Goal: Task Accomplishment & Management: Use online tool/utility

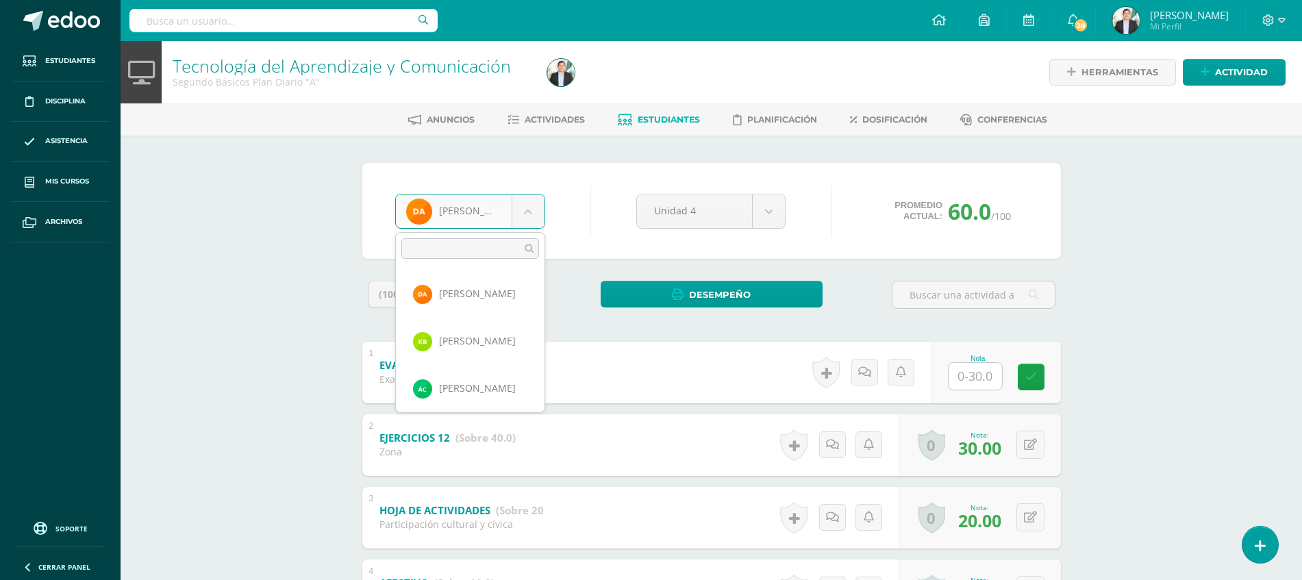
select select "8674"
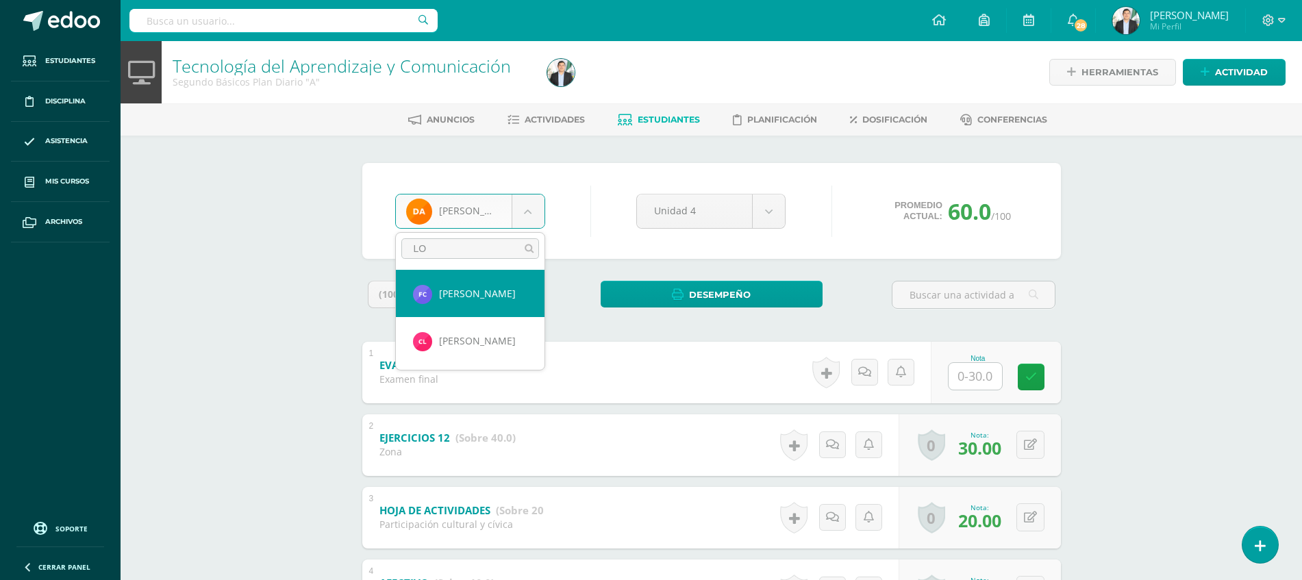
type input "LOP"
select select "8675"
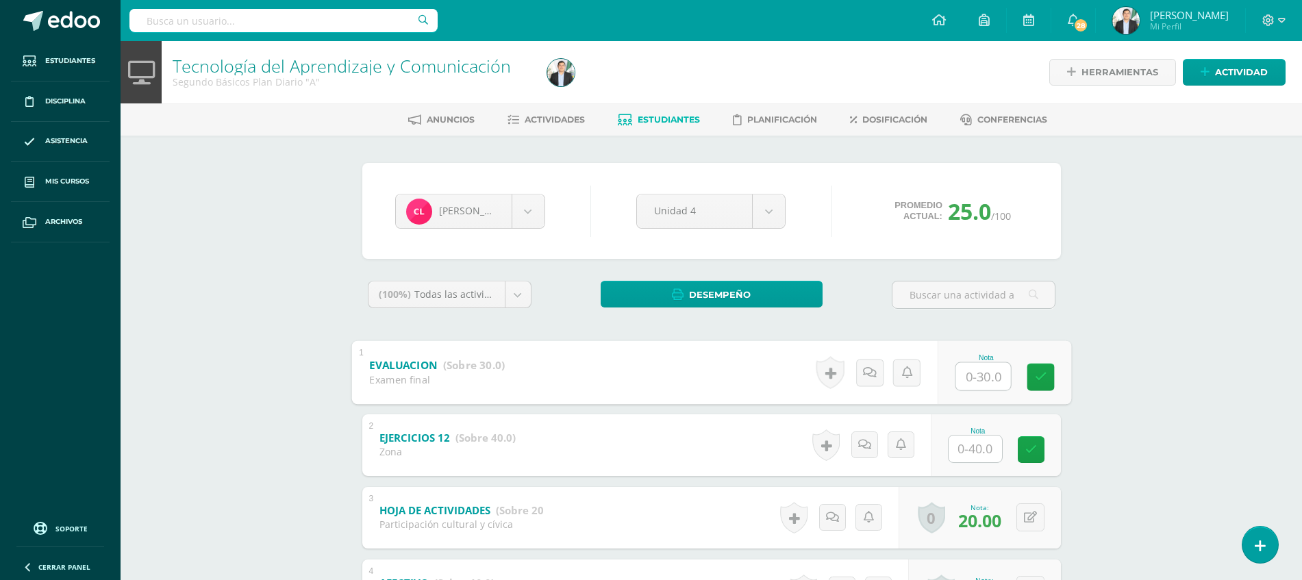
click at [972, 379] on input "text" at bounding box center [982, 375] width 55 height 27
type input "19"
click at [1192, 346] on div "Tecnología del Aprendizaje y Comunicación Segundo Básicos Plan Diario "A" Herra…" at bounding box center [712, 376] width 1182 height 671
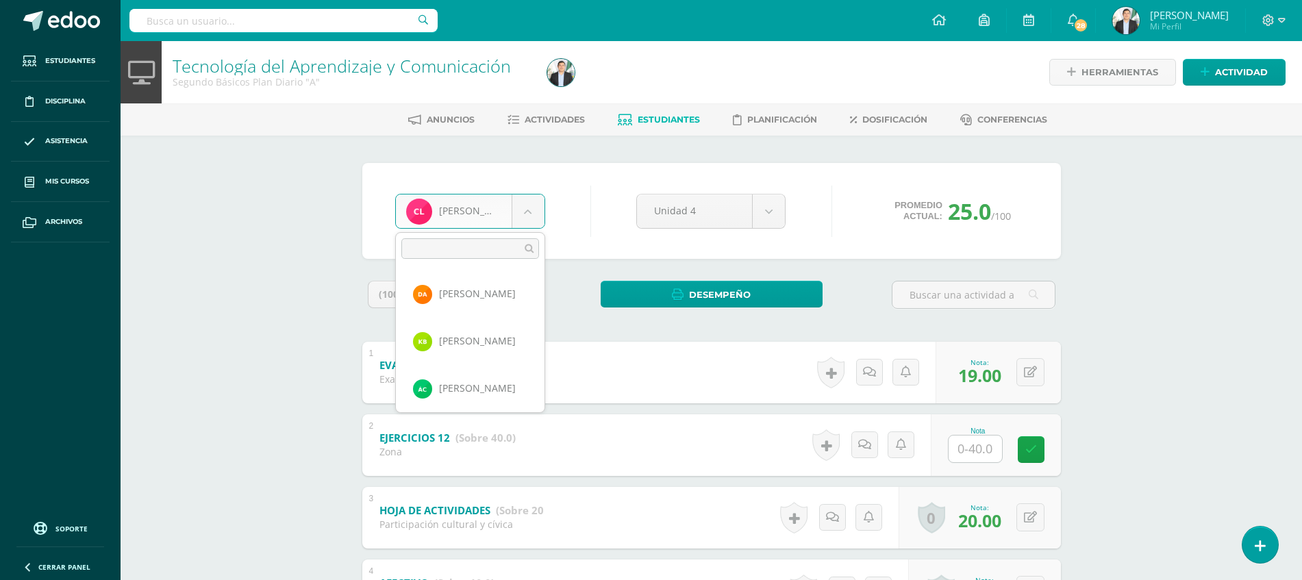
click at [509, 214] on body "Estudiantes Disciplina Asistencia Mis cursos Archivos Soporte Ayuda Reportar un…" at bounding box center [651, 356] width 1302 height 712
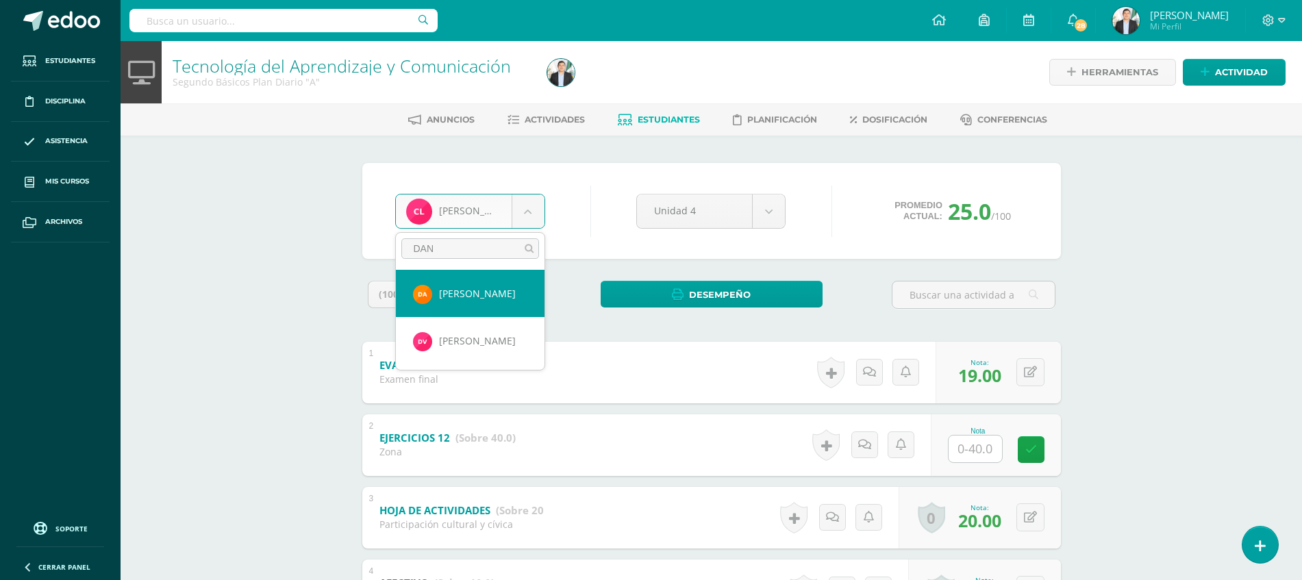
type input "DANN"
select select "8680"
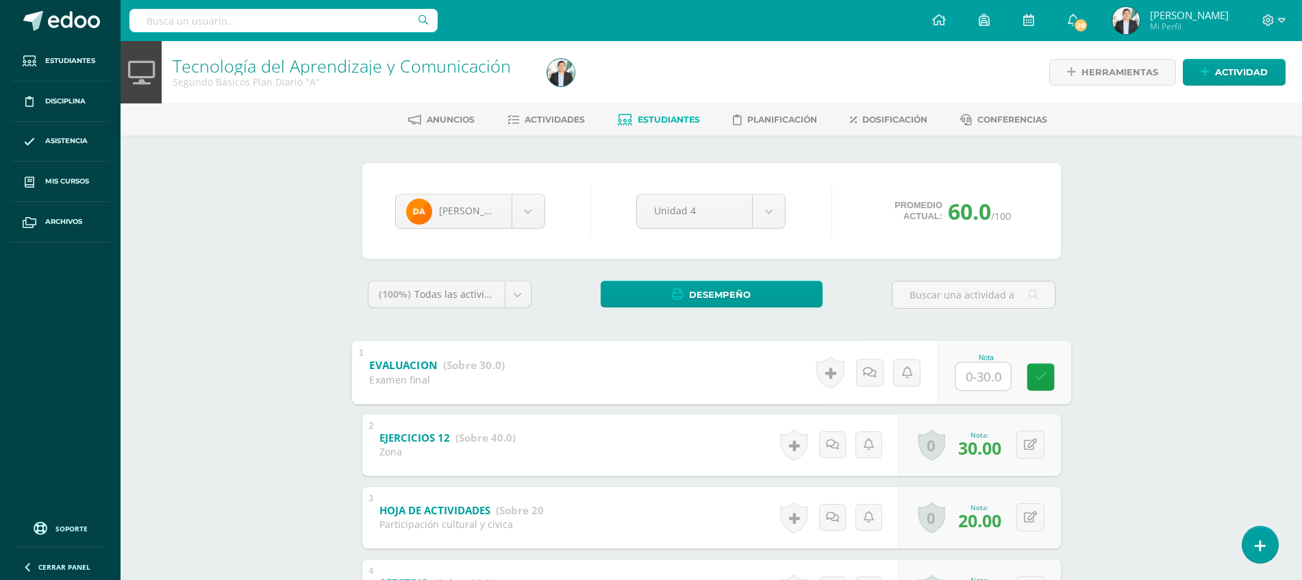
click at [979, 369] on input "text" at bounding box center [982, 375] width 55 height 27
type input "29"
click at [1166, 372] on div "Tecnología del Aprendizaje y Comunicación Segundo Básicos Plan Diario "A" Herra…" at bounding box center [712, 376] width 1182 height 671
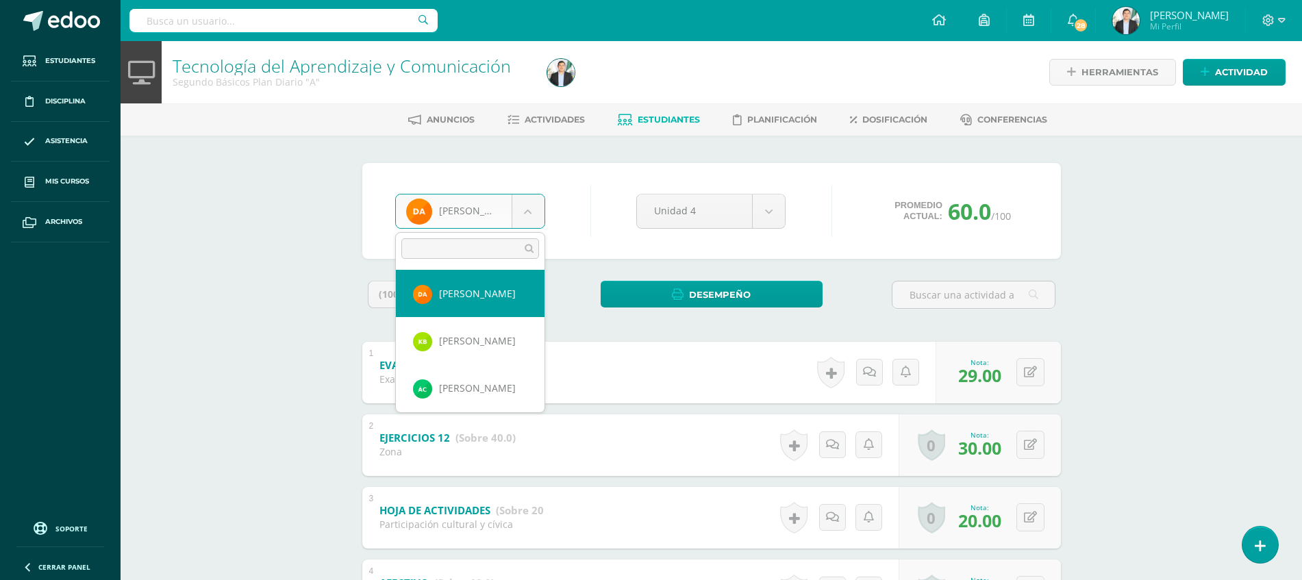
click at [495, 218] on body "Estudiantes Disciplina Asistencia Mis cursos Archivos Soporte Ayuda Reportar un…" at bounding box center [651, 356] width 1302 height 712
type input "ESC"
select select "8054"
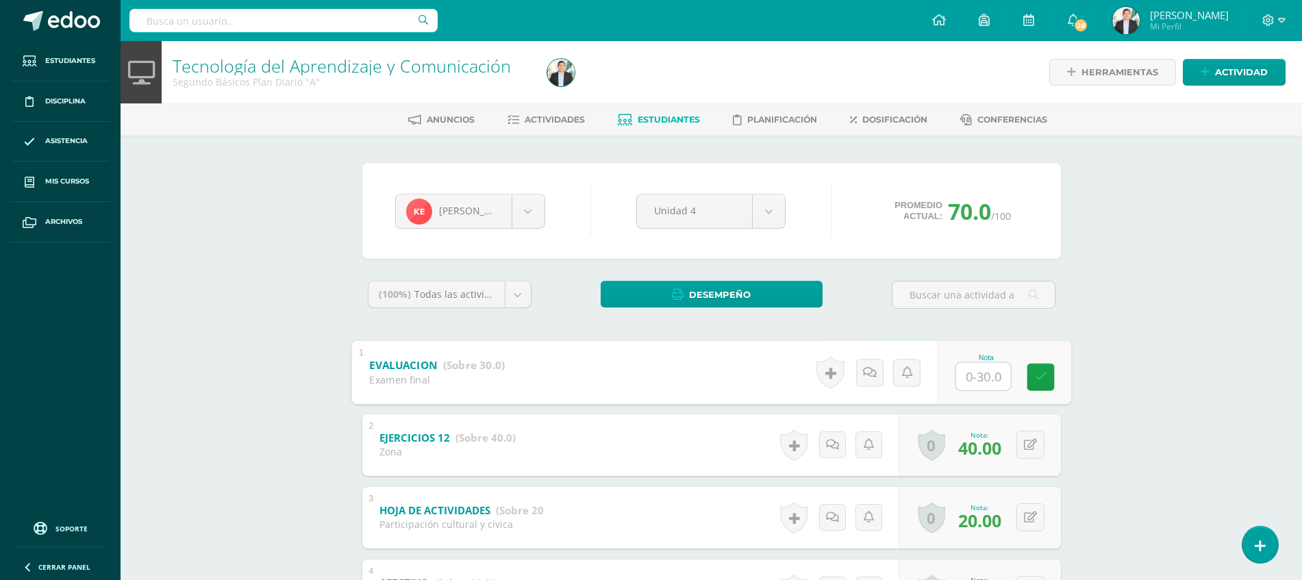
click at [972, 373] on input "text" at bounding box center [982, 375] width 55 height 27
type input "28"
click at [1168, 342] on div "Tecnología del Aprendizaje y Comunicación Segundo Básicos Plan Diario "A" Herra…" at bounding box center [712, 376] width 1182 height 671
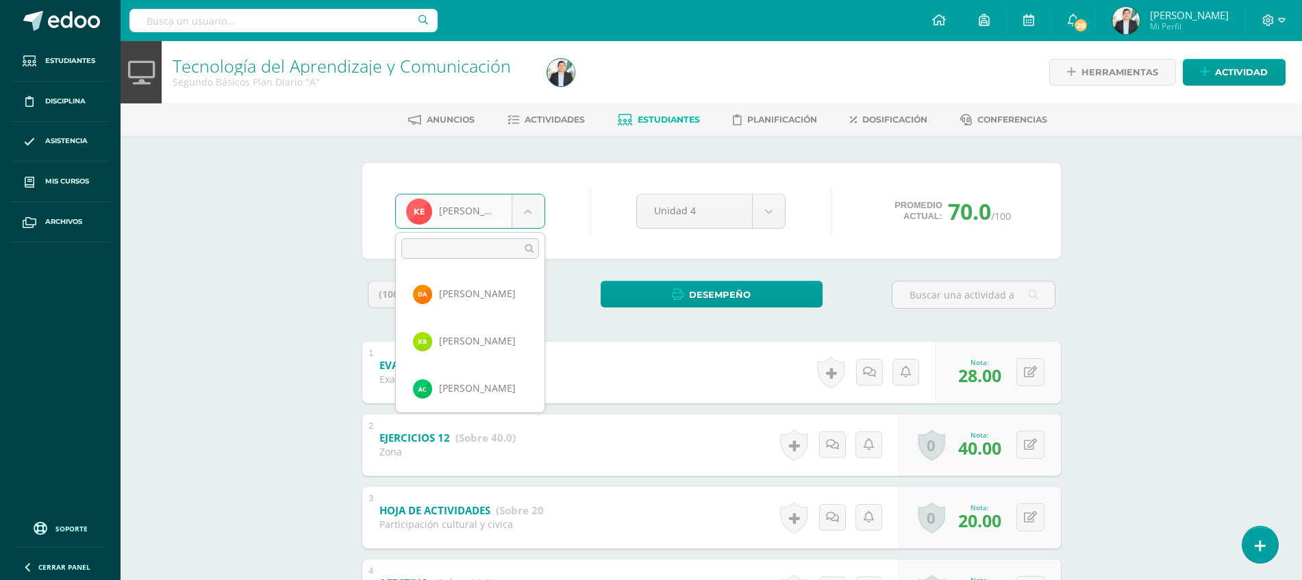
click at [534, 208] on body "Estudiantes Disciplina Asistencia Mis cursos Archivos Soporte Ayuda Reportar un…" at bounding box center [651, 356] width 1302 height 712
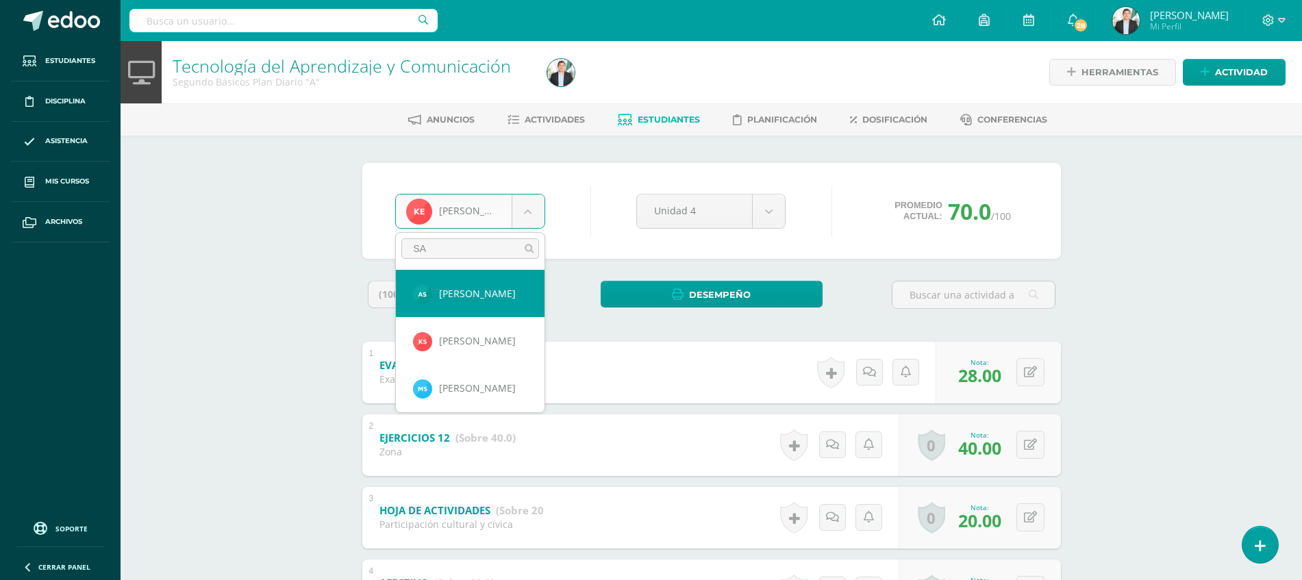
type input "SAM"
select select "8829"
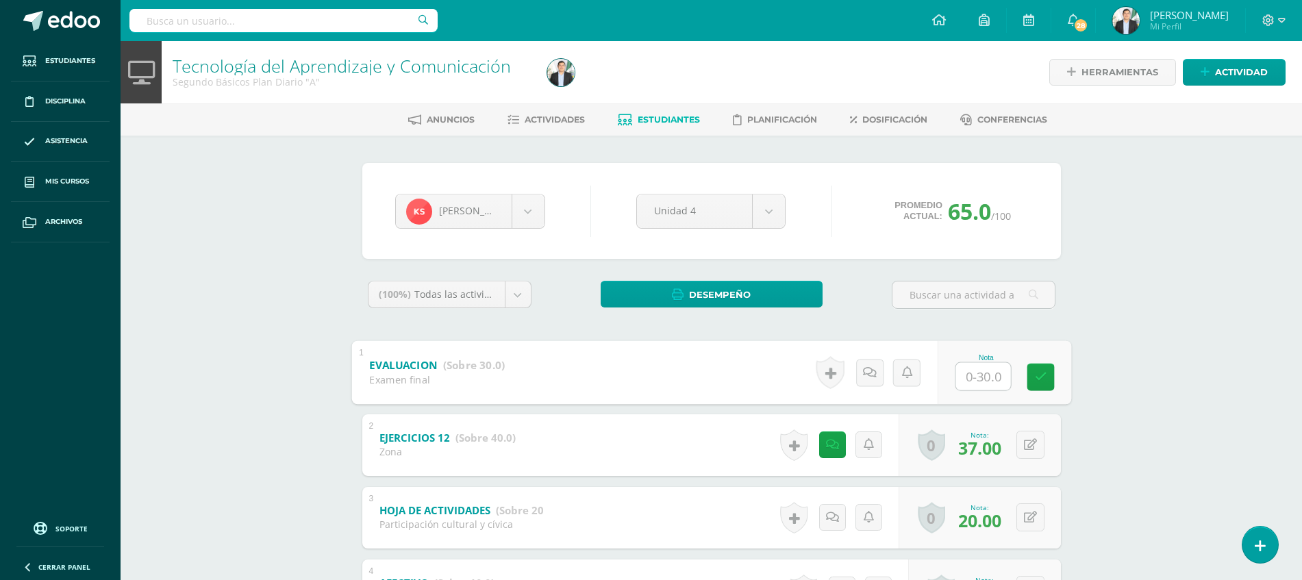
click at [984, 379] on input "text" at bounding box center [982, 375] width 55 height 27
type input "28"
click at [1190, 336] on div "Tecnología del Aprendizaje y Comunicación Segundo Básicos Plan Diario "A" Herra…" at bounding box center [712, 376] width 1182 height 671
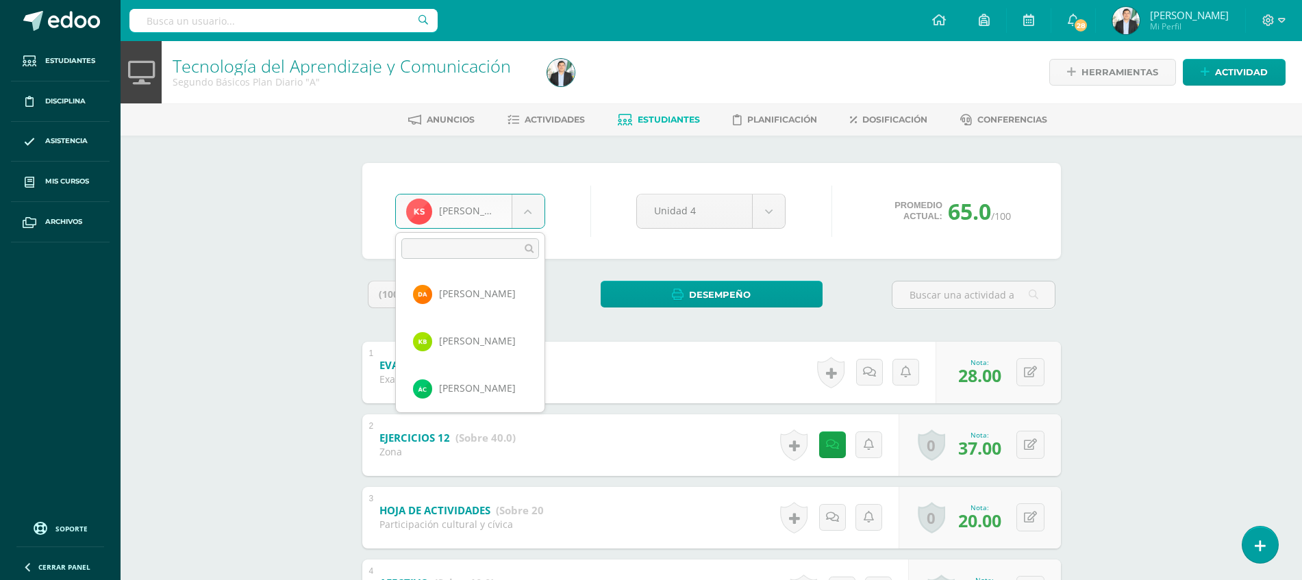
click at [532, 225] on body "Estudiantes Disciplina Asistencia Mis cursos Archivos Soporte Ayuda Reportar un…" at bounding box center [651, 356] width 1302 height 712
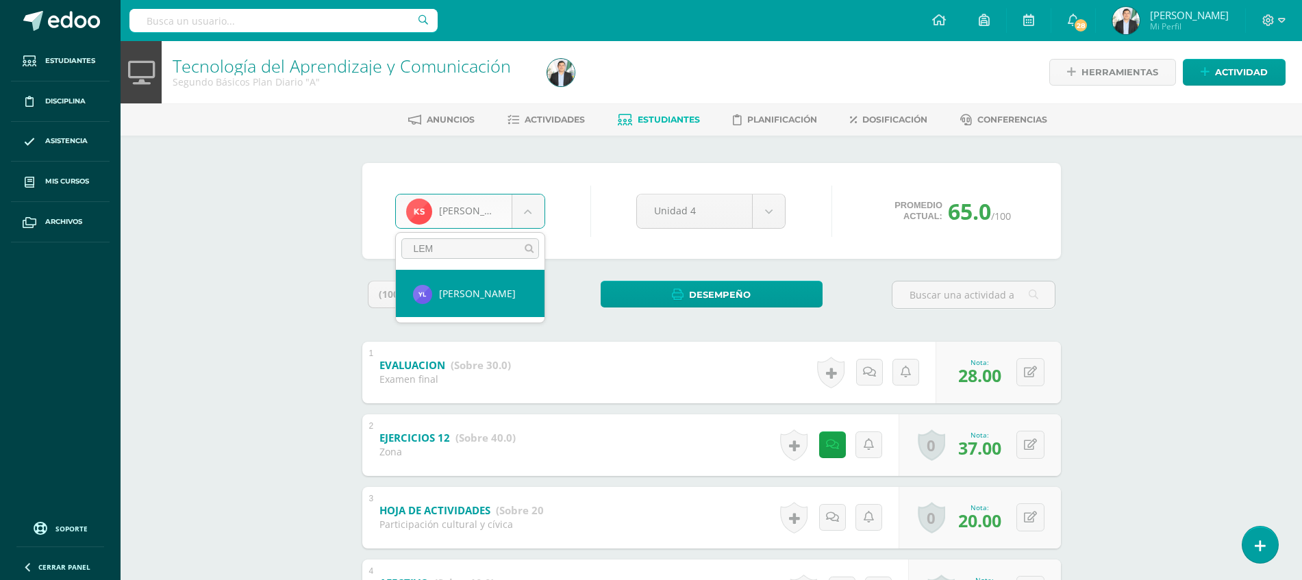
type input "LEMU"
select select "8053"
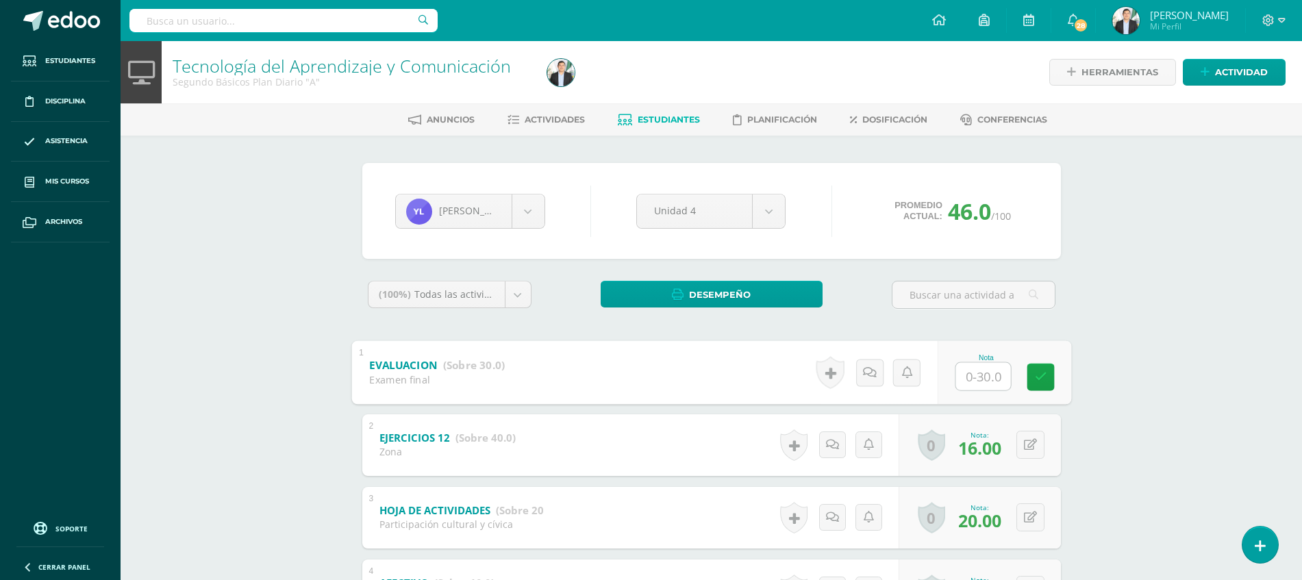
click at [958, 375] on input "text" at bounding box center [982, 375] width 55 height 27
type input "28"
click at [1116, 397] on div "Tecnología del Aprendizaje y Comunicación Segundo Básicos Plan Diario "A" Herra…" at bounding box center [712, 376] width 1182 height 671
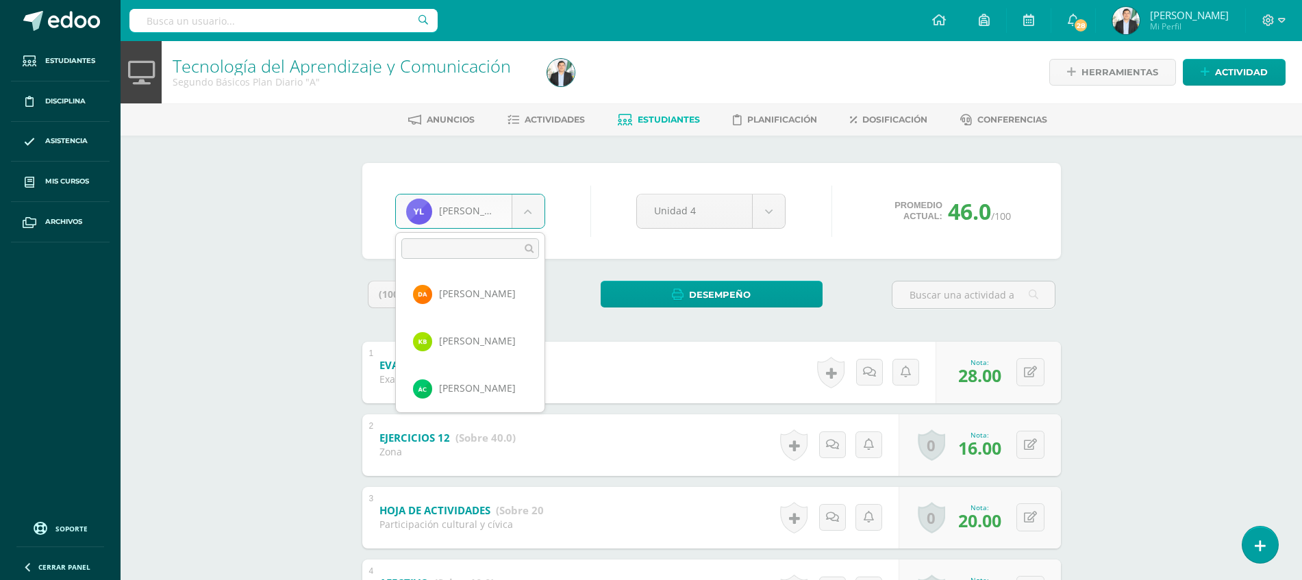
click at [521, 206] on body "Estudiantes Disciplina Asistencia Mis cursos Archivos Soporte Ayuda Reportar un…" at bounding box center [651, 356] width 1302 height 712
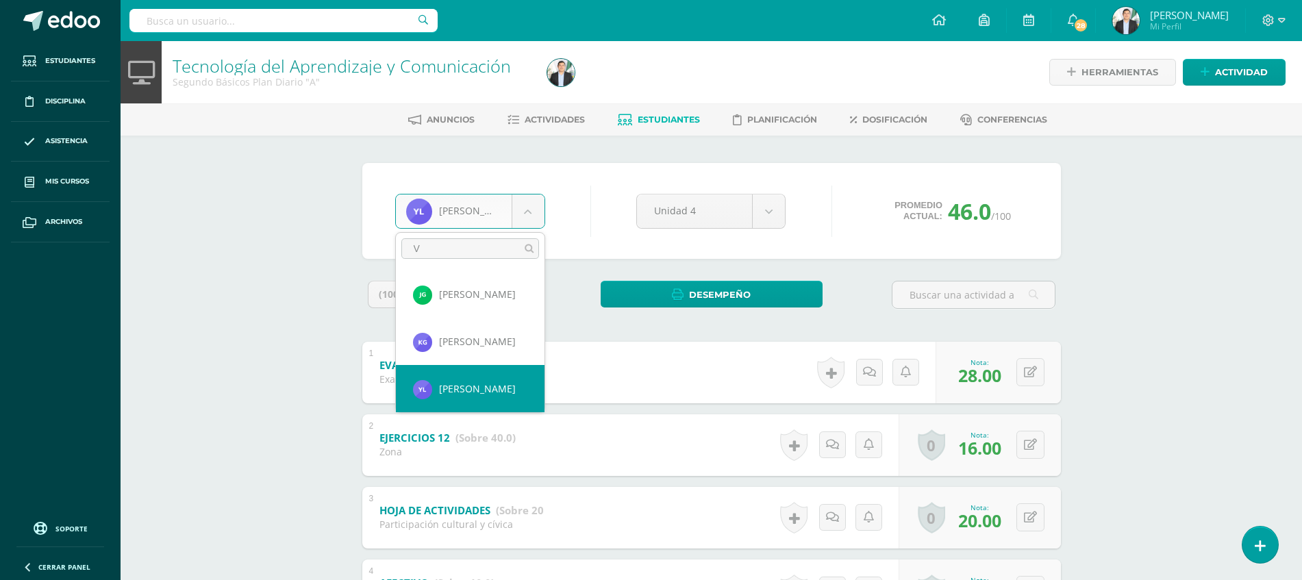
scroll to position [0, 0]
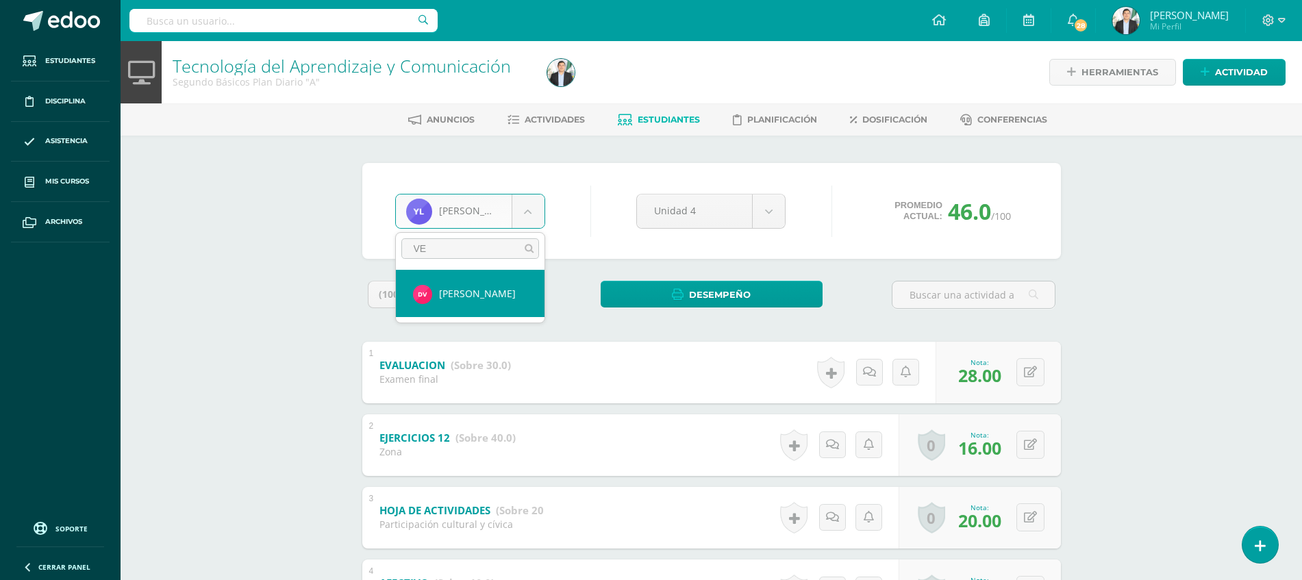
type input "VEL"
select select "8056"
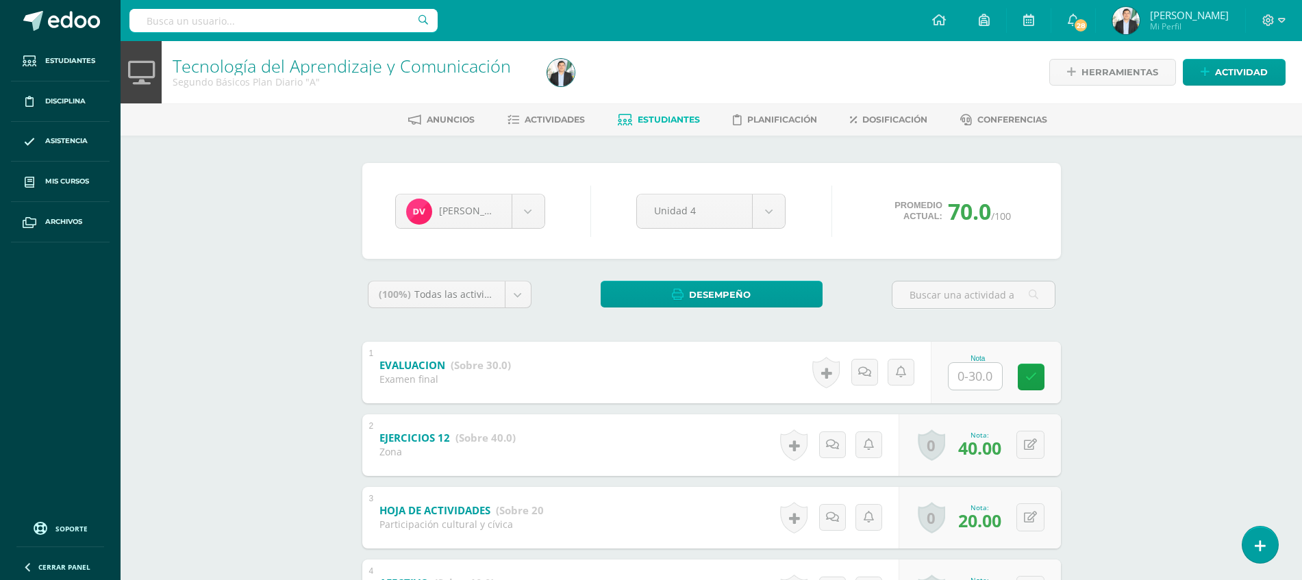
click at [946, 377] on div "Nota" at bounding box center [996, 373] width 130 height 62
click at [970, 384] on input "text" at bounding box center [982, 375] width 55 height 27
type input "30"
click at [1156, 402] on div "Tecnología del Aprendizaje y Comunicación Segundo Básicos Plan Diario "A" Herra…" at bounding box center [712, 376] width 1182 height 671
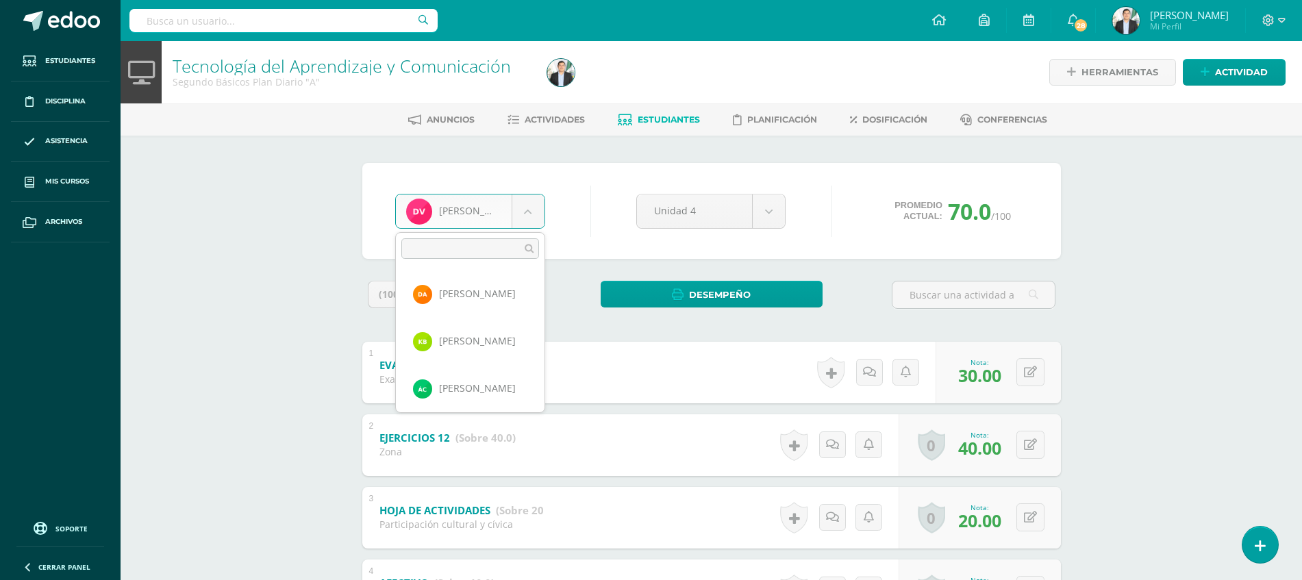
click at [434, 212] on body "Estudiantes Disciplina Asistencia Mis cursos Archivos Soporte Ayuda Reportar un…" at bounding box center [651, 356] width 1302 height 712
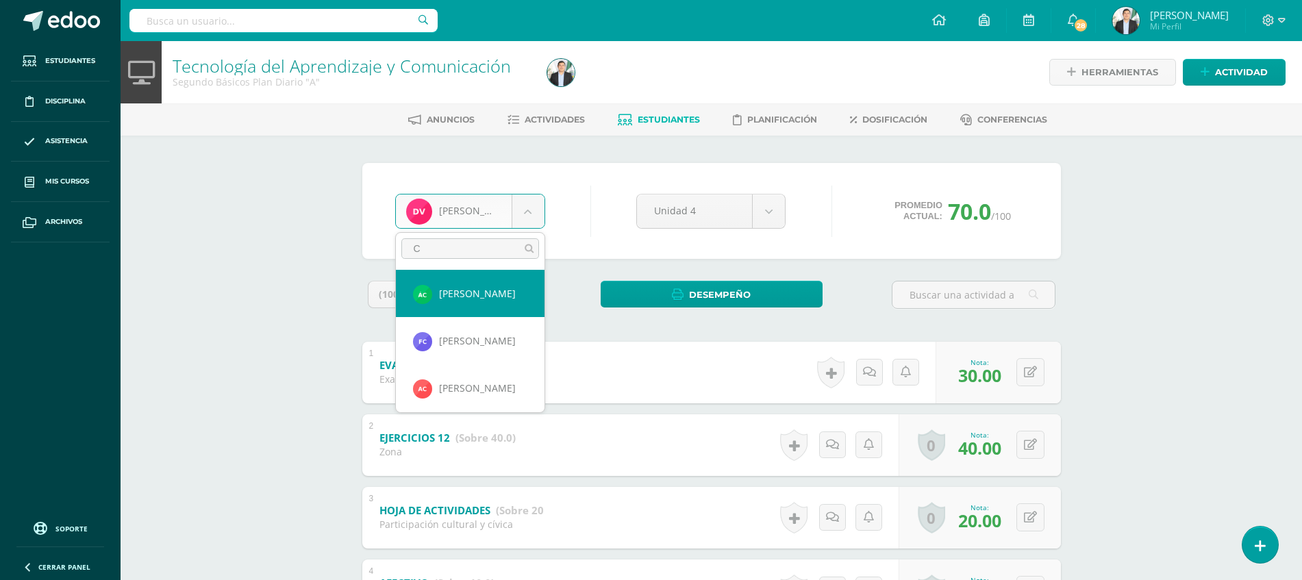
type input "CR"
select select "8064"
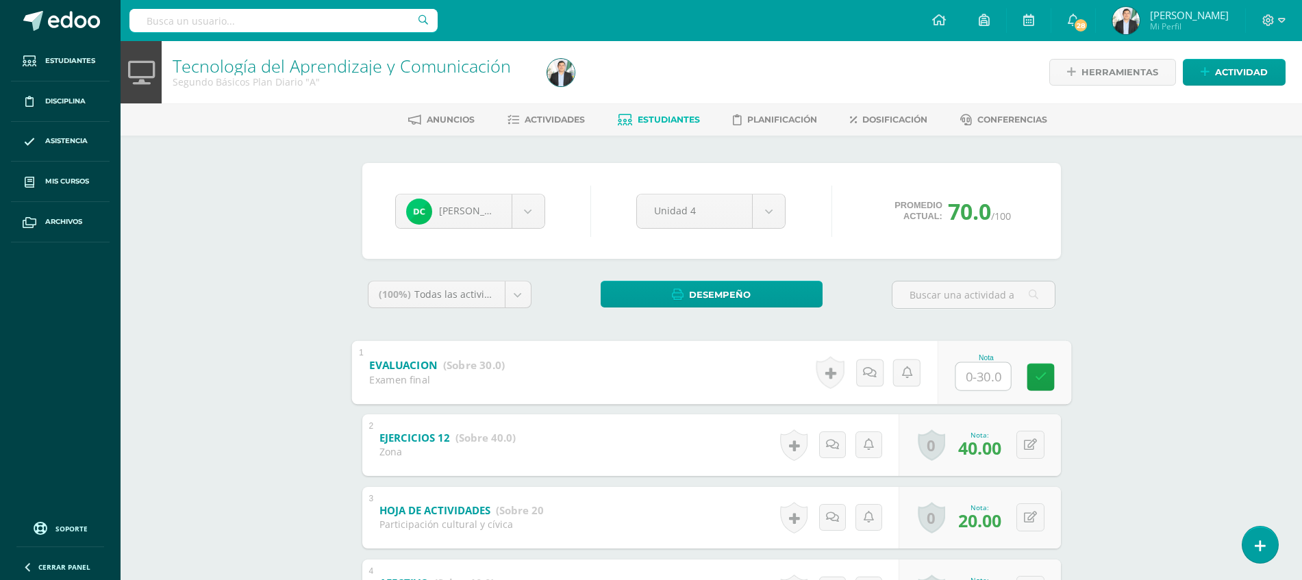
click at [982, 384] on input "text" at bounding box center [982, 375] width 55 height 27
type input "30"
click at [1107, 383] on div "Tecnología del Aprendizaje y Comunicación Segundo Básicos Plan Diario "A" Herra…" at bounding box center [712, 376] width 1182 height 671
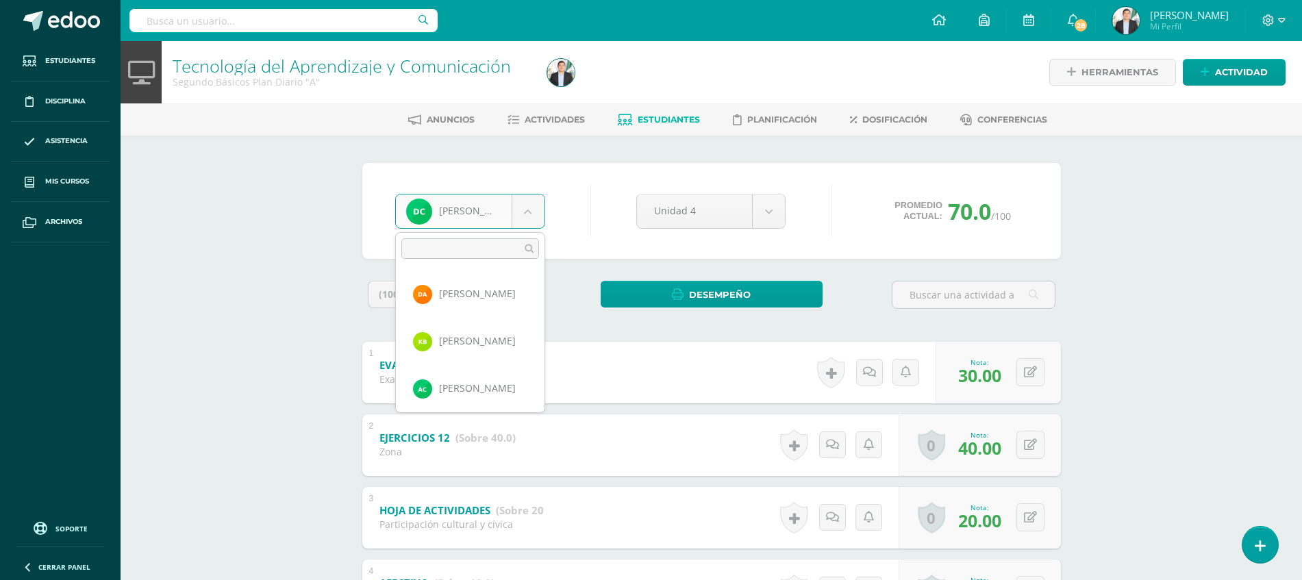
click at [460, 210] on body "Estudiantes Disciplina Asistencia Mis cursos Archivos Soporte Ayuda Reportar un…" at bounding box center [651, 356] width 1302 height 712
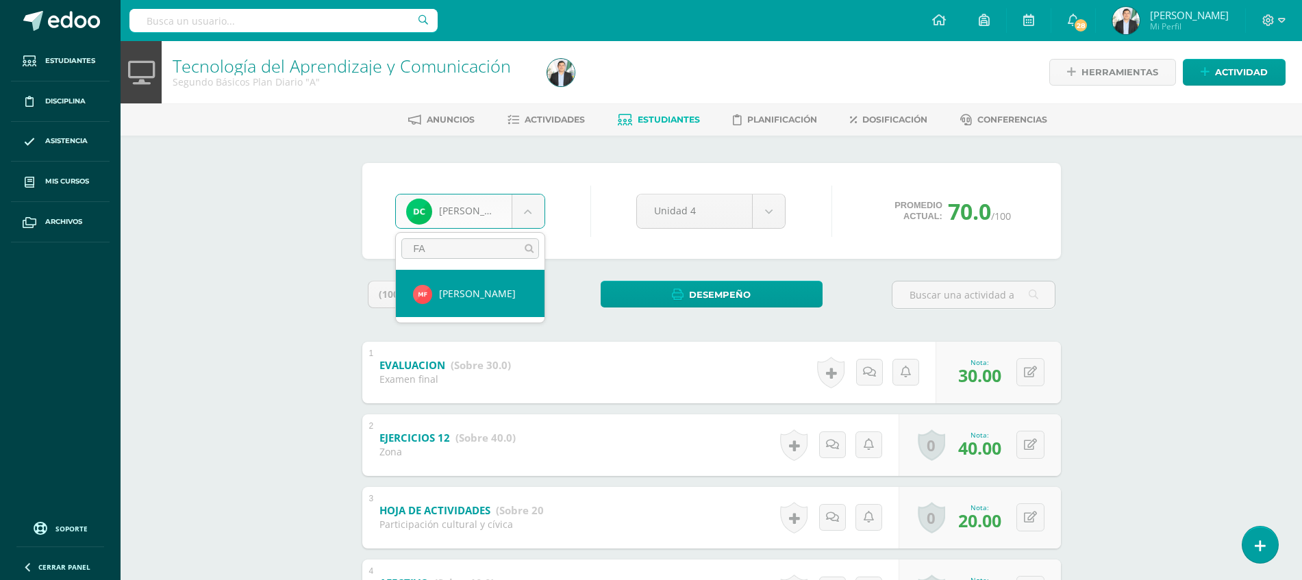
type input "FAJ"
select select "8676"
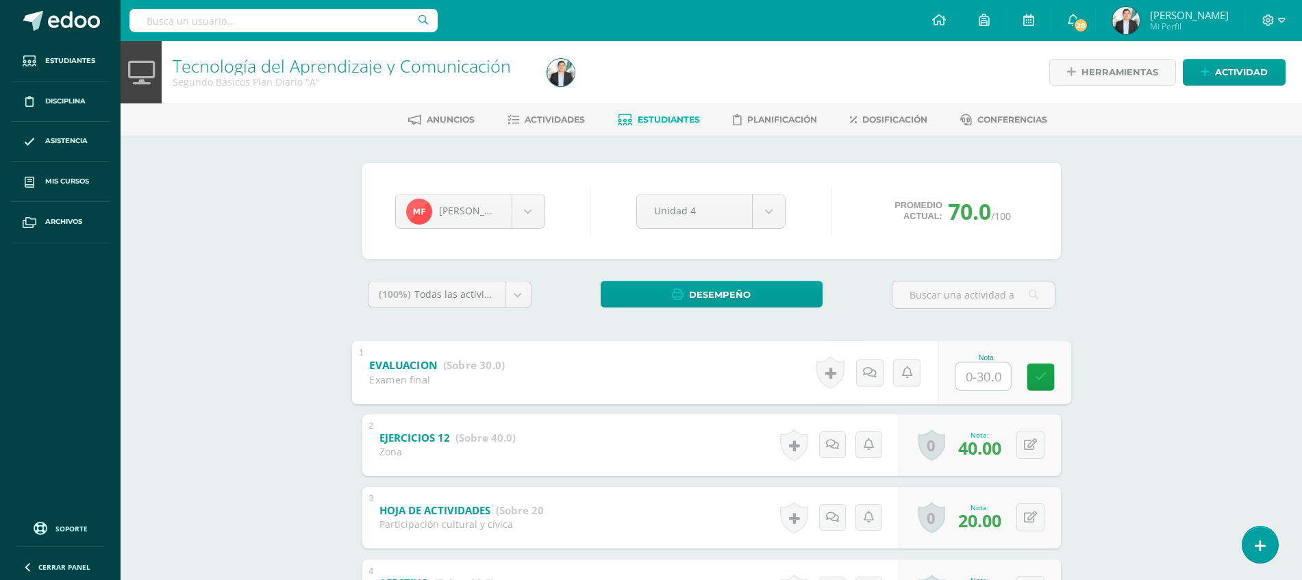
click at [965, 388] on input "text" at bounding box center [982, 375] width 55 height 27
type input "27"
click at [1190, 354] on div "Tecnología del Aprendizaje y Comunicación Segundo Básicos Plan Diario "A" Herra…" at bounding box center [712, 376] width 1182 height 671
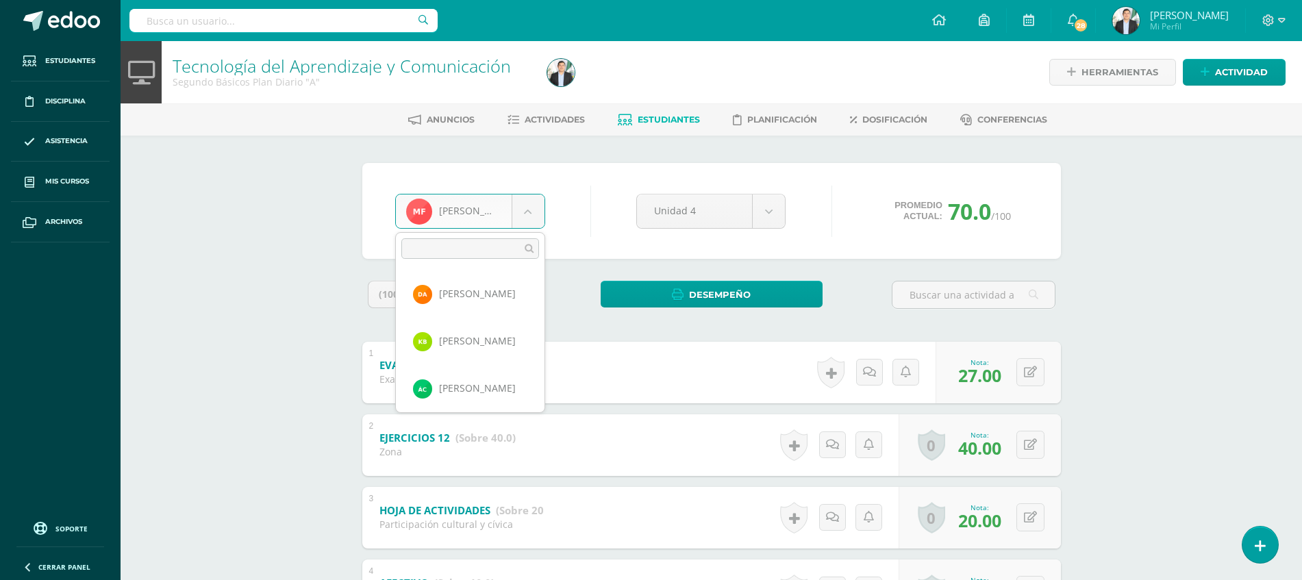
click at [486, 218] on body "Estudiantes Disciplina Asistencia Mis cursos Archivos Soporte Ayuda Reportar un…" at bounding box center [651, 356] width 1302 height 712
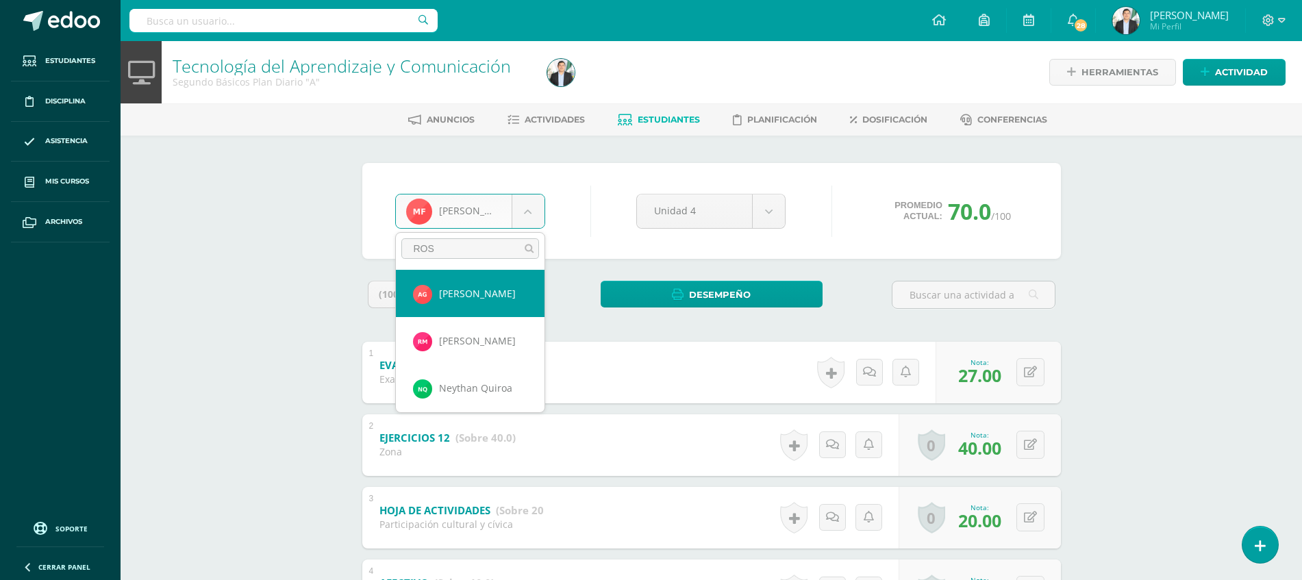
type input "ROSA"
select select "8061"
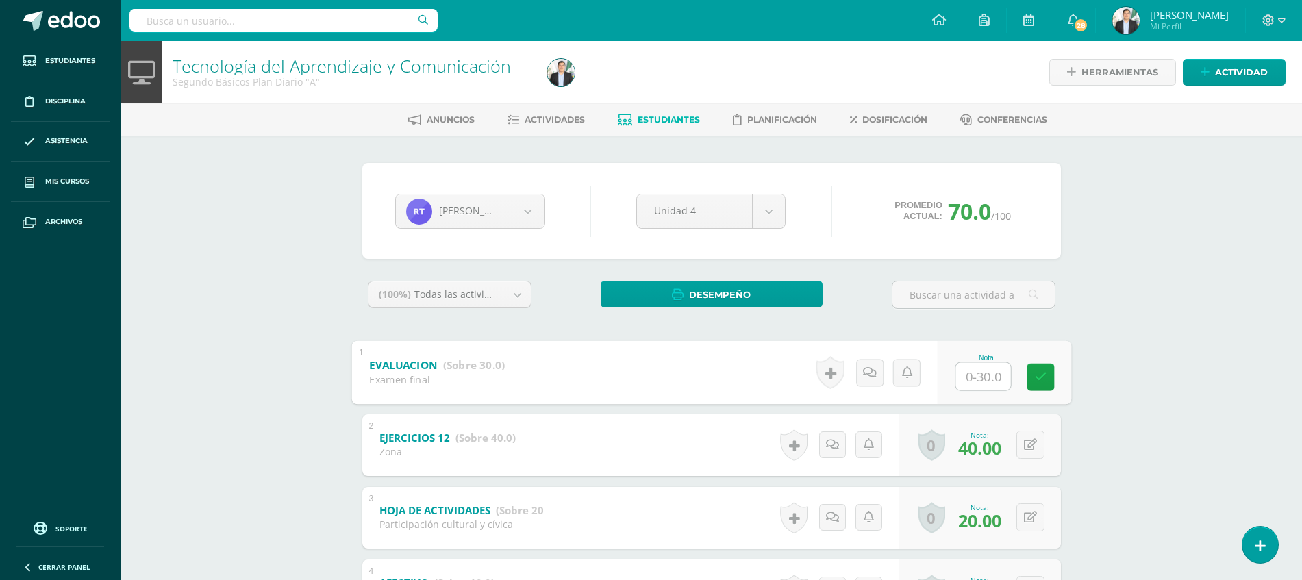
click at [992, 382] on input "text" at bounding box center [982, 375] width 55 height 27
type input "25"
click at [1130, 385] on div "Tecnología del Aprendizaje y Comunicación Segundo Básicos Plan Diario "A" Herra…" at bounding box center [712, 376] width 1182 height 671
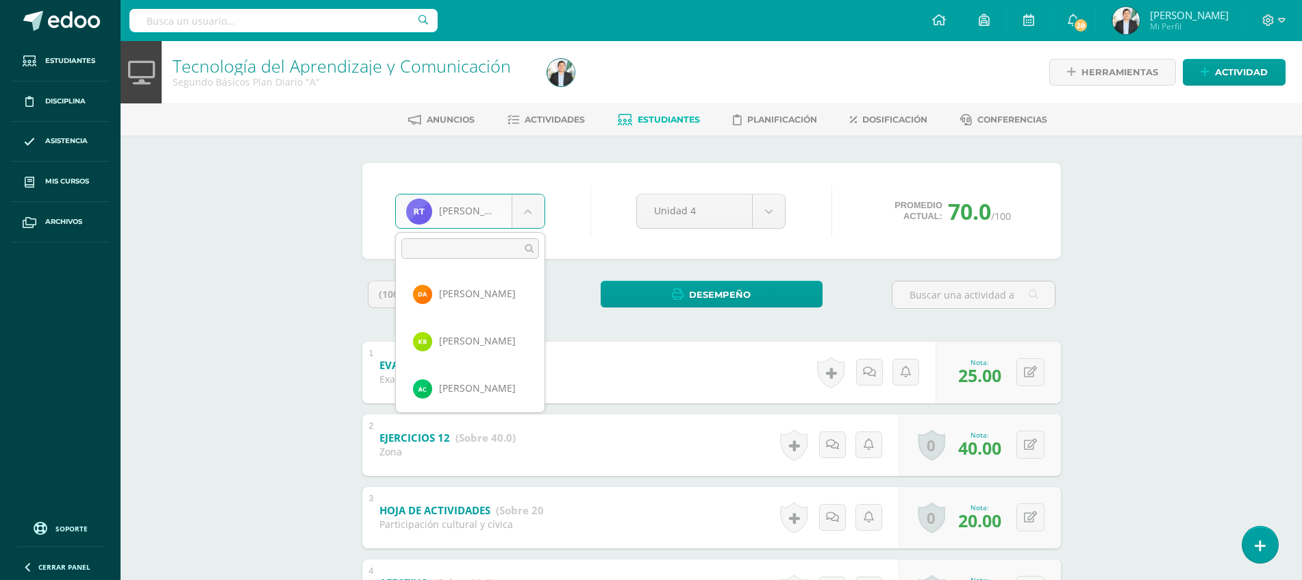
click at [507, 197] on body "Estudiantes Disciplina Asistencia Mis cursos Archivos Soporte Ayuda Reportar un…" at bounding box center [651, 356] width 1302 height 712
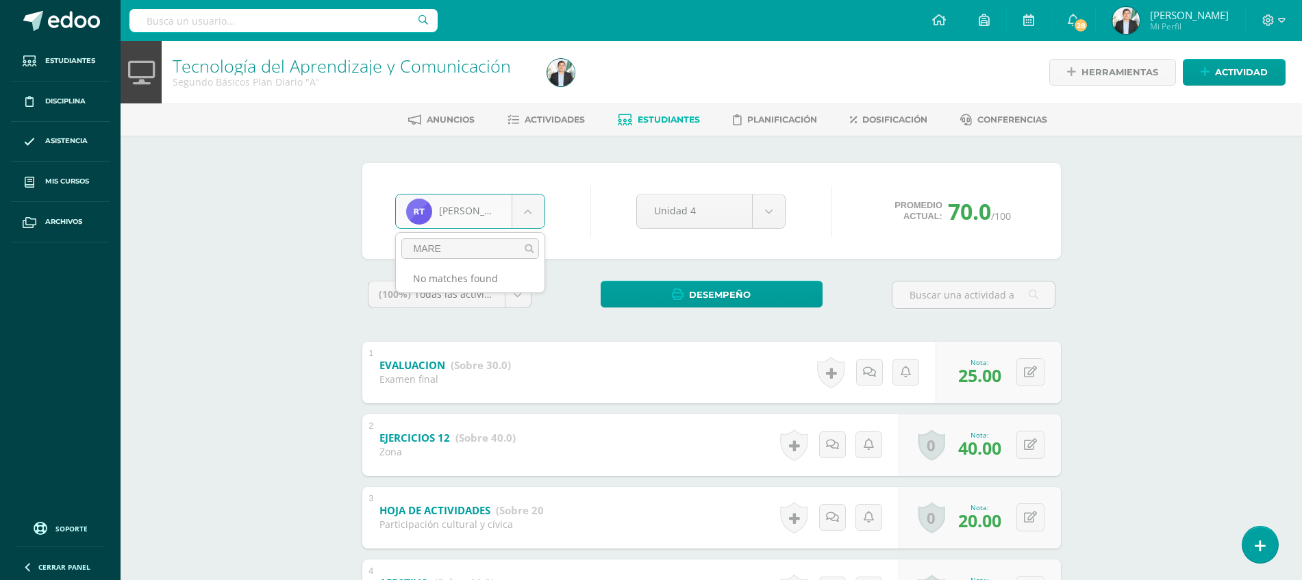
type input "MAR"
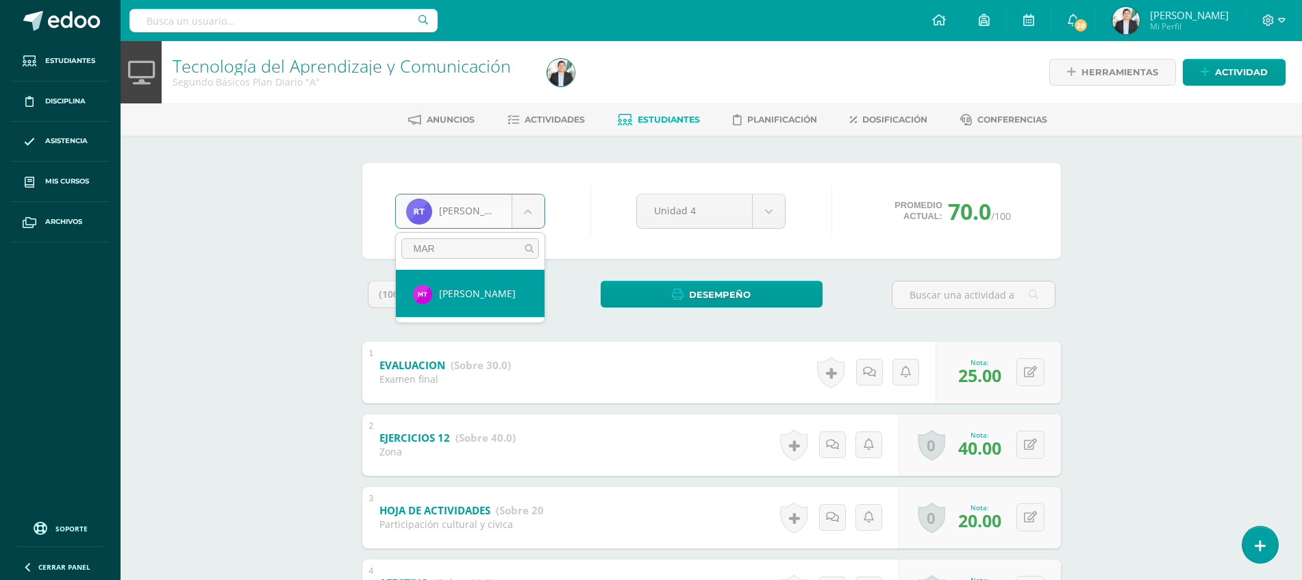
select select "8679"
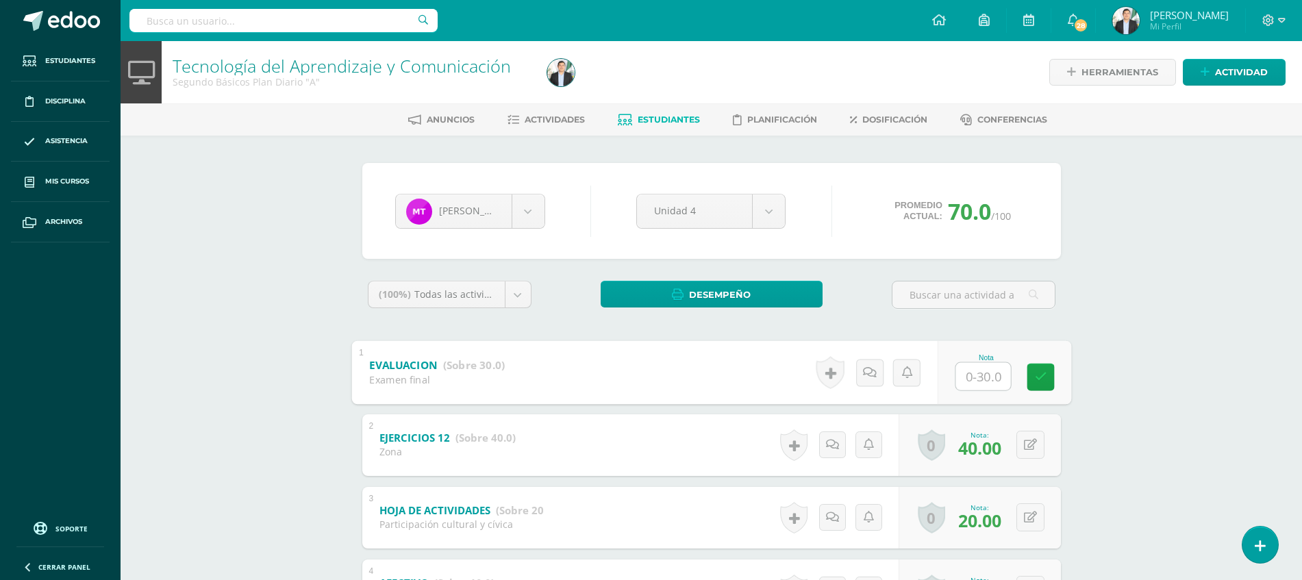
click at [964, 380] on input "text" at bounding box center [982, 375] width 55 height 27
type input "22"
click at [1166, 338] on div "Tecnología del Aprendizaje y Comunicación Segundo Básicos Plan Diario "A" Herra…" at bounding box center [712, 376] width 1182 height 671
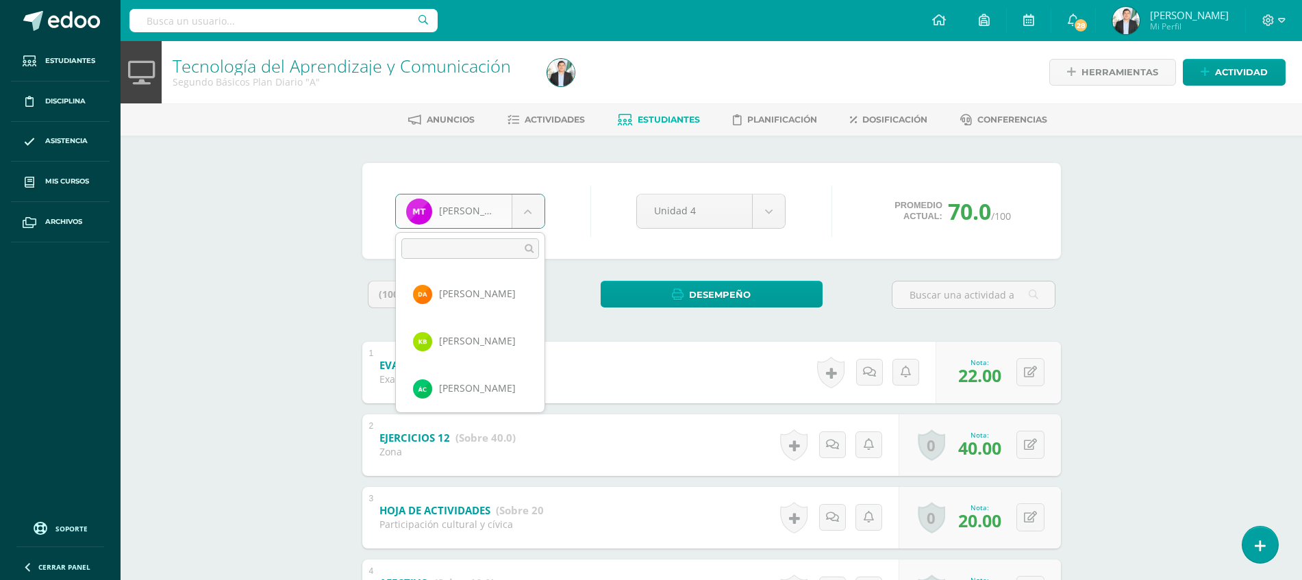
click at [540, 221] on body "Estudiantes Disciplina Asistencia Mis cursos Archivos Soporte Ayuda Reportar un…" at bounding box center [651, 356] width 1302 height 712
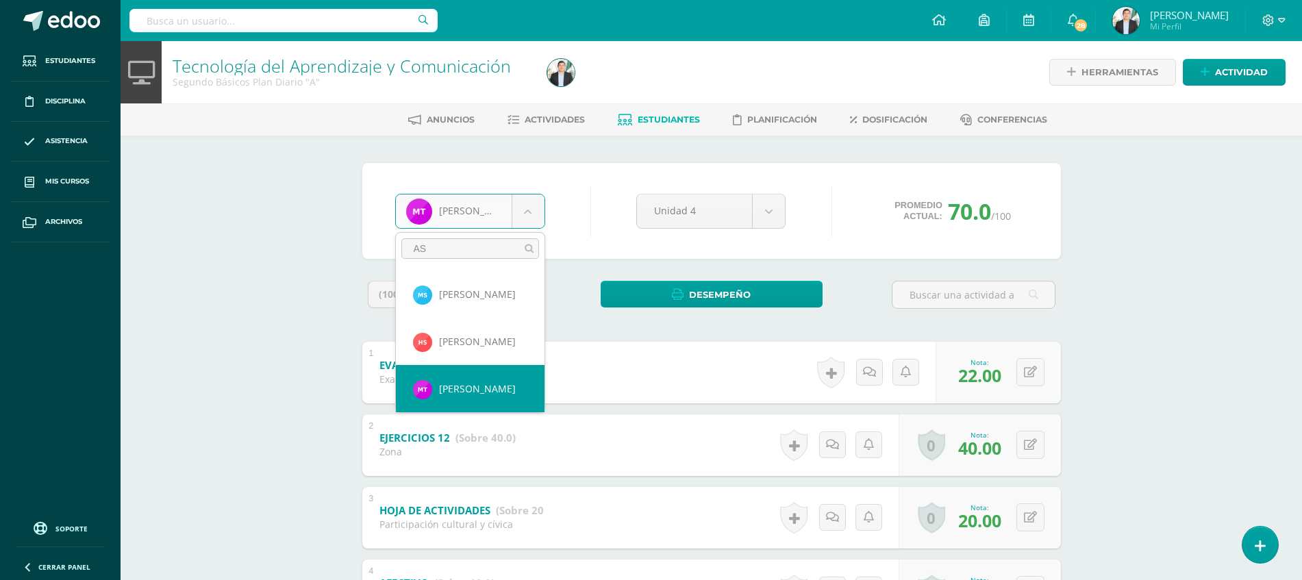
scroll to position [0, 0]
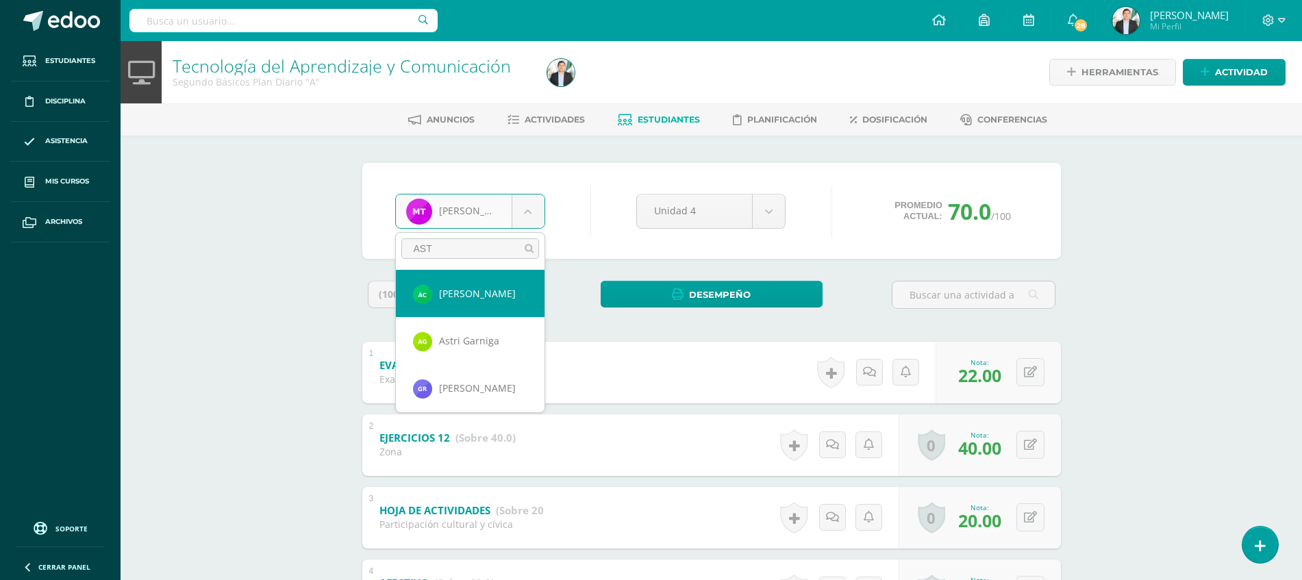
type input "ASTR"
select select "8057"
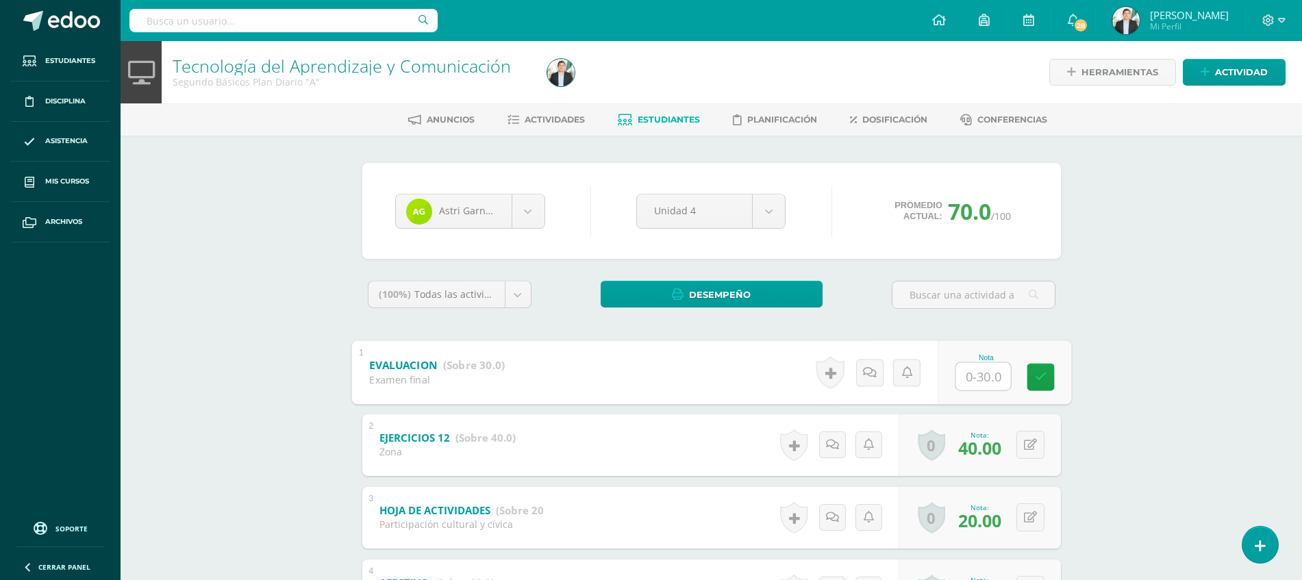
click at [979, 384] on input "text" at bounding box center [982, 375] width 55 height 27
type input "30"
click at [1095, 407] on div "Tecnología del Aprendizaje y Comunicación Segundo Básicos Plan Diario "A" Herra…" at bounding box center [712, 376] width 1182 height 671
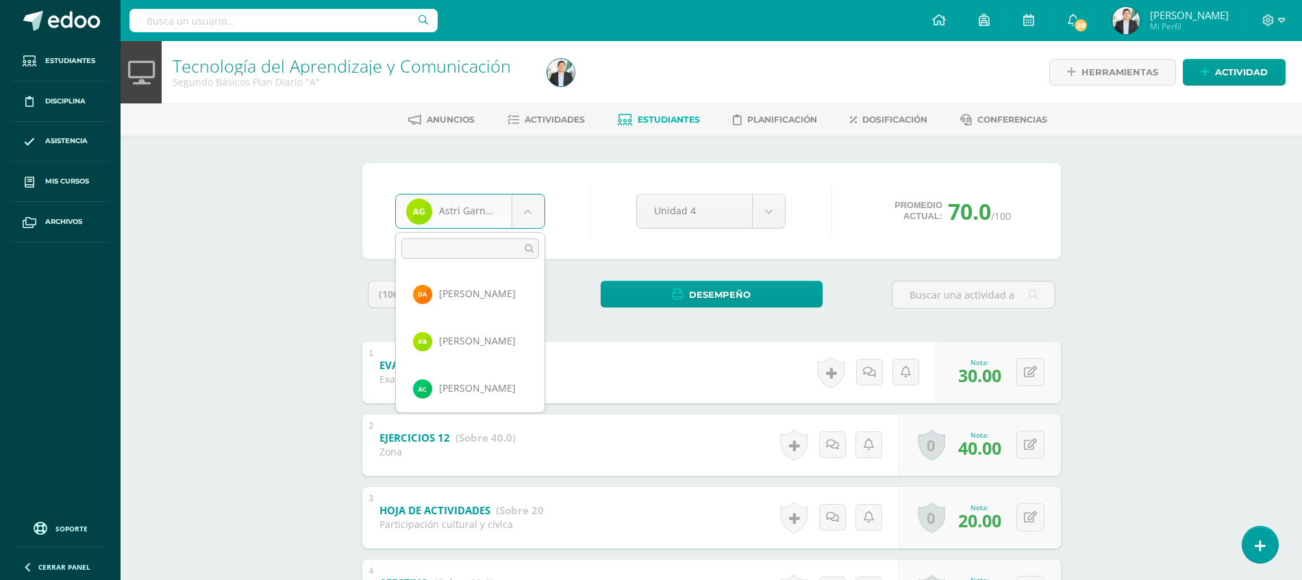
click at [529, 218] on body "Estudiantes Disciplina Asistencia Mis cursos Archivos Soporte Ayuda Reportar un…" at bounding box center [651, 356] width 1302 height 712
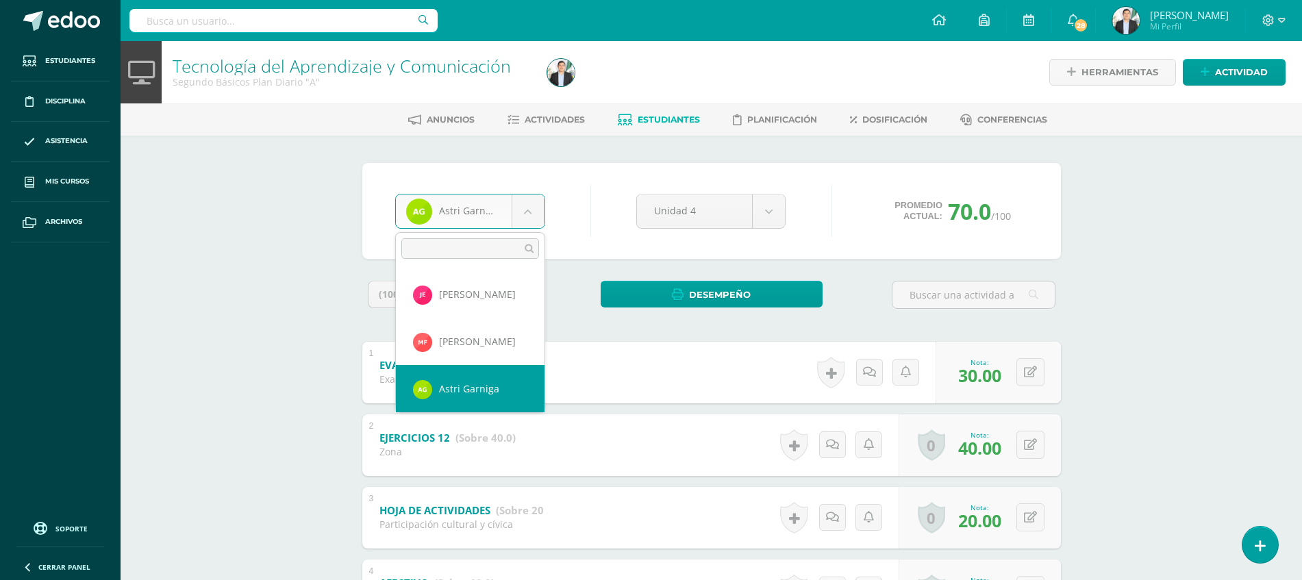
type input "D"
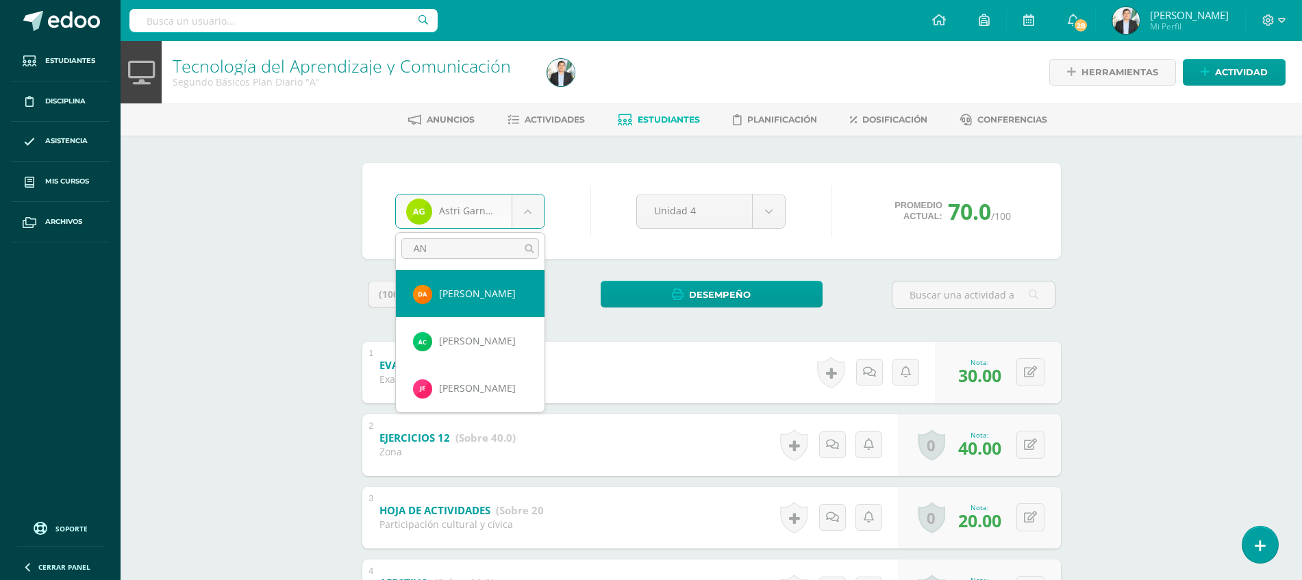
type input "ANG"
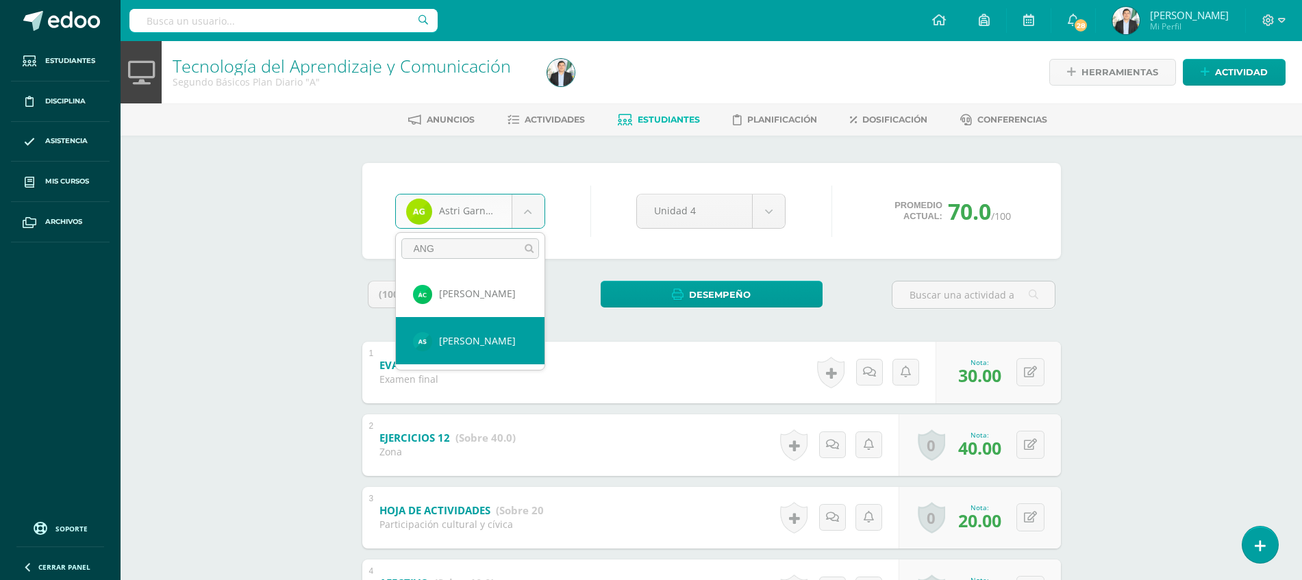
select select "8059"
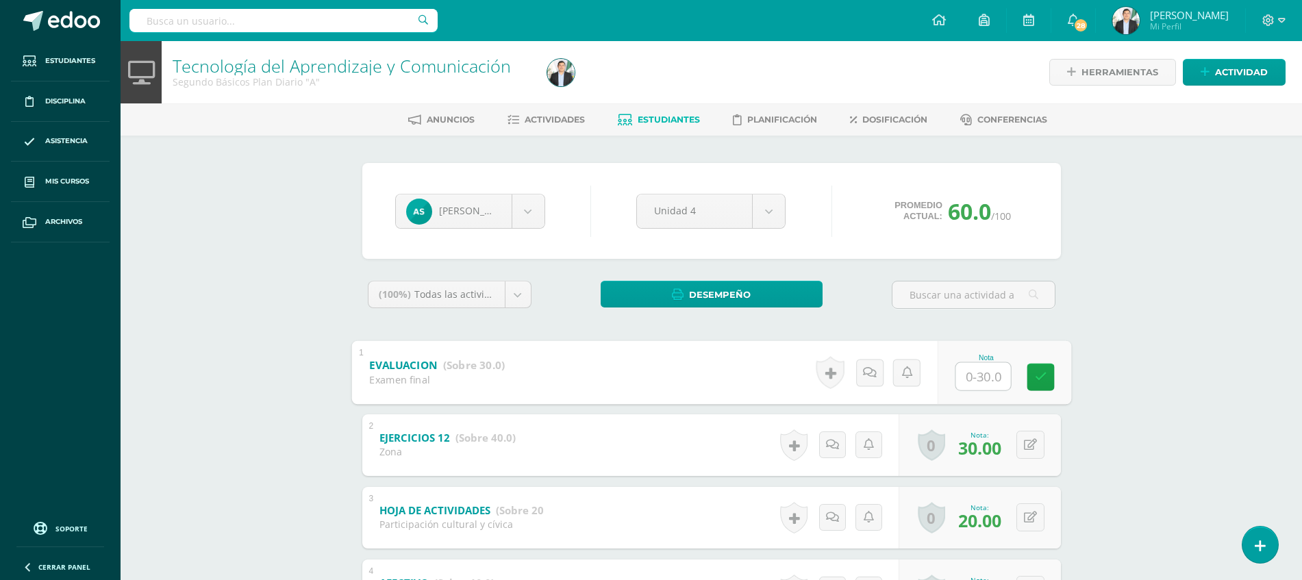
click at [987, 382] on input "text" at bounding box center [982, 375] width 55 height 27
type input "14"
click at [1162, 373] on div "Tecnología del Aprendizaje y Comunicación Segundo Básicos Plan Diario "A" Herra…" at bounding box center [712, 376] width 1182 height 671
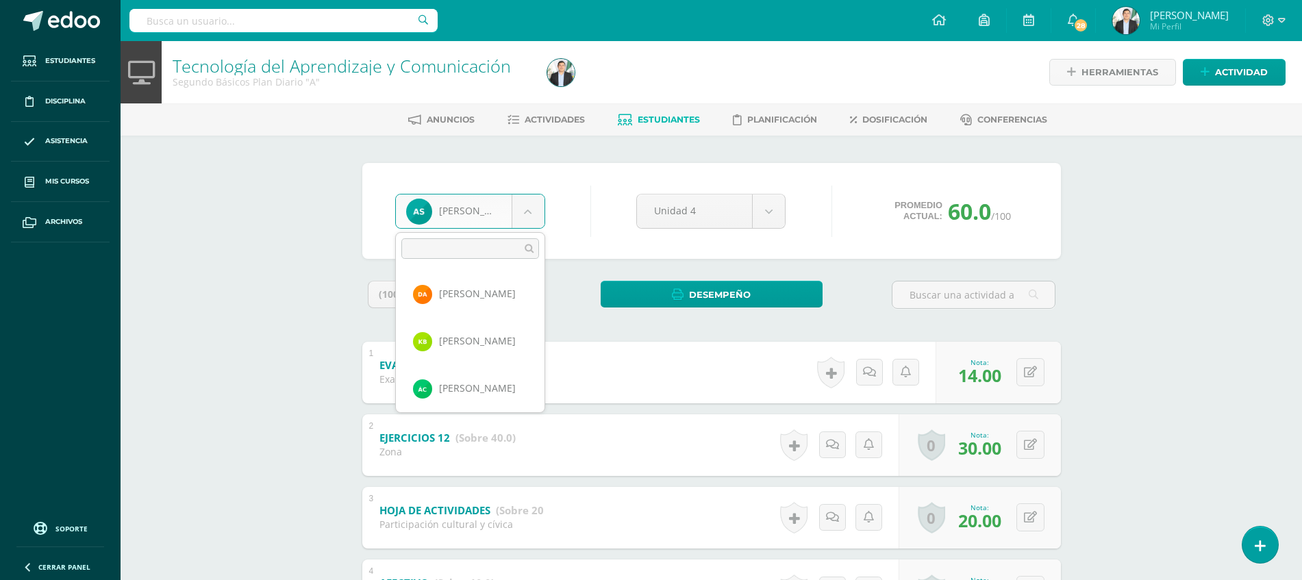
click at [442, 223] on body "Estudiantes Disciplina Asistencia Mis cursos Archivos Soporte Ayuda Reportar un…" at bounding box center [651, 356] width 1302 height 712
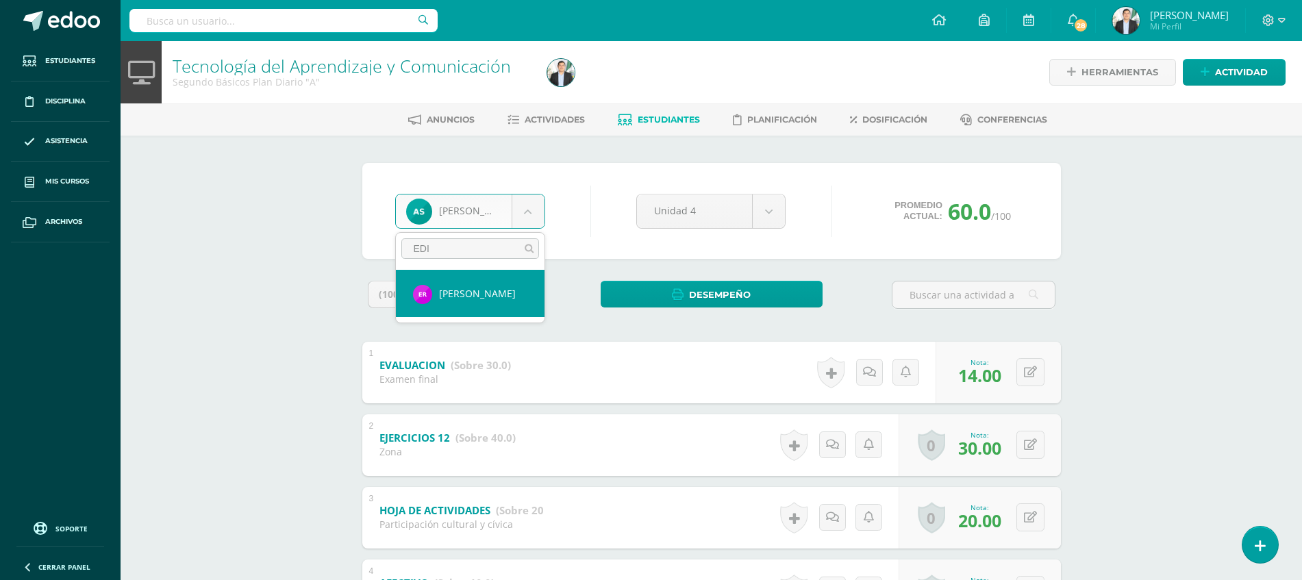
type input "EDIS"
select select "8547"
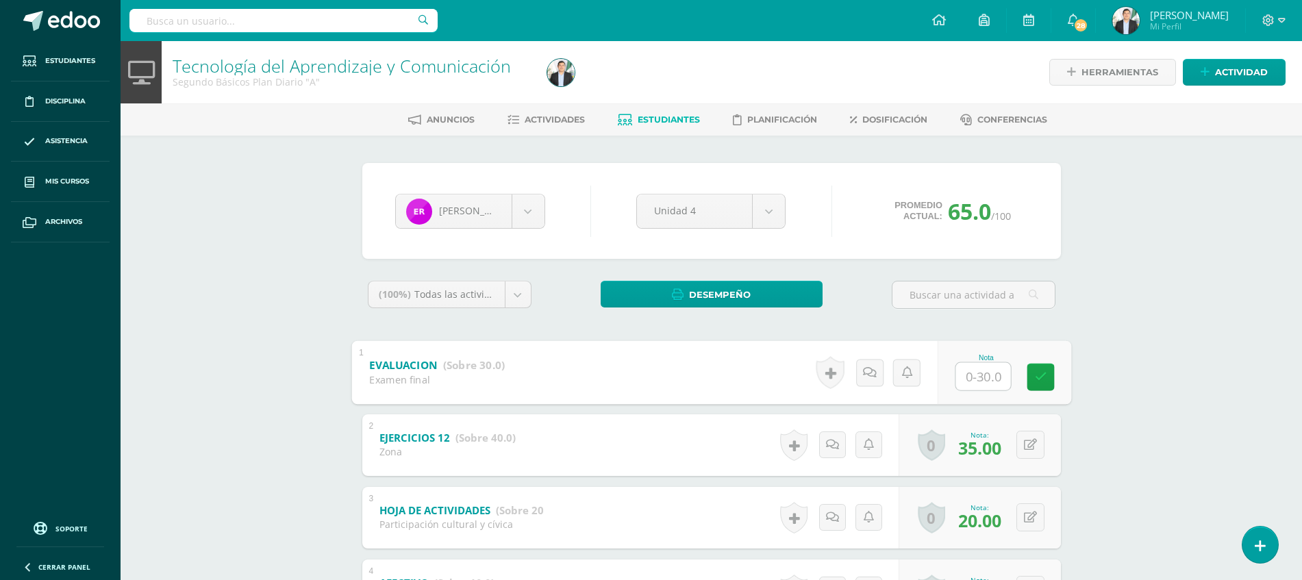
click at [998, 382] on input "text" at bounding box center [982, 375] width 55 height 27
type input "8"
click at [1279, 388] on div "Tecnología del Aprendizaje y Comunicación Segundo Básicos Plan Diario "A" Herra…" at bounding box center [712, 376] width 1182 height 671
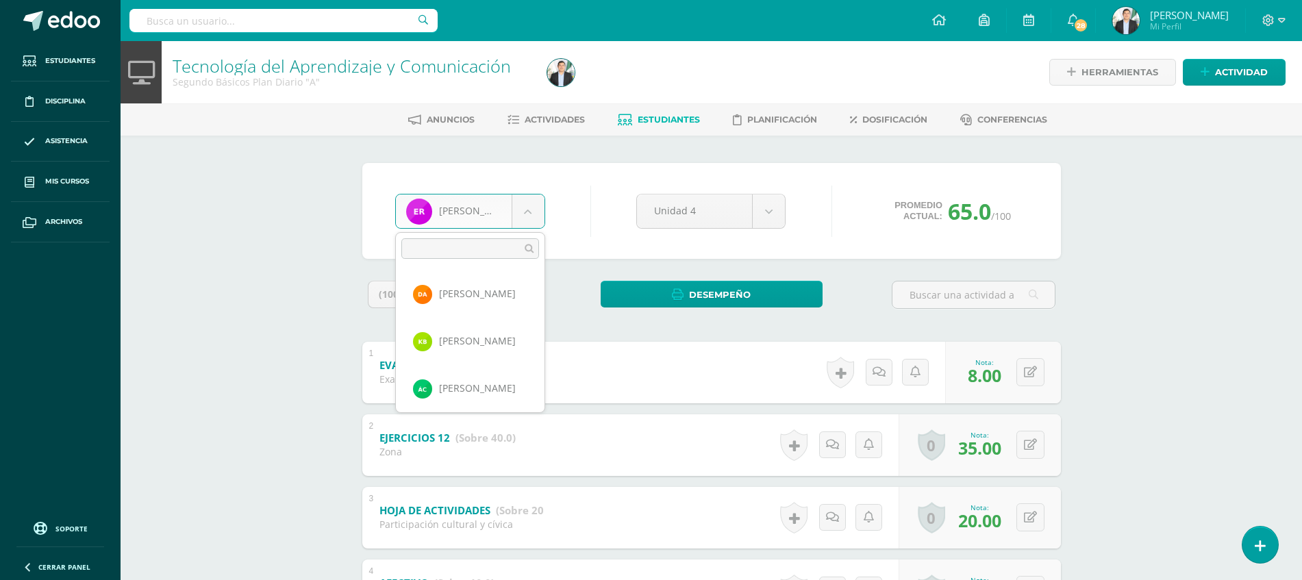
click at [542, 215] on body "Estudiantes Disciplina Asistencia Mis cursos Archivos Soporte Ayuda Reportar un…" at bounding box center [651, 356] width 1302 height 712
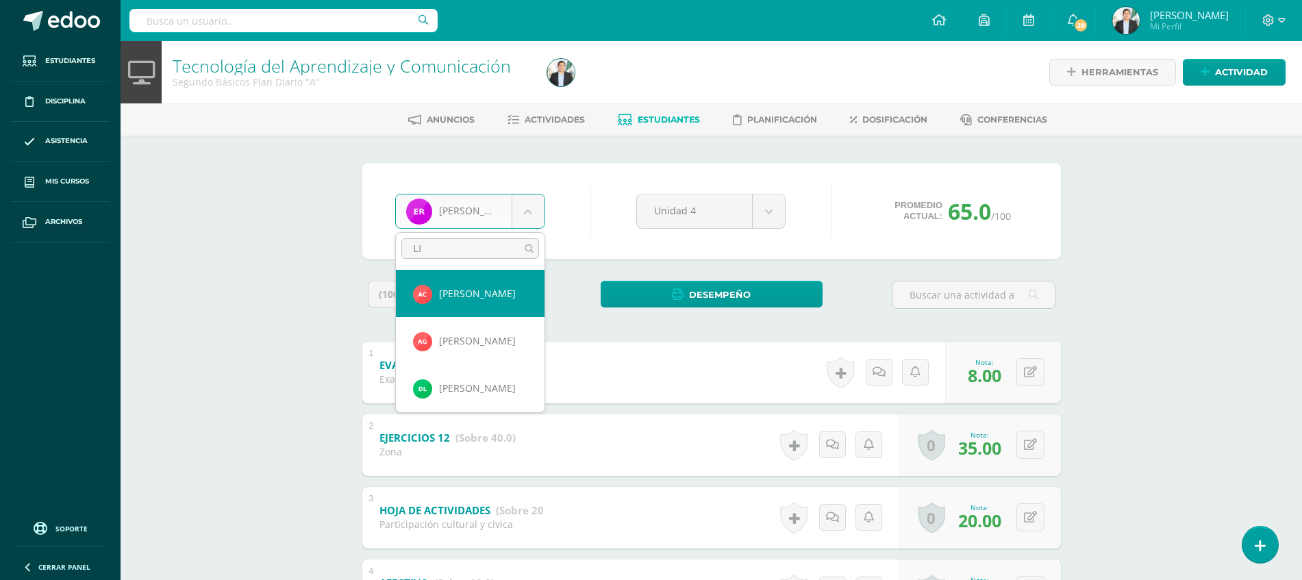
type input "LIM"
select select "8672"
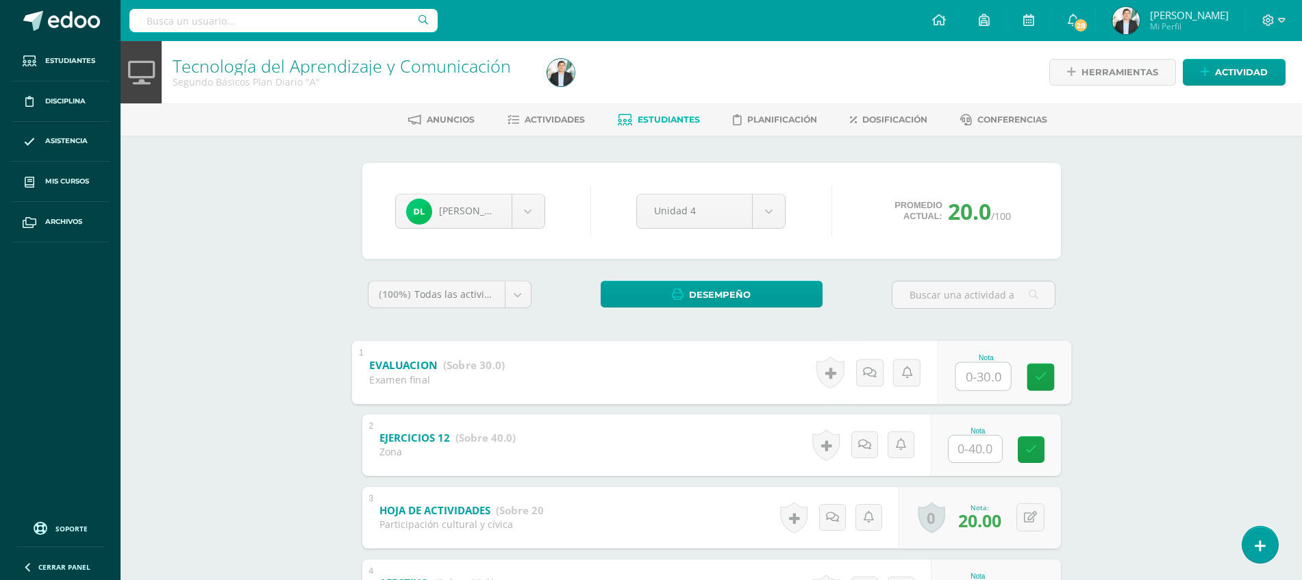
click at [975, 371] on input "text" at bounding box center [982, 375] width 55 height 27
type input "25"
click at [1158, 428] on div "Tecnología del Aprendizaje y Comunicación Segundo Básicos Plan Diario "A" Herra…" at bounding box center [712, 376] width 1182 height 671
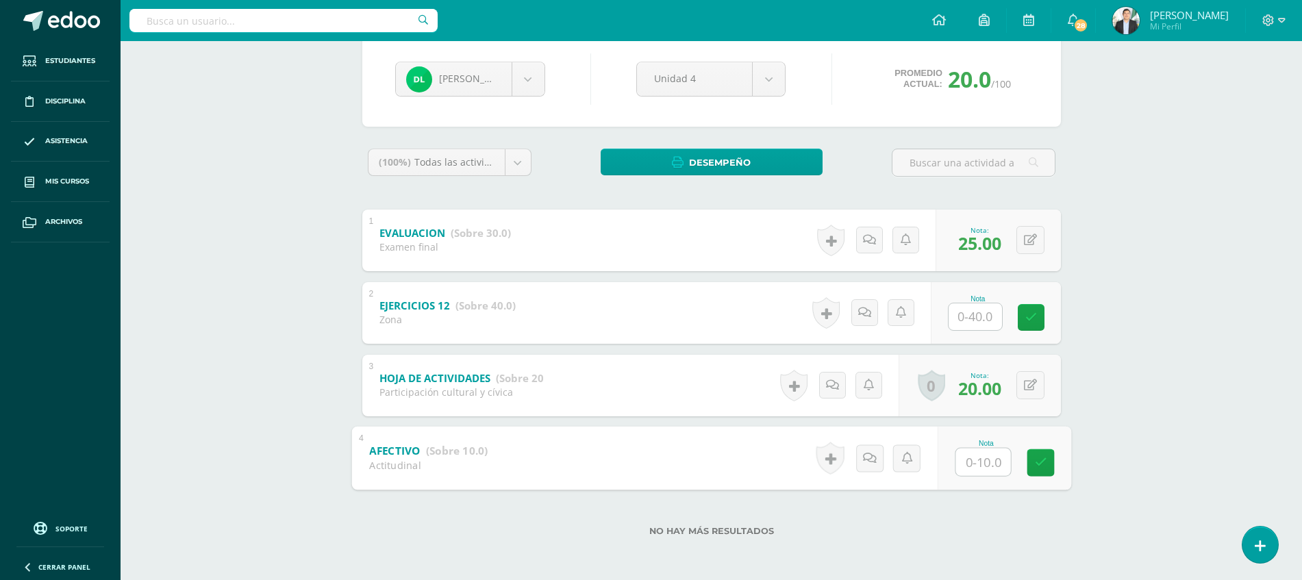
click at [976, 468] on input "text" at bounding box center [982, 461] width 55 height 27
type input "1"
type input "8"
click at [991, 324] on input "text" at bounding box center [982, 316] width 55 height 27
type input "20"
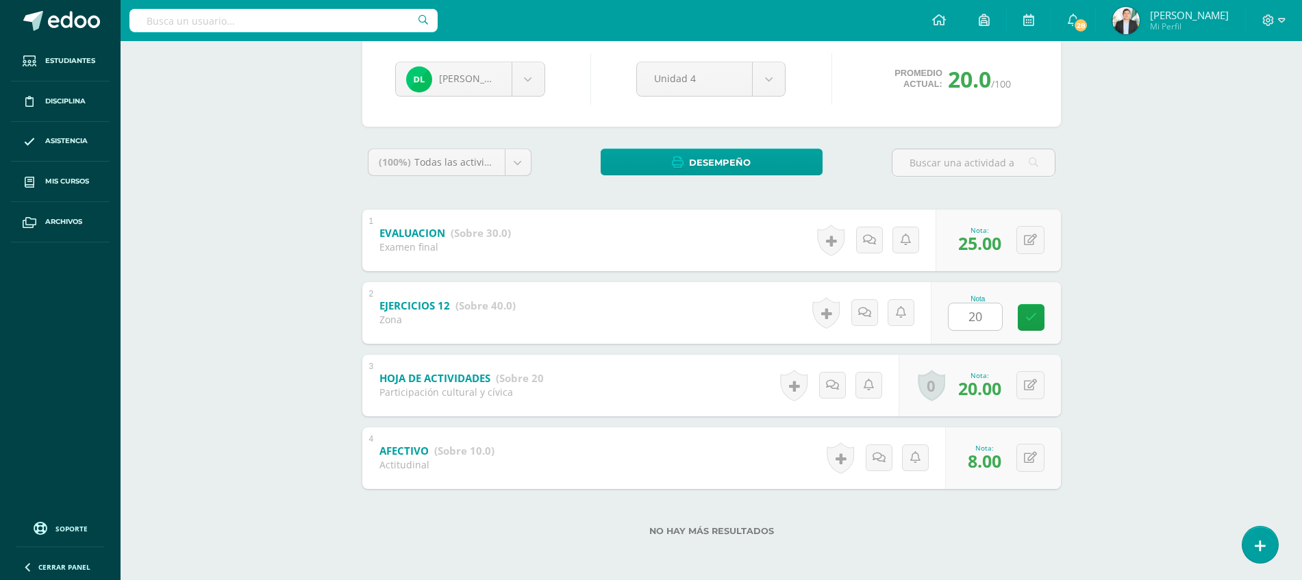
click at [1206, 373] on div "Tecnología del Aprendizaje y Comunicación Segundo Básicos Plan Diario "A" Herra…" at bounding box center [712, 244] width 1182 height 671
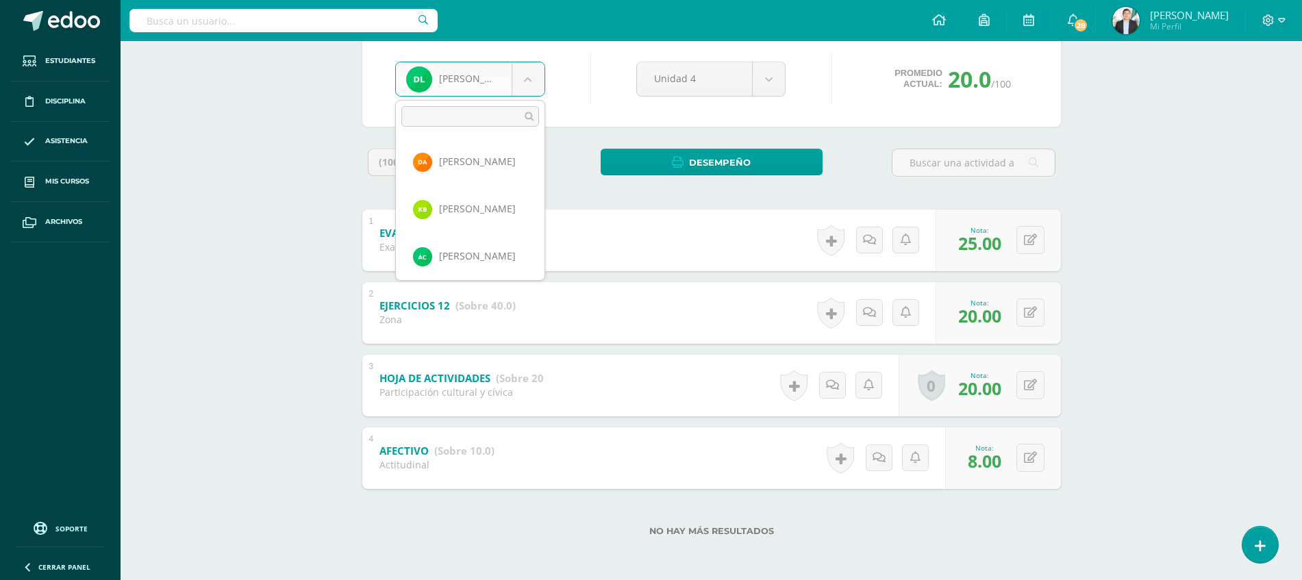
click at [471, 81] on body "Estudiantes Disciplina Asistencia Mis cursos Archivos Soporte Ayuda Reportar un…" at bounding box center [651, 224] width 1302 height 712
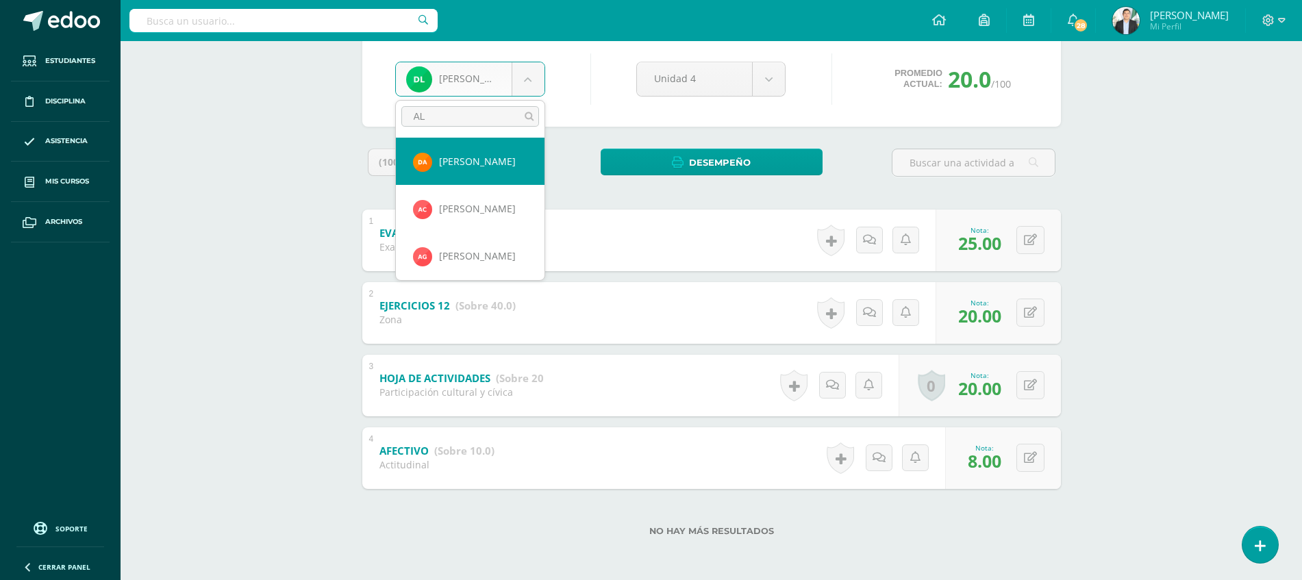
type input "ALI"
select select "8051"
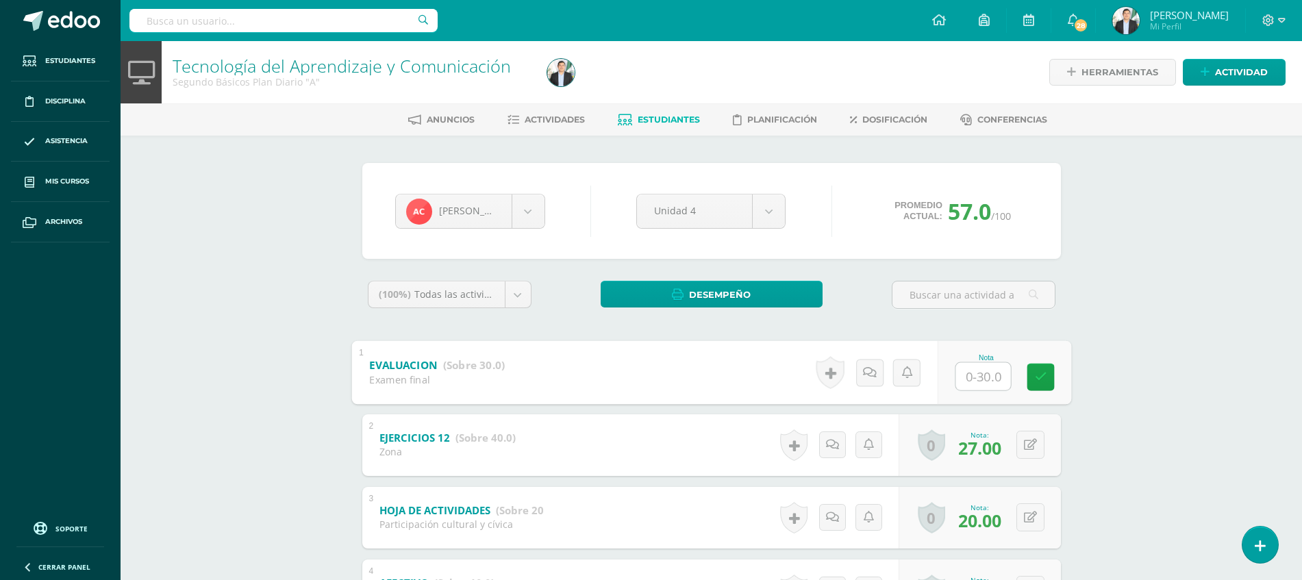
click at [993, 366] on input "text" at bounding box center [982, 375] width 55 height 27
type input "19"
click at [1171, 362] on div "Tecnología del Aprendizaje y Comunicación Segundo Básicos Plan Diario "A" Herra…" at bounding box center [712, 376] width 1182 height 671
click at [521, 208] on body "Estudiantes Disciplina Asistencia Mis cursos Archivos Soporte Ayuda Reportar un…" at bounding box center [651, 356] width 1302 height 712
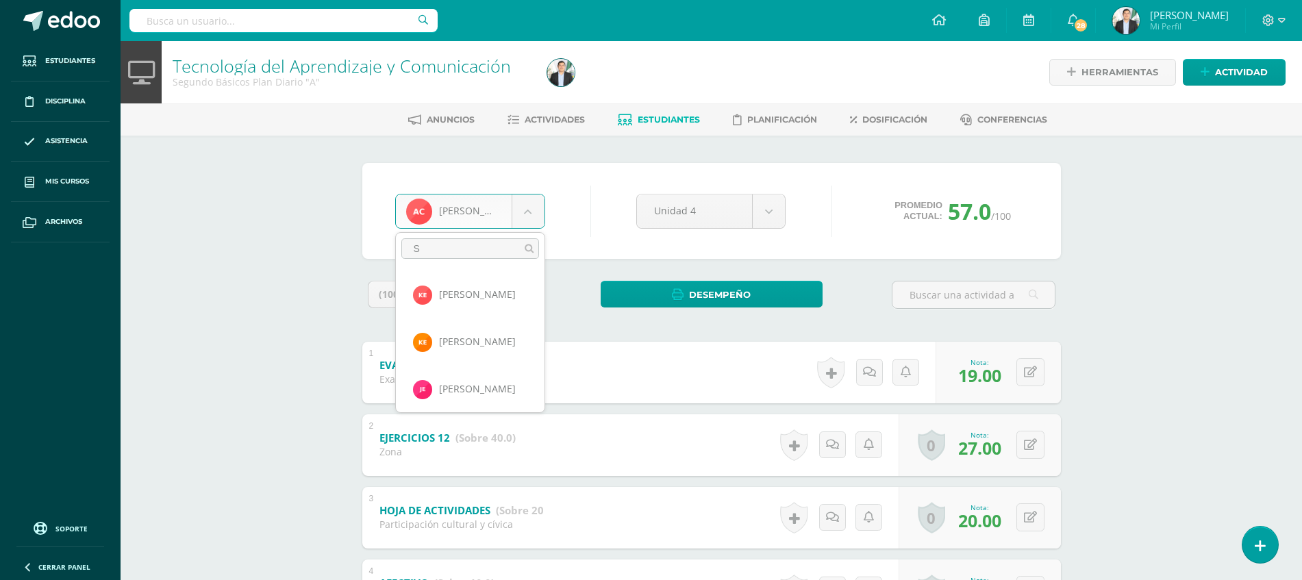
scroll to position [0, 0]
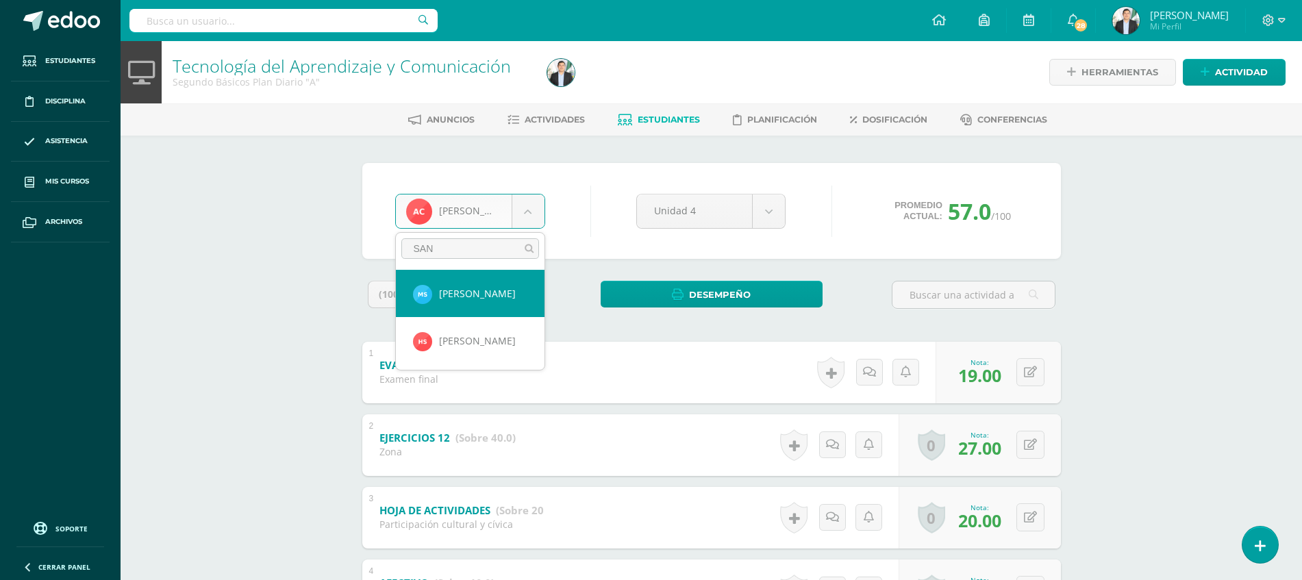
type input "SAND"
select select "8671"
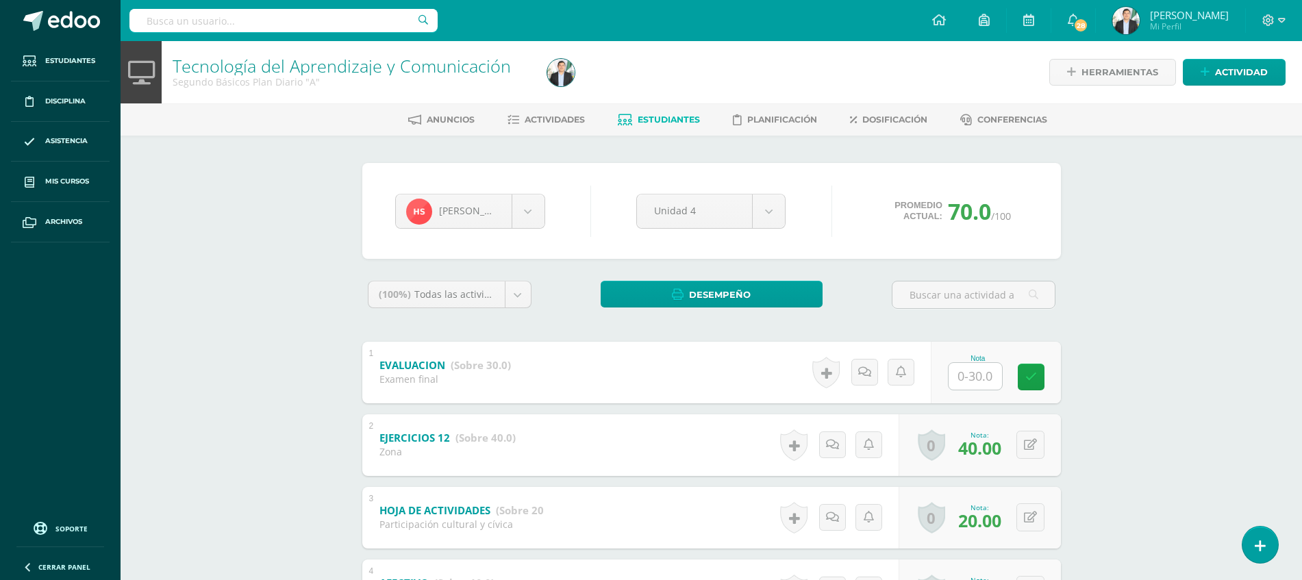
click at [995, 383] on input "text" at bounding box center [975, 376] width 53 height 27
type input "30"
click at [1149, 375] on div "Tecnología del Aprendizaje y Comunicación Segundo Básicos Plan Diario "A" Herra…" at bounding box center [712, 376] width 1182 height 671
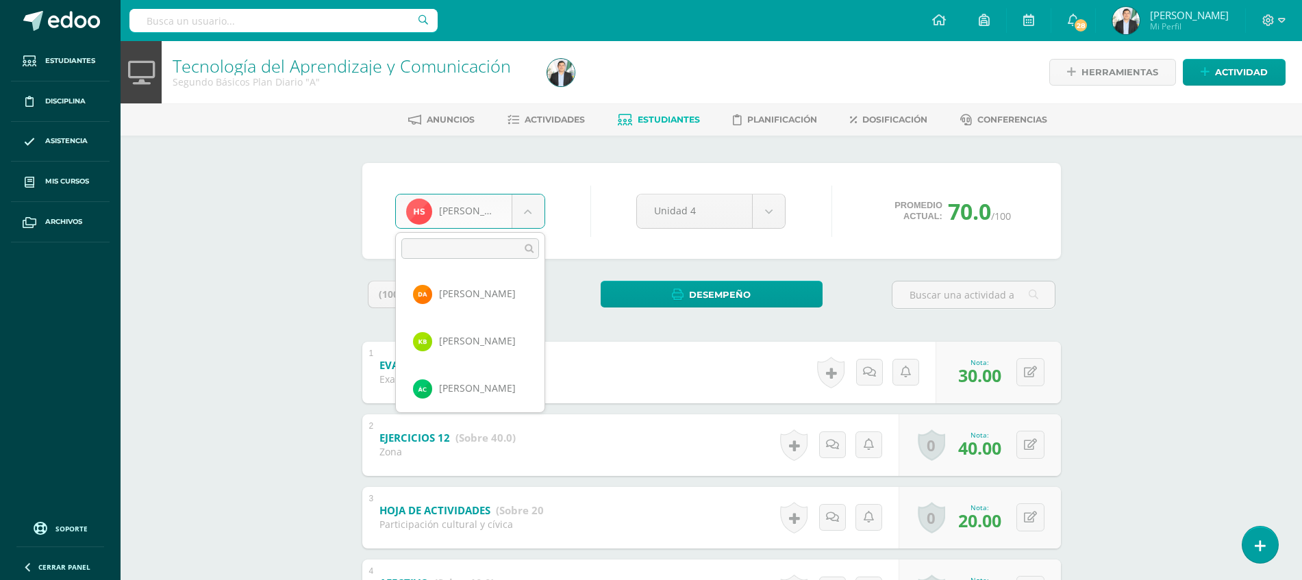
click at [516, 218] on body "Estudiantes Disciplina Asistencia Mis cursos Archivos Soporte Ayuda Reportar un…" at bounding box center [651, 356] width 1302 height 712
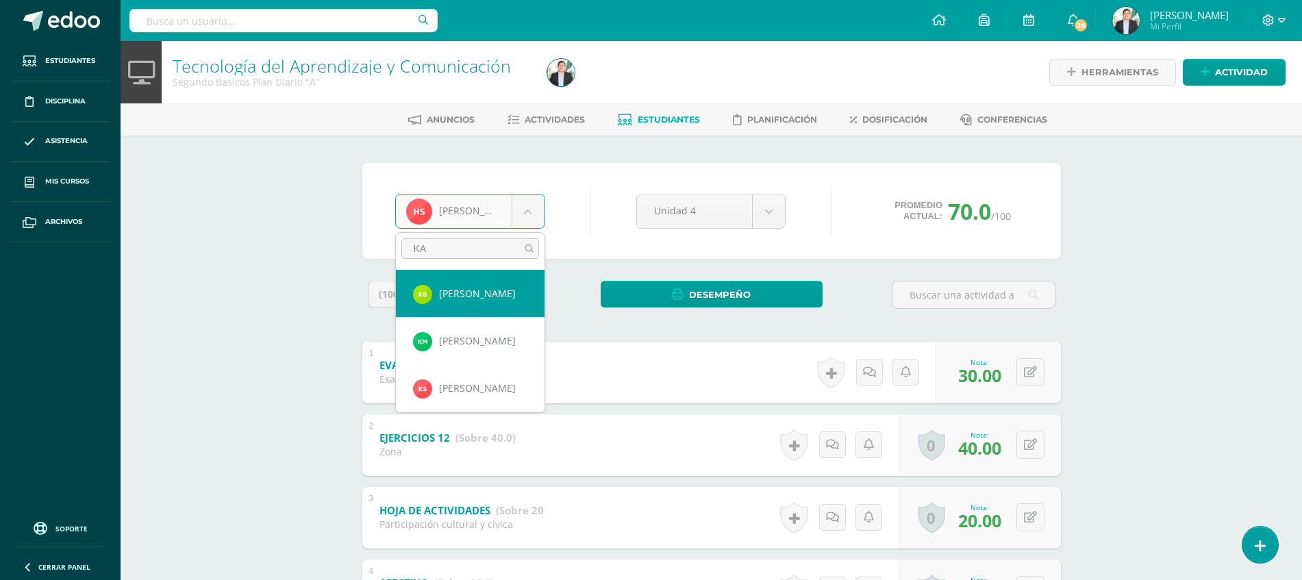
type input "KAR"
select select "8625"
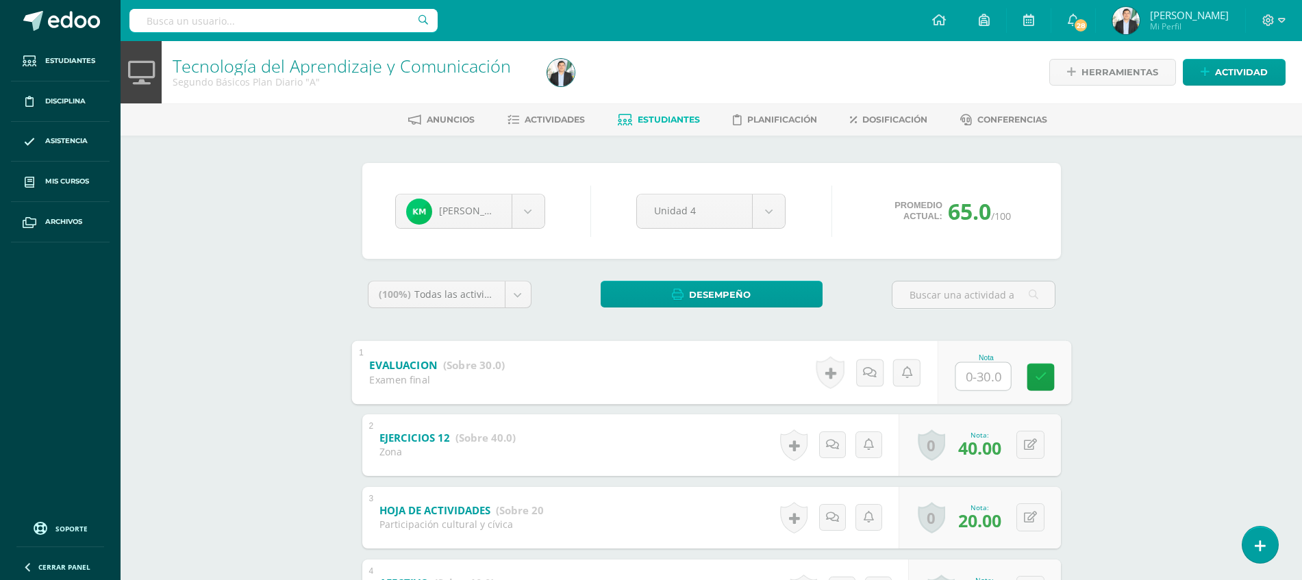
click at [964, 377] on input "text" at bounding box center [982, 375] width 55 height 27
type input "27"
click at [1185, 377] on div "Tecnología del Aprendizaje y Comunicación Segundo Básicos Plan Diario "A" Herra…" at bounding box center [712, 376] width 1182 height 671
click at [535, 208] on body "Estudiantes Disciplina Asistencia Mis cursos Archivos Soporte Ayuda Reportar un…" at bounding box center [651, 356] width 1302 height 712
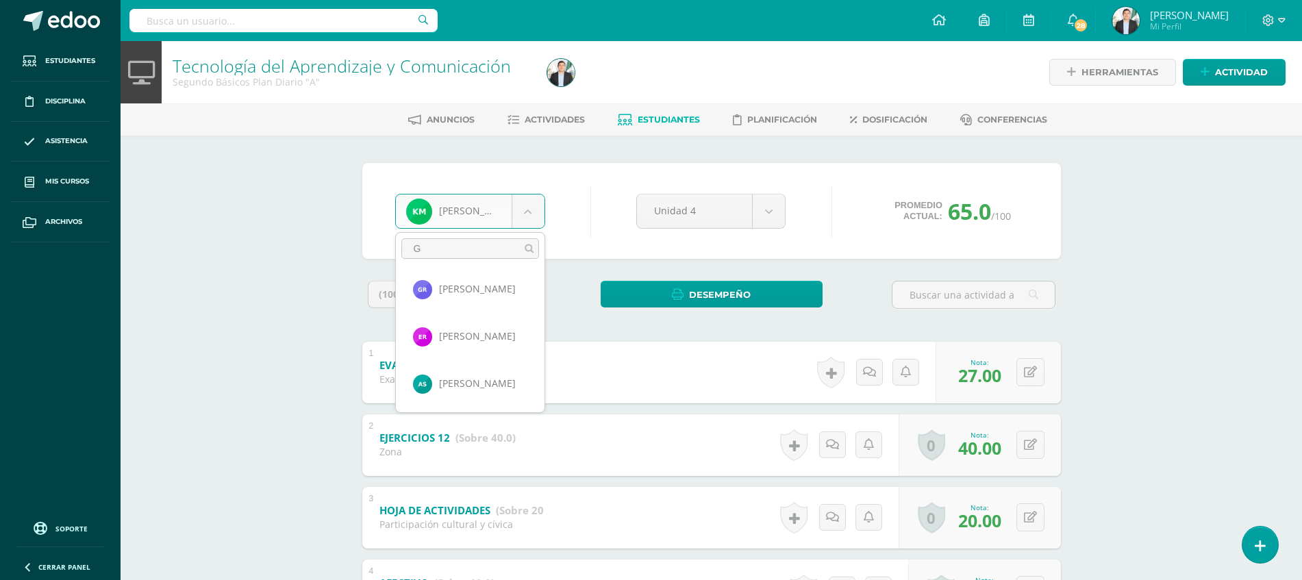
scroll to position [0, 0]
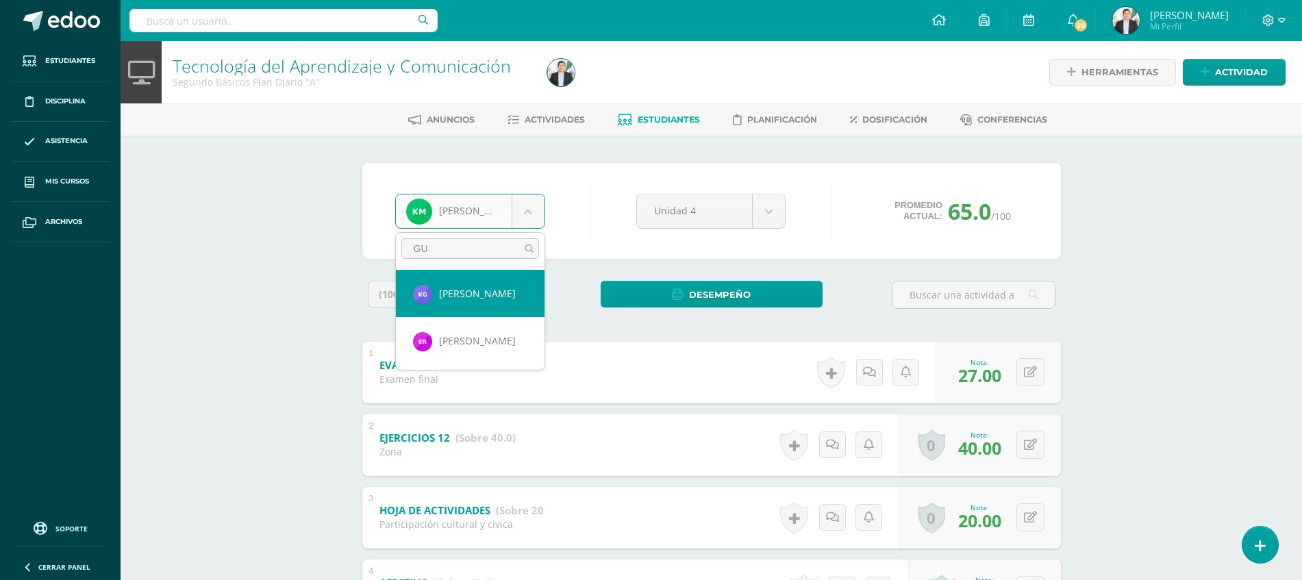
type input "GUA"
select select "8063"
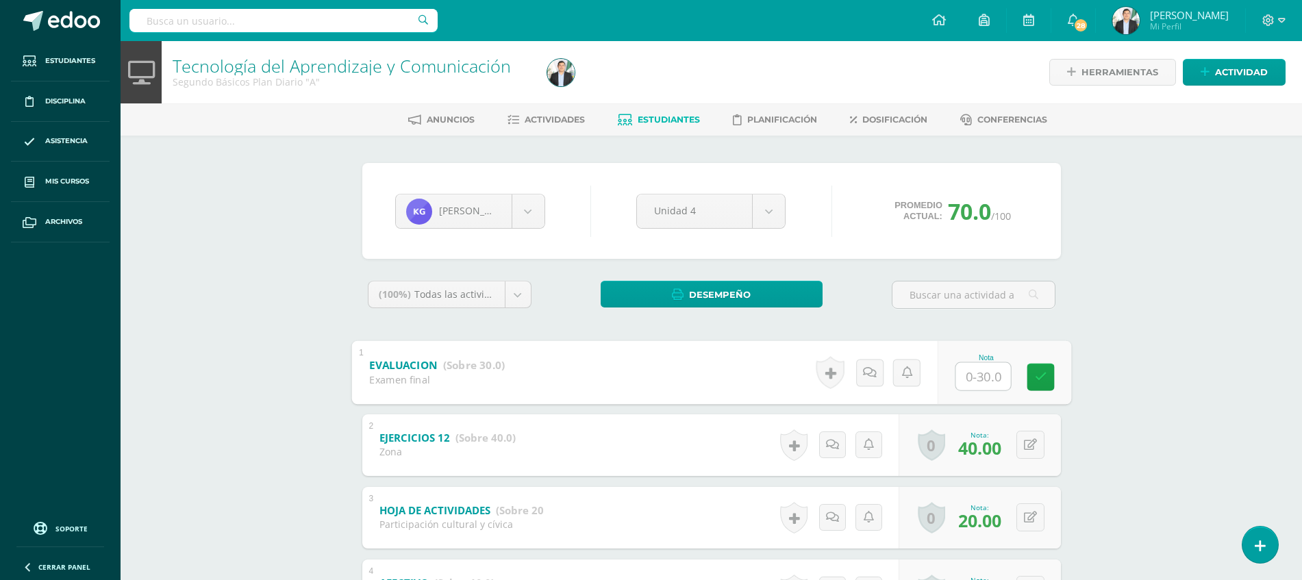
click at [968, 378] on input "text" at bounding box center [982, 375] width 55 height 27
click at [968, 378] on input "28" at bounding box center [982, 375] width 55 height 27
click at [1051, 386] on link at bounding box center [1040, 376] width 27 height 27
type input "28"
click at [1166, 377] on div "Tecnología del Aprendizaje y Comunicación Segundo Básicos Plan Diario "A" Herra…" at bounding box center [712, 376] width 1182 height 671
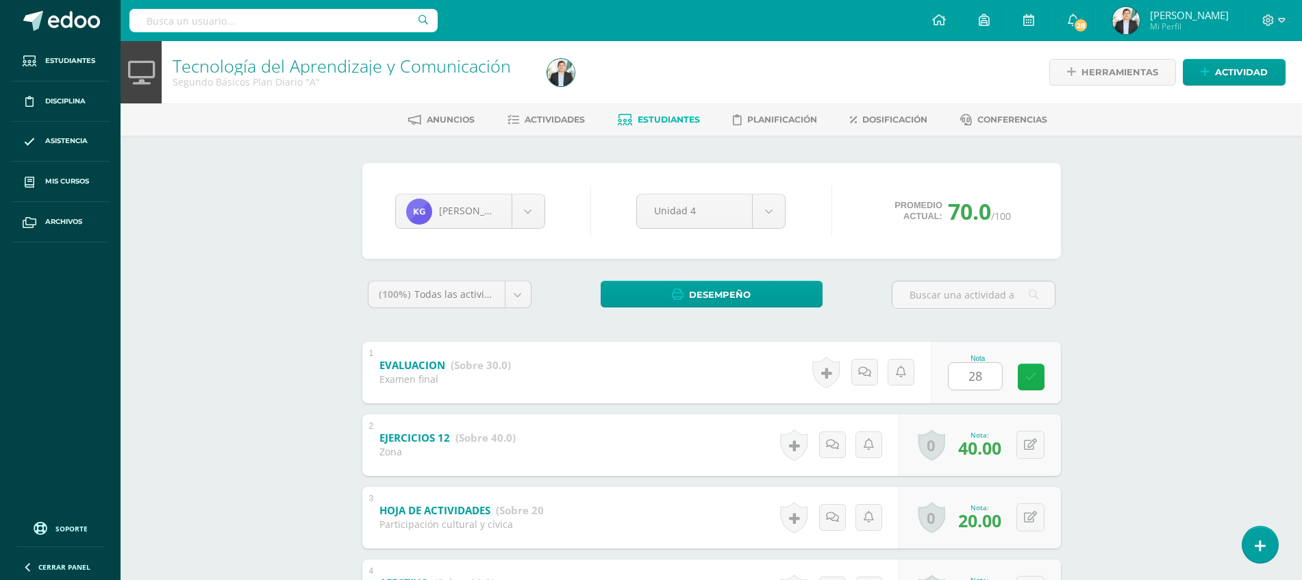
click at [1038, 377] on link at bounding box center [1031, 377] width 27 height 27
click at [1038, 368] on link at bounding box center [1031, 377] width 27 height 27
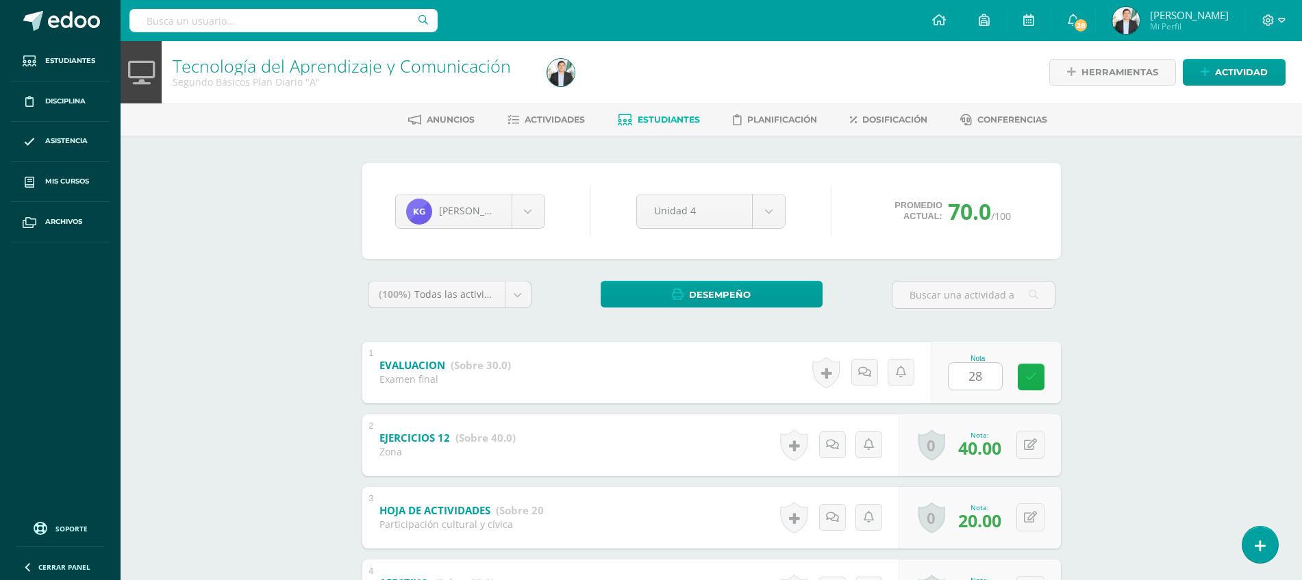
click at [1038, 368] on link at bounding box center [1031, 377] width 27 height 27
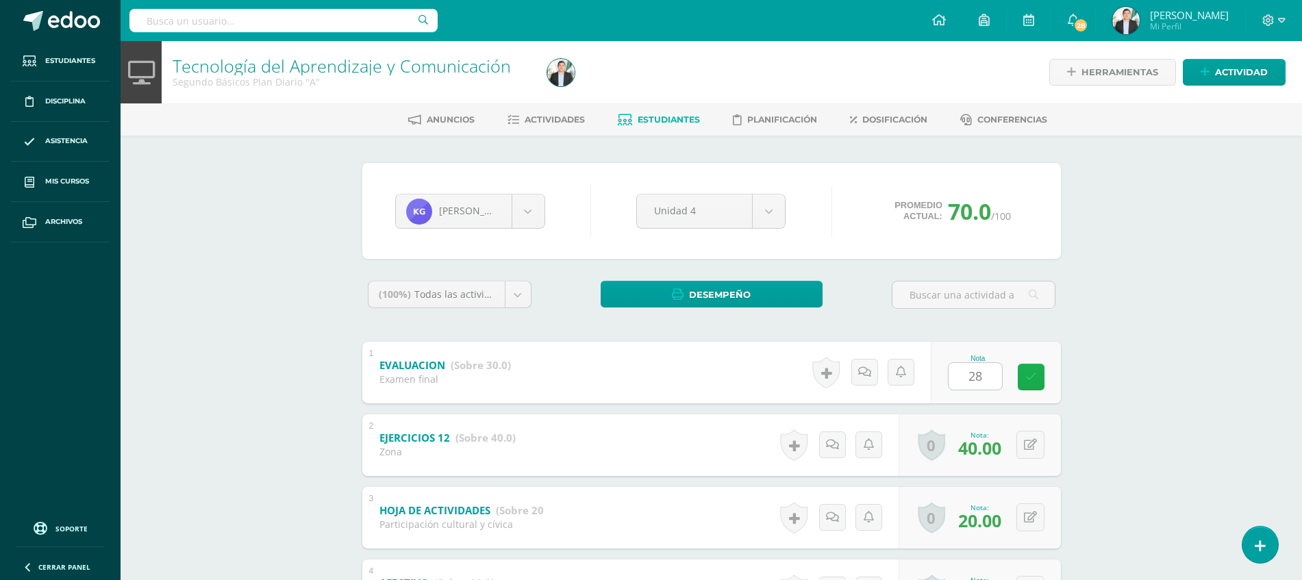
click at [1038, 368] on link at bounding box center [1031, 377] width 27 height 27
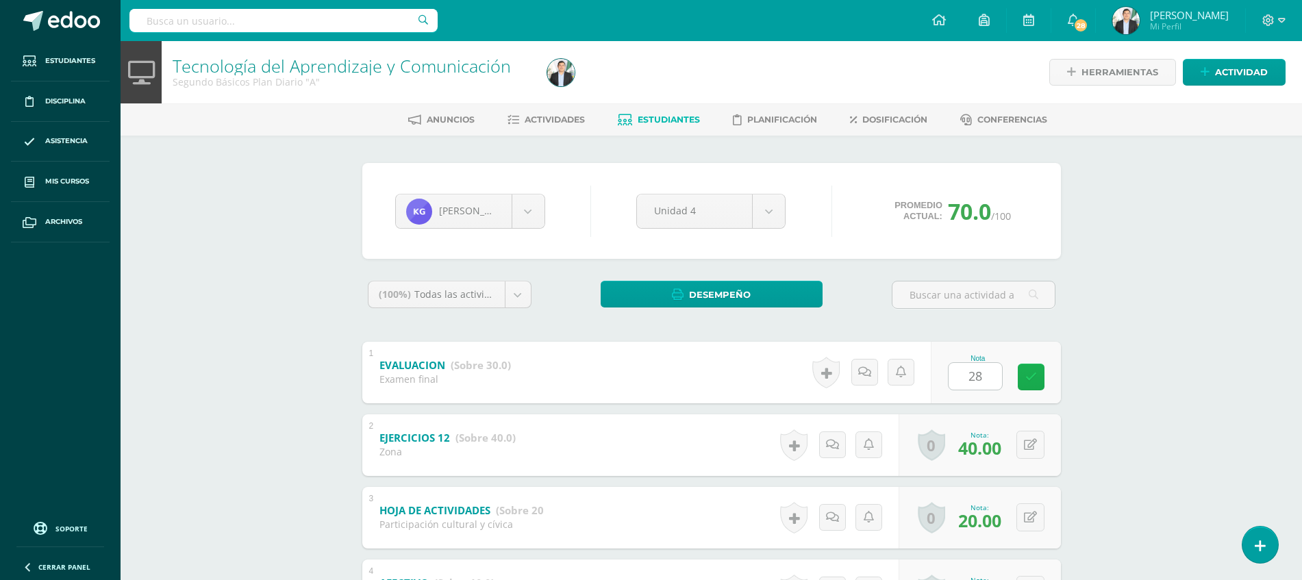
click at [1038, 368] on link at bounding box center [1031, 377] width 27 height 27
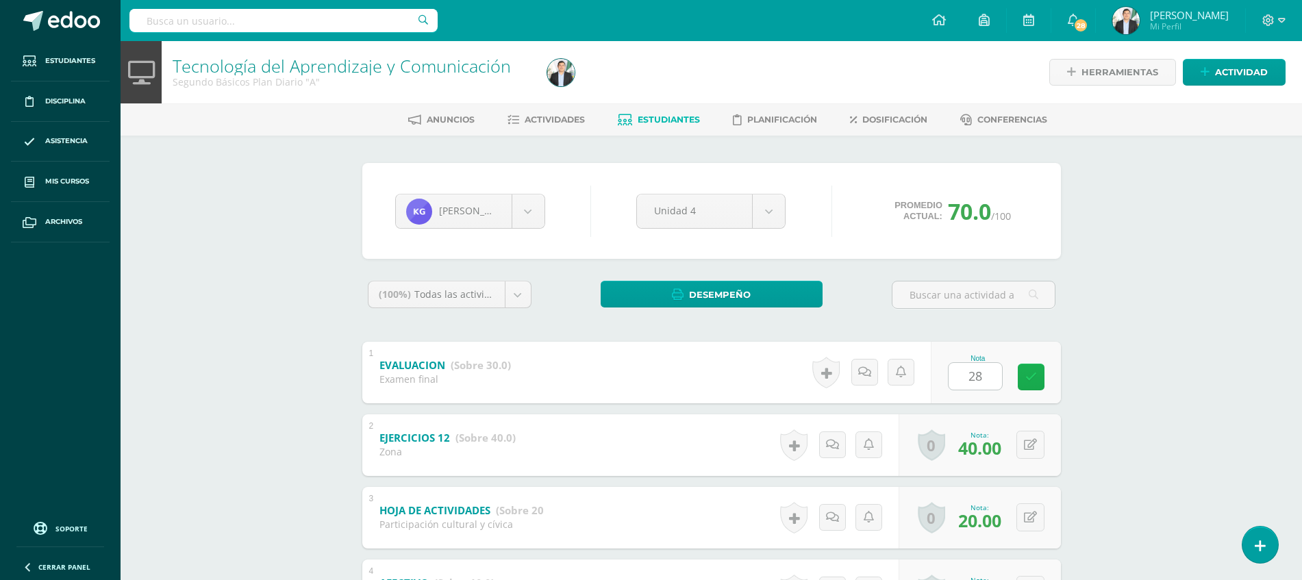
click at [1038, 368] on link at bounding box center [1031, 377] width 27 height 27
click at [1203, 361] on div "Tecnología del Aprendizaje y Comunicación Segundo Básicos Plan Diario "A" Herra…" at bounding box center [712, 376] width 1182 height 671
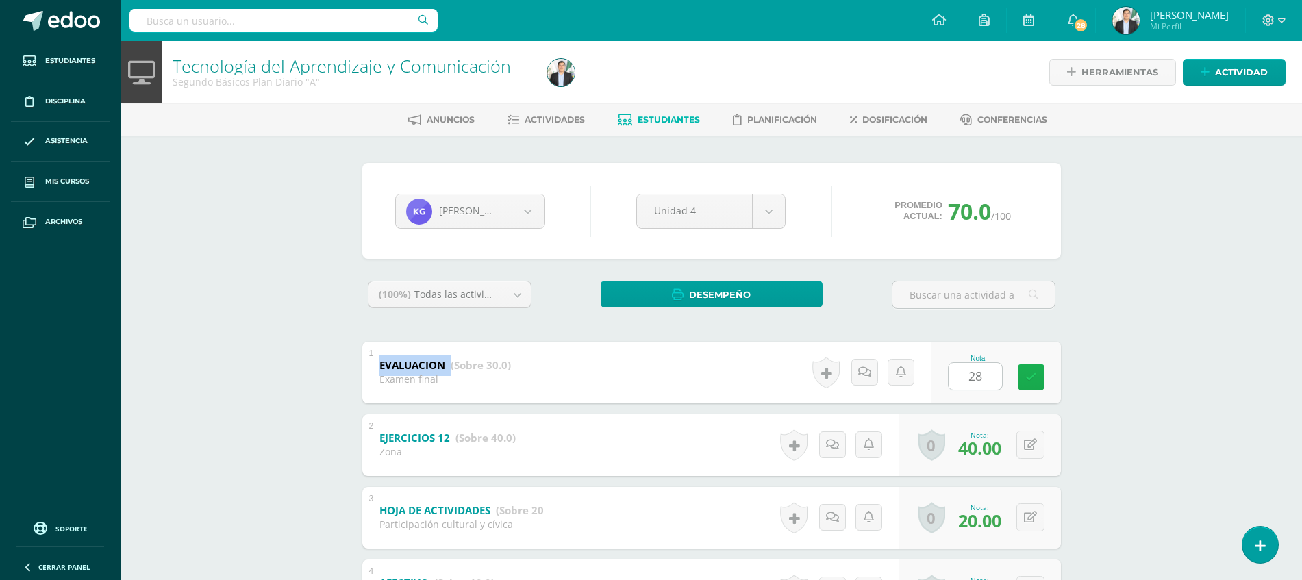
click at [1028, 381] on icon at bounding box center [1031, 377] width 12 height 12
click at [1073, 378] on div "Kristen Guantá Danna Aldana Katerin Barrera Ángel Cárdenas Flor Carrillo Alisso…" at bounding box center [711, 424] width 753 height 577
click at [1030, 379] on icon at bounding box center [1031, 377] width 12 height 12
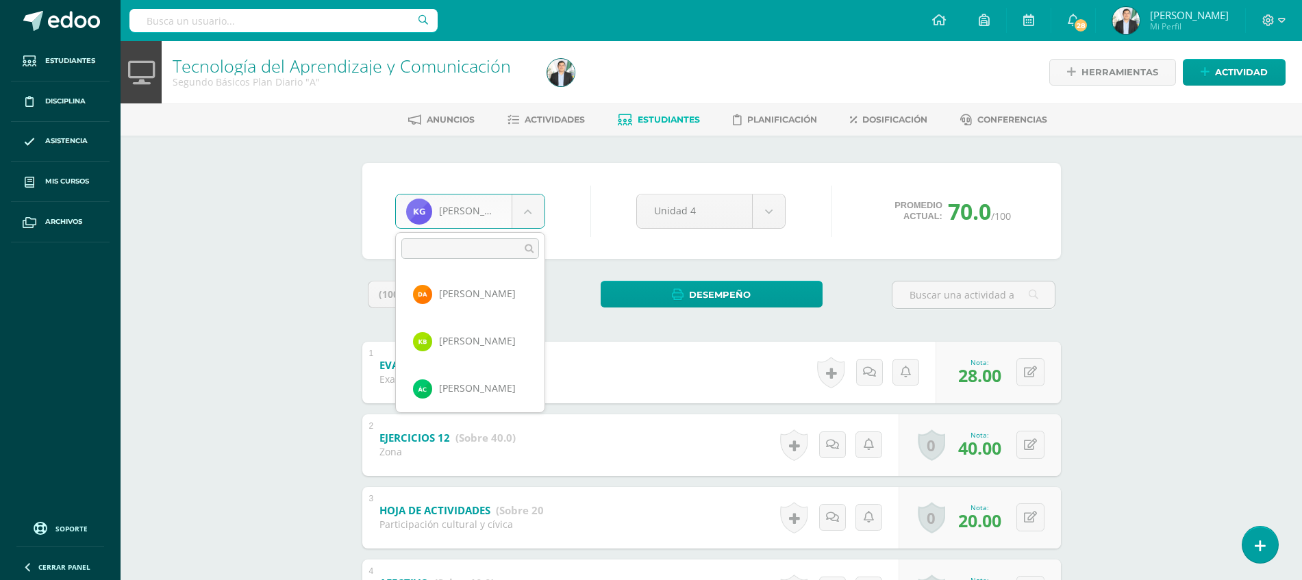
click at [463, 219] on body "Estudiantes Disciplina Asistencia Mis cursos Archivos Soporte Ayuda Reportar un…" at bounding box center [651, 356] width 1302 height 712
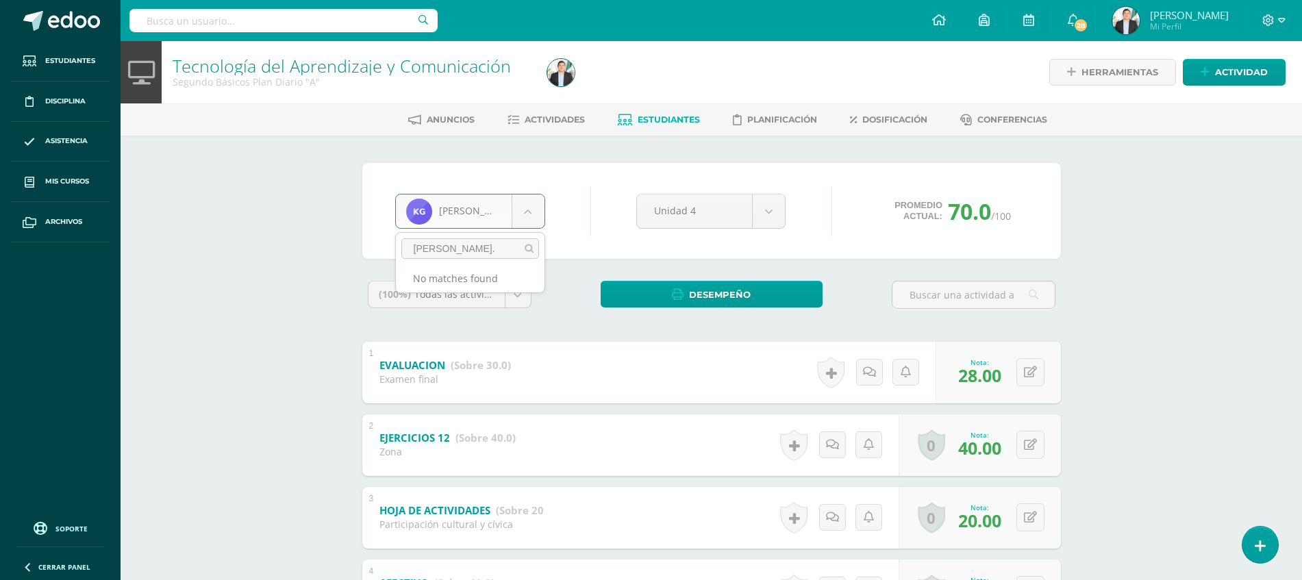
type input "ESPIN"
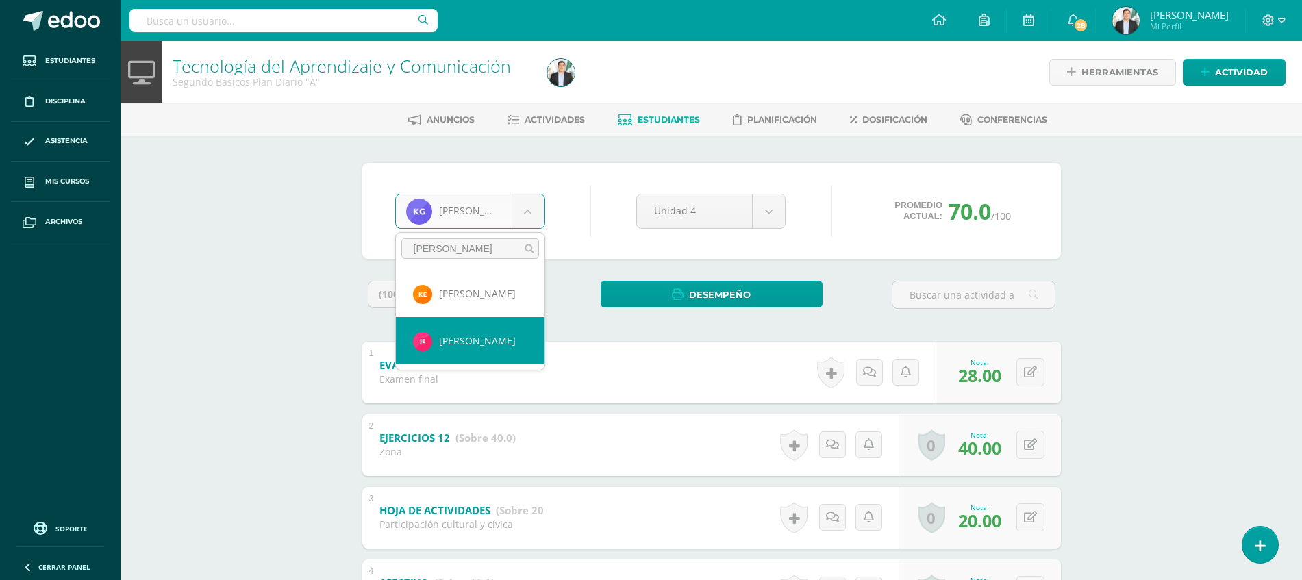
select select "8062"
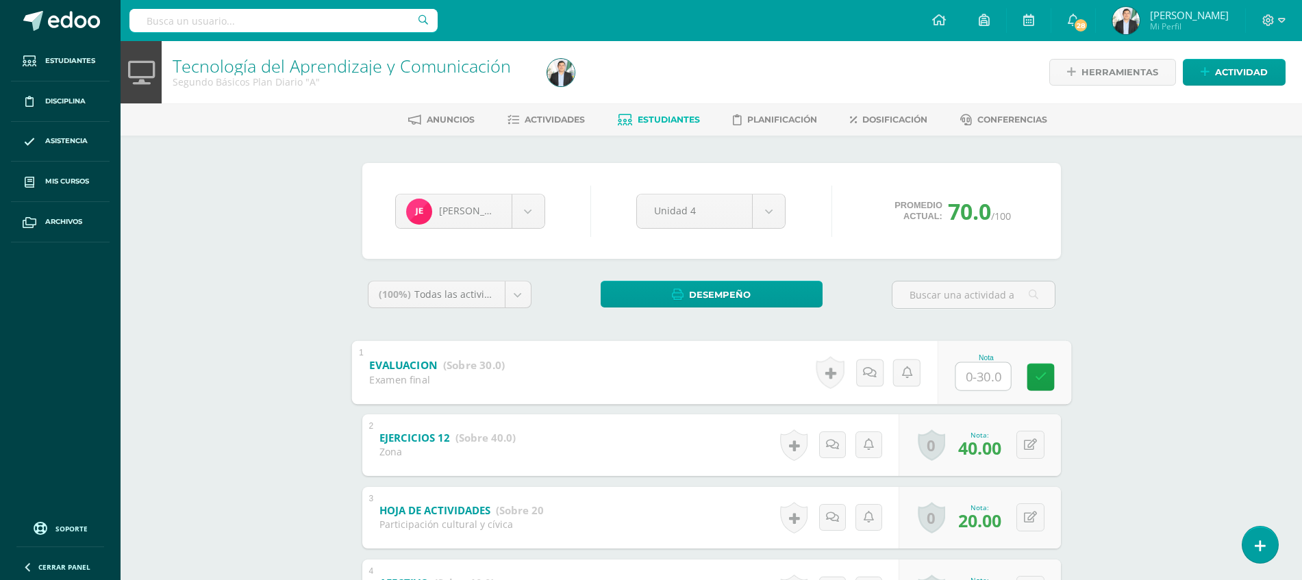
click at [968, 384] on input "text" at bounding box center [982, 375] width 55 height 27
type input "30"
click at [1180, 373] on div "Tecnología del Aprendizaje y Comunicación Segundo Básicos Plan Diario "A" Herra…" at bounding box center [712, 376] width 1182 height 671
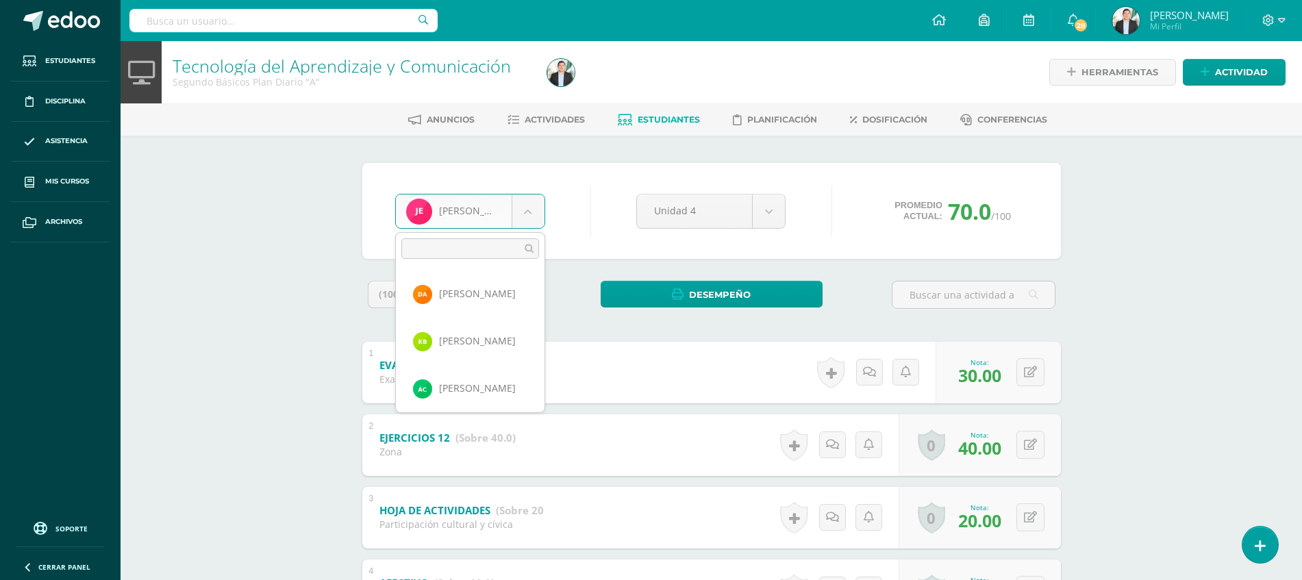
click at [543, 222] on body "Estudiantes Disciplina Asistencia Mis cursos Archivos Soporte Ayuda Reportar un…" at bounding box center [651, 356] width 1302 height 712
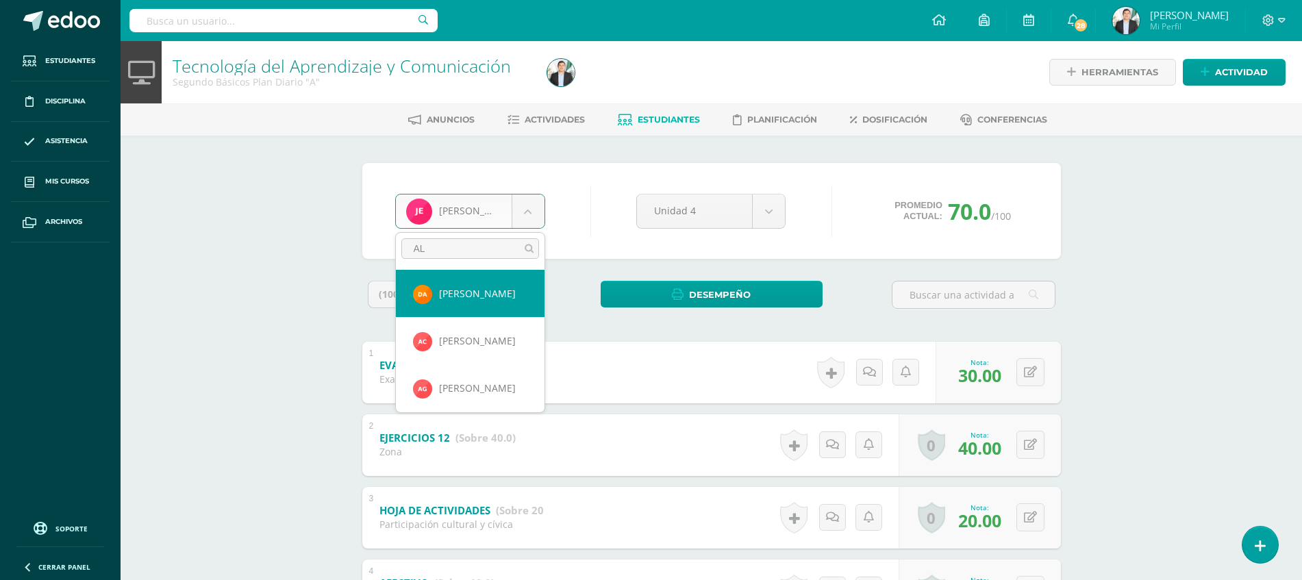
type input "ALI"
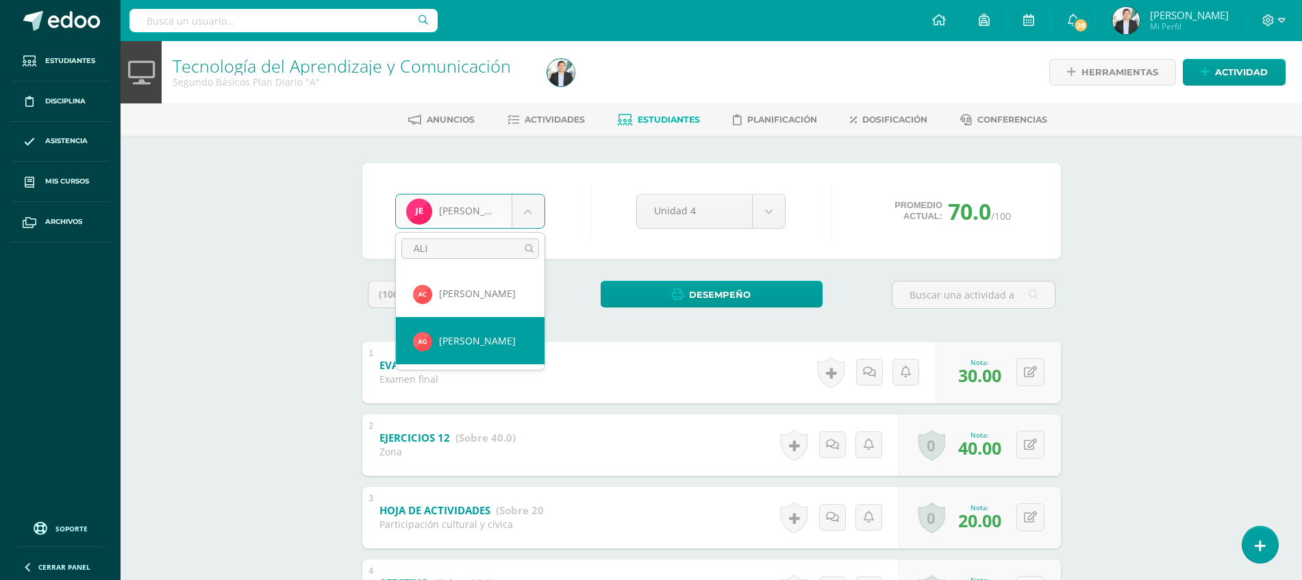
select select "8052"
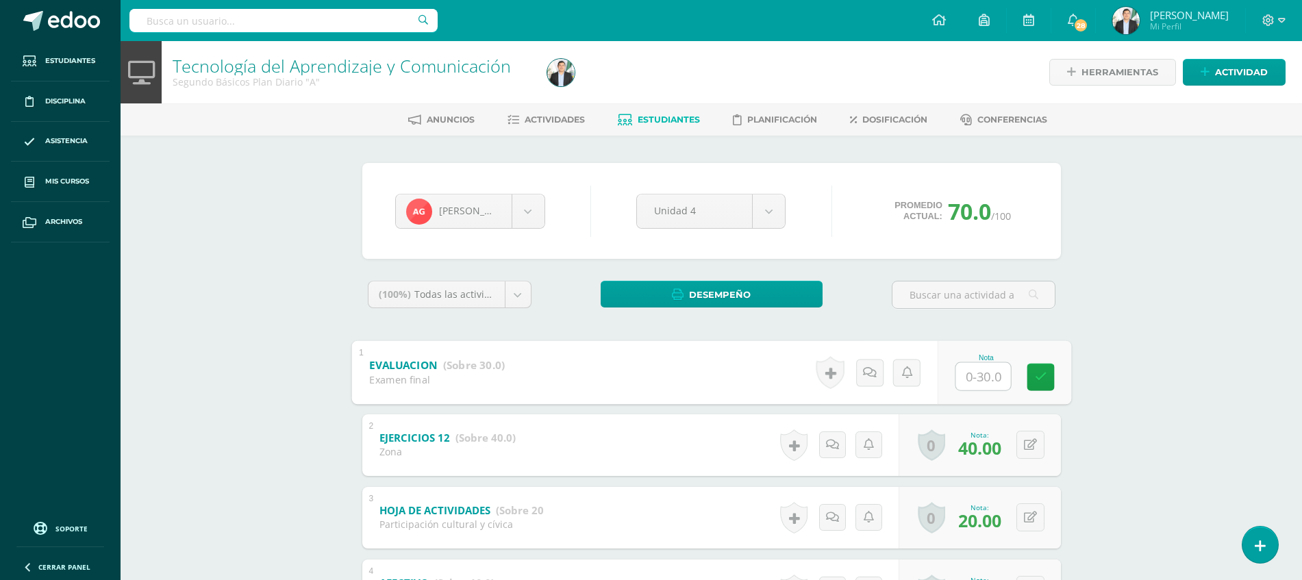
click at [989, 373] on input "text" at bounding box center [982, 375] width 55 height 27
type input "4"
type input "24"
click at [1165, 347] on div "Tecnología del Aprendizaje y Comunicación Segundo Básicos Plan Diario "A" Herra…" at bounding box center [712, 376] width 1182 height 671
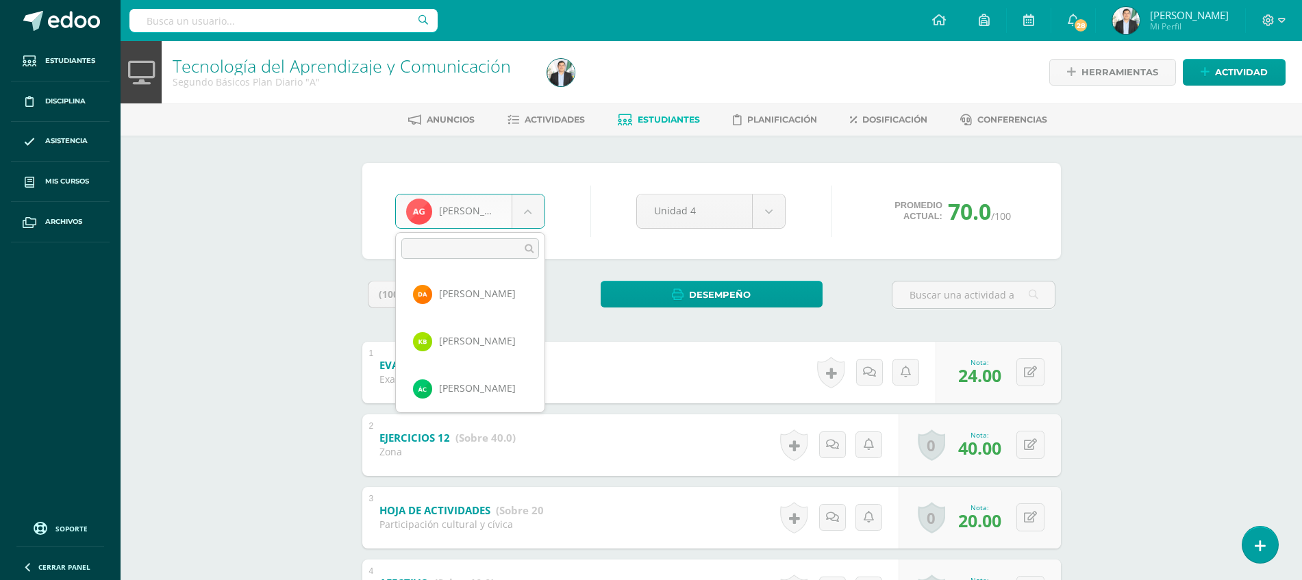
click at [480, 221] on body "Estudiantes Disciplina Asistencia Mis cursos Archivos Soporte Ayuda Reportar un…" at bounding box center [651, 356] width 1302 height 712
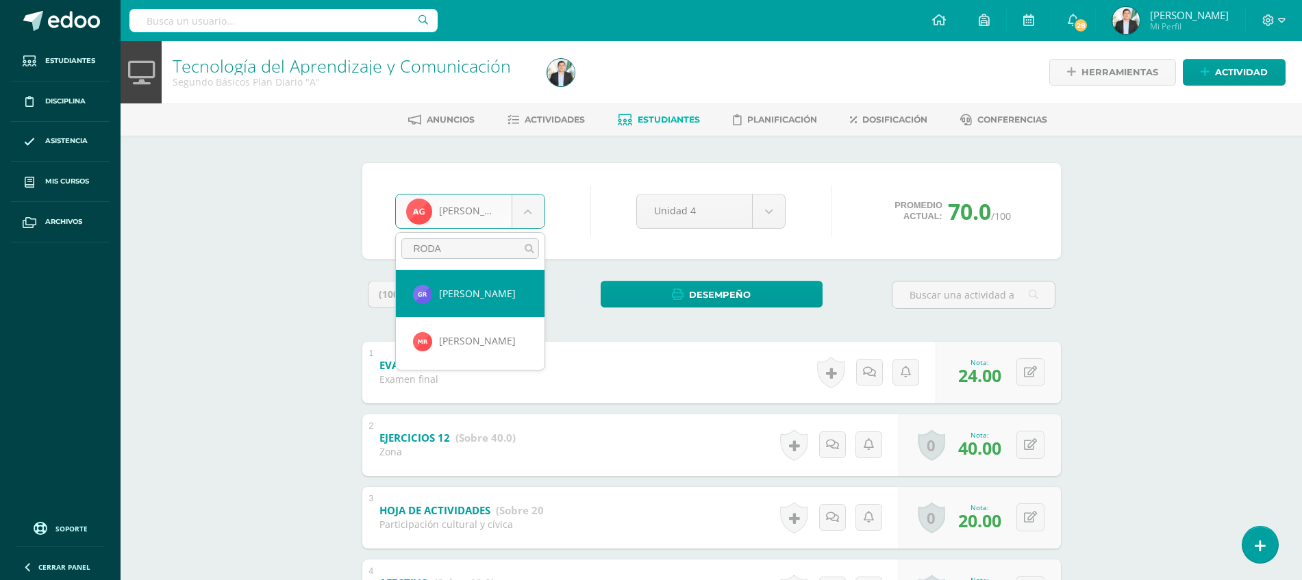
type input "RODAS"
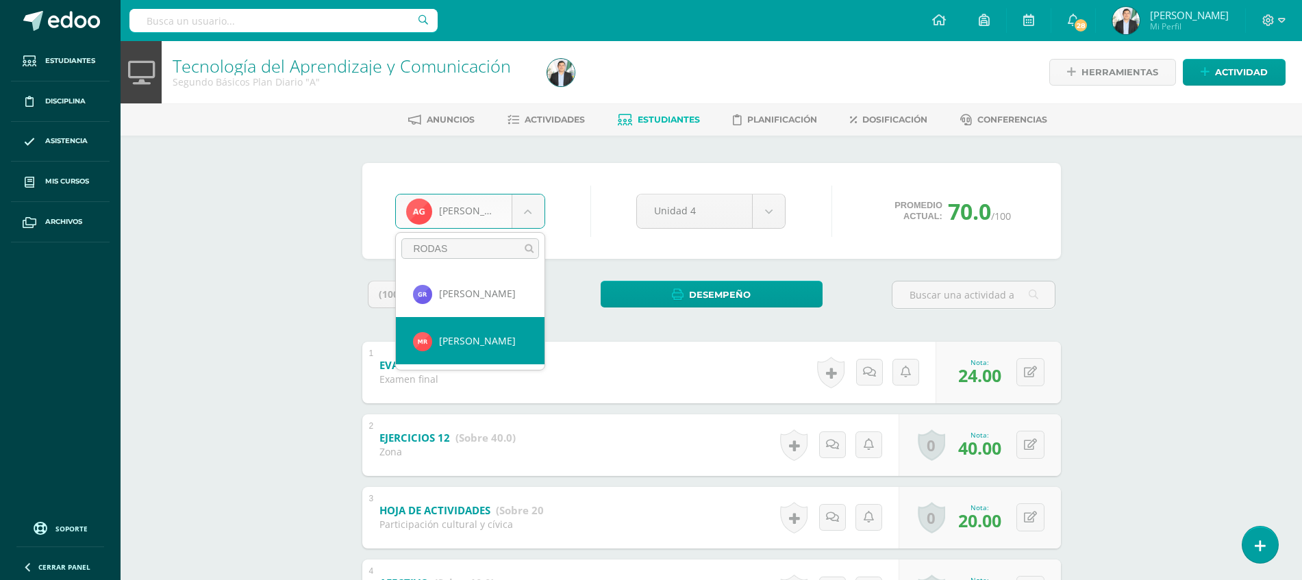
select select "8055"
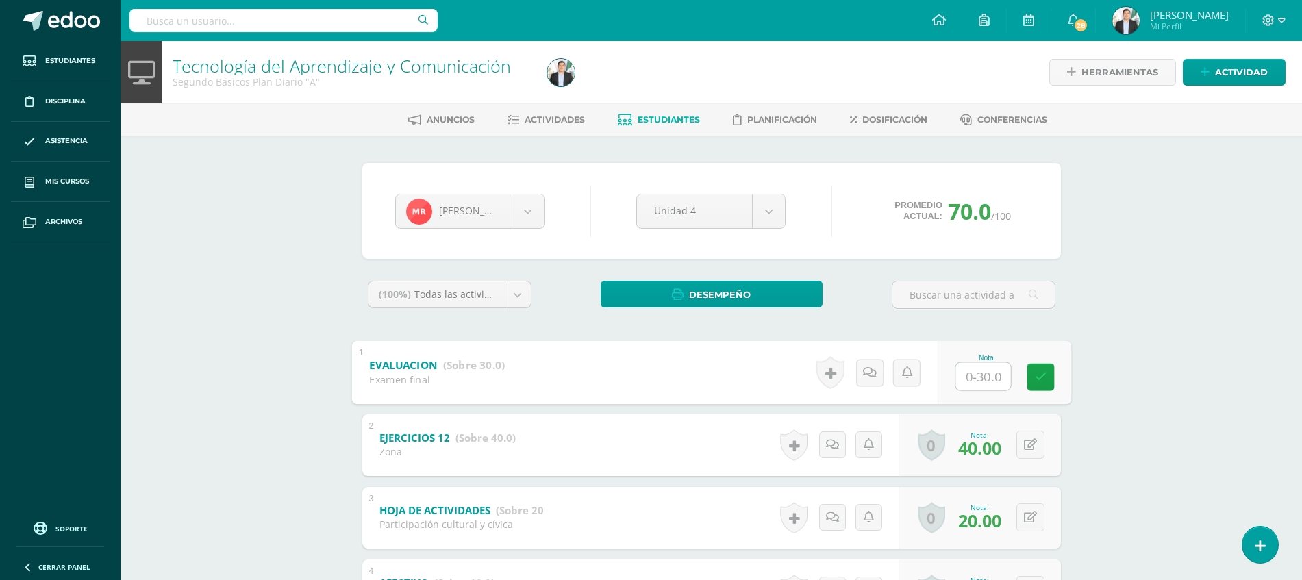
click at [964, 375] on input "text" at bounding box center [982, 375] width 55 height 27
type input "30"
click at [1132, 411] on div "Tecnología del Aprendizaje y Comunicación Segundo Básicos Plan Diario "A" Herra…" at bounding box center [712, 376] width 1182 height 671
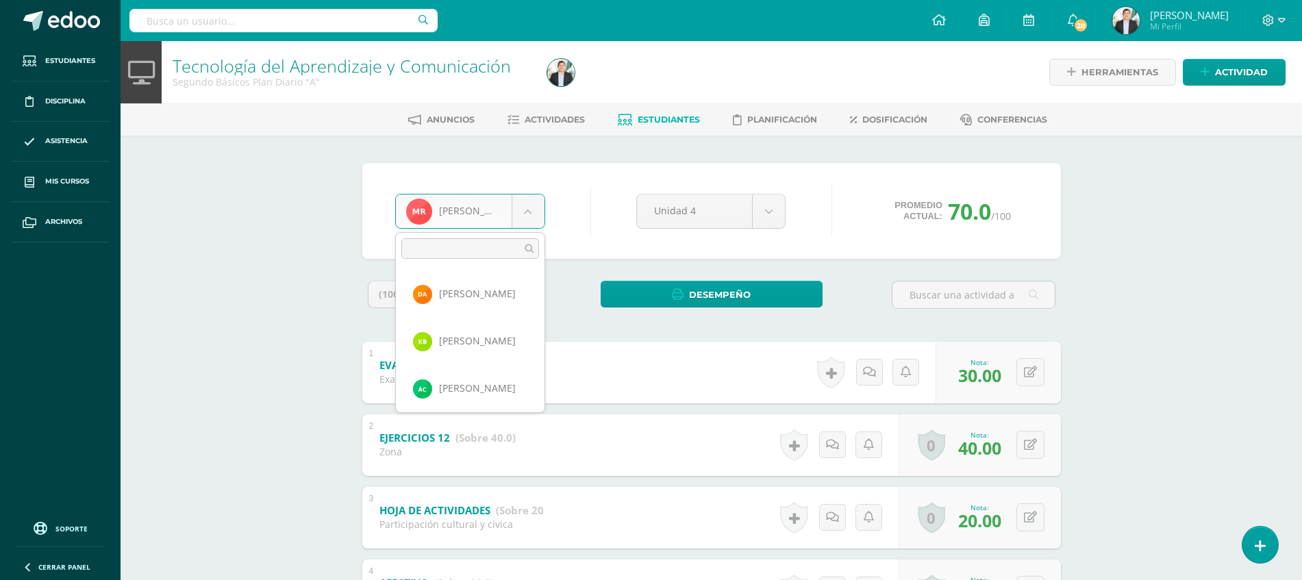
click at [481, 223] on body "Estudiantes Disciplina Asistencia Mis cursos Archivos Soporte Ayuda Reportar un…" at bounding box center [651, 356] width 1302 height 712
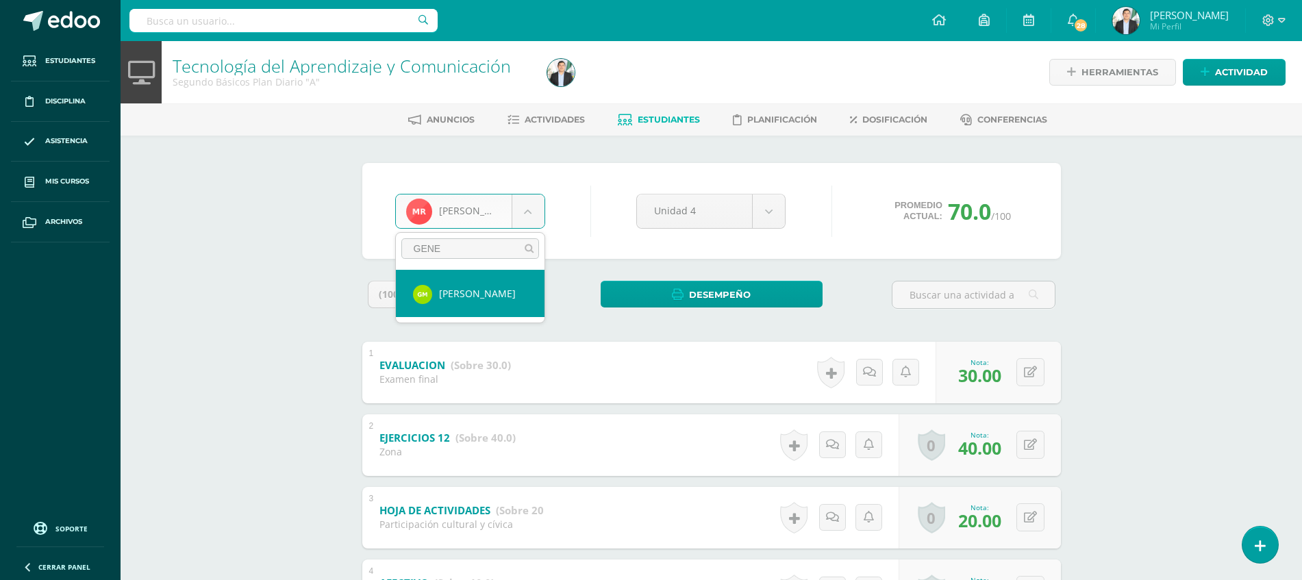
type input "GENES"
select select "8678"
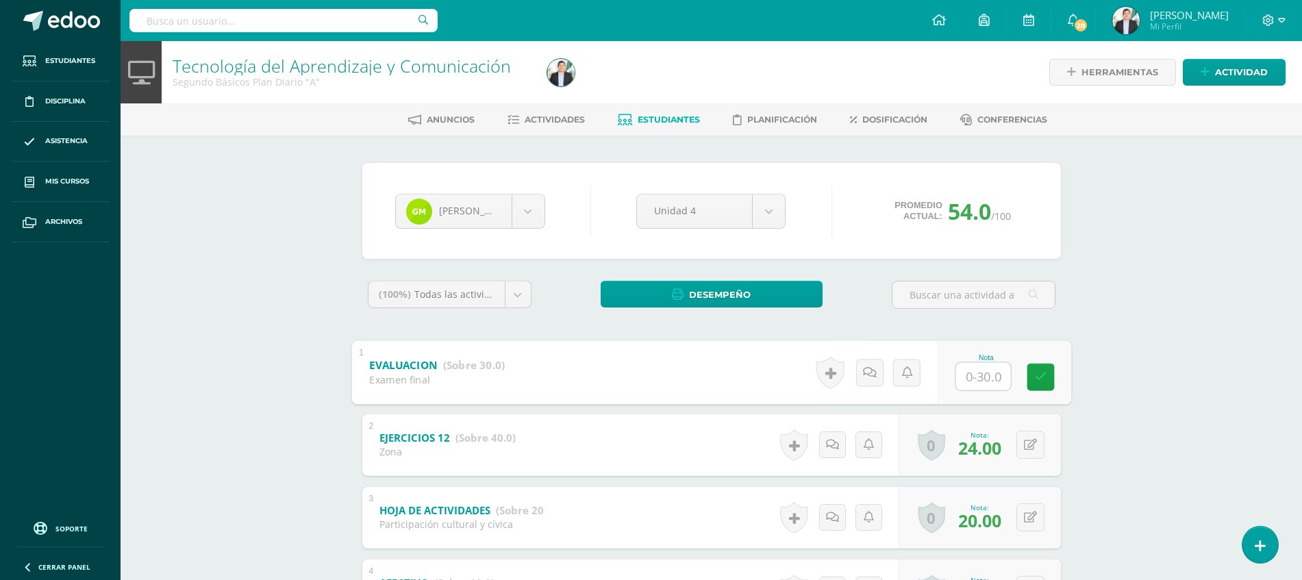
click at [980, 375] on input "text" at bounding box center [982, 375] width 55 height 27
type input "26"
click at [1203, 347] on div "Tecnología del Aprendizaje y Comunicación Segundo Básicos Plan Diario "A" Herra…" at bounding box center [712, 376] width 1182 height 671
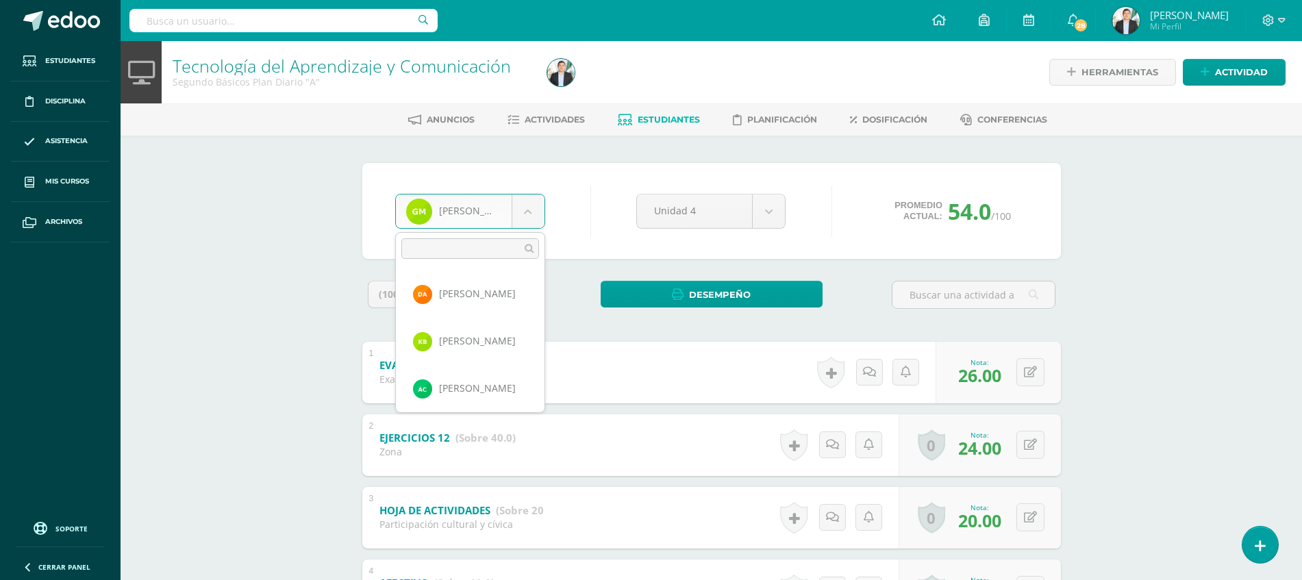
scroll to position [803, 0]
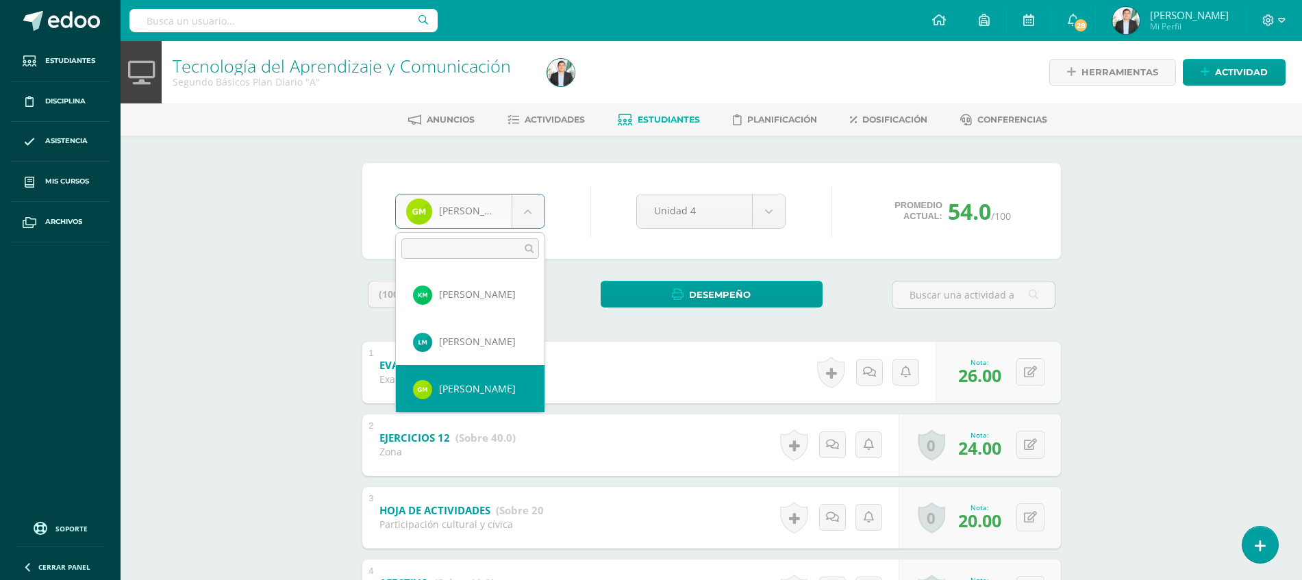
click at [488, 208] on body "Estudiantes Disciplina Asistencia Mis cursos Archivos Soporte Ayuda Reportar un…" at bounding box center [651, 356] width 1302 height 712
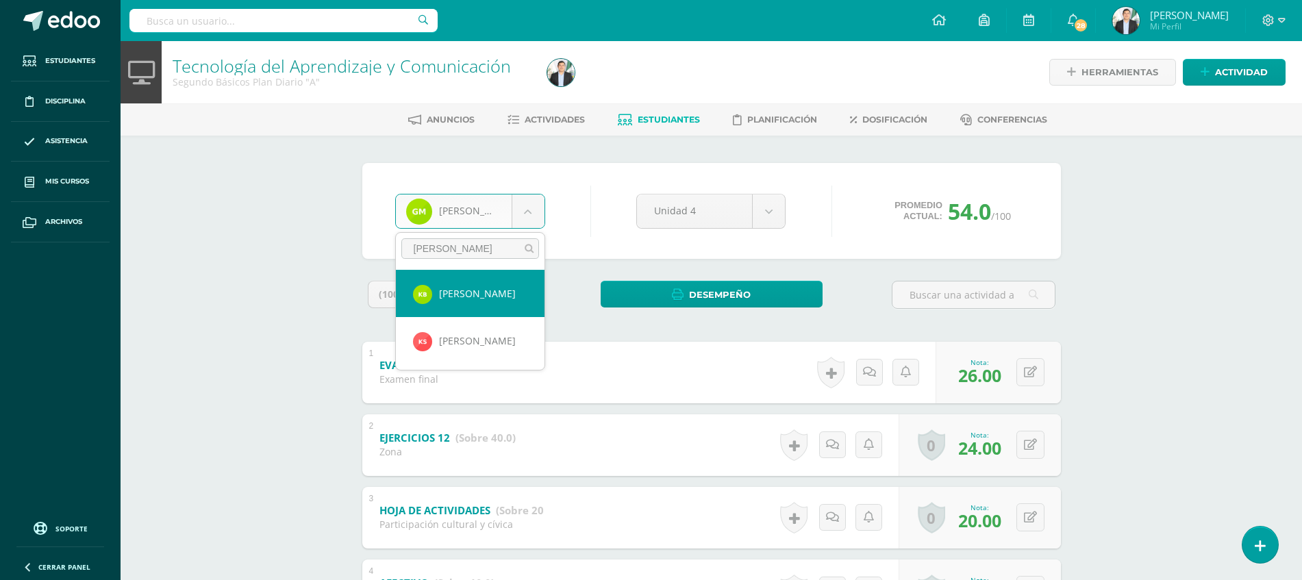
type input "KATER"
select select "8058"
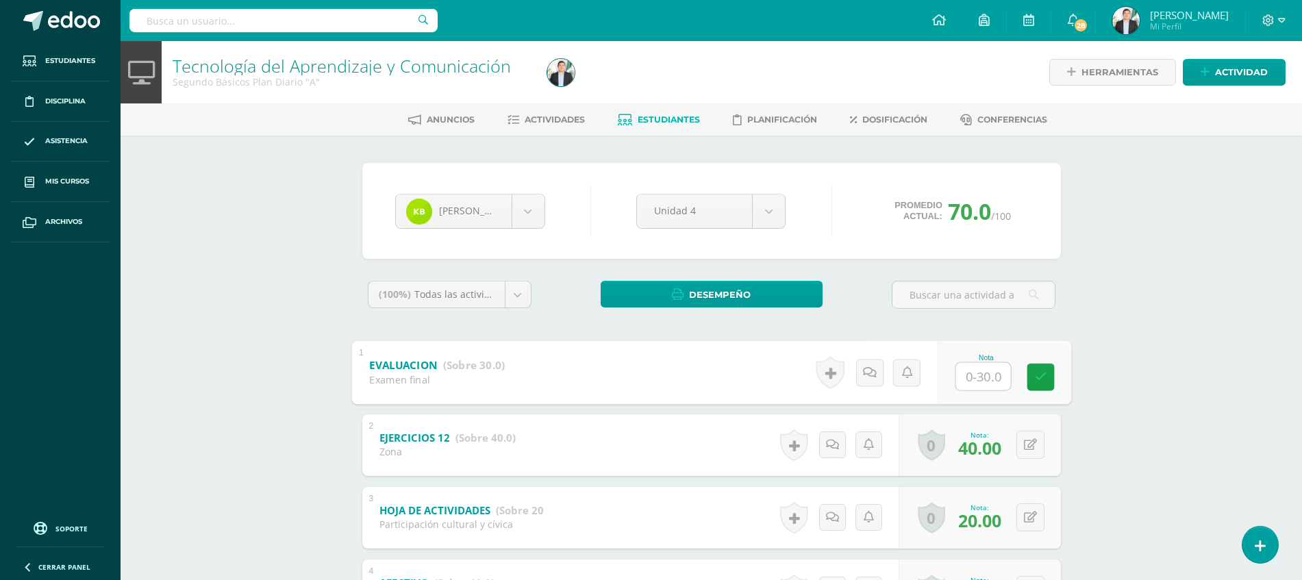
click at [962, 364] on input "text" at bounding box center [982, 375] width 55 height 27
type input "30"
click at [1170, 349] on div "Tecnología del Aprendizaje y Comunicación Segundo Básicos Plan Diario "A" Herra…" at bounding box center [712, 376] width 1182 height 671
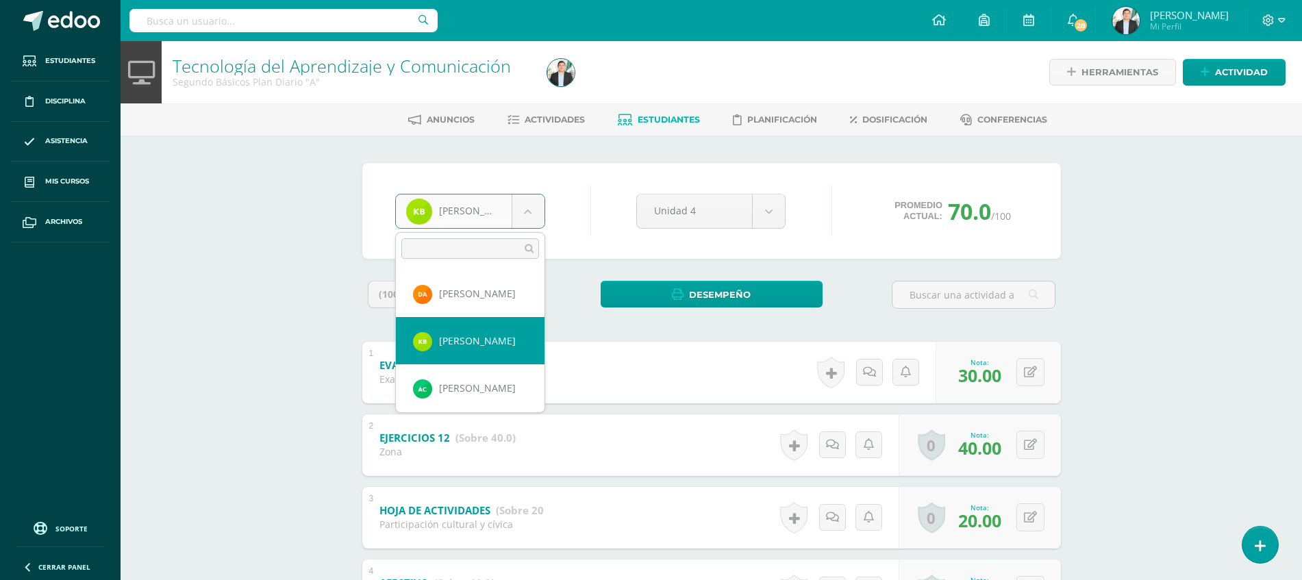
click at [471, 222] on body "Estudiantes Disciplina Asistencia Mis cursos Archivos Soporte Ayuda Reportar un…" at bounding box center [651, 356] width 1302 height 712
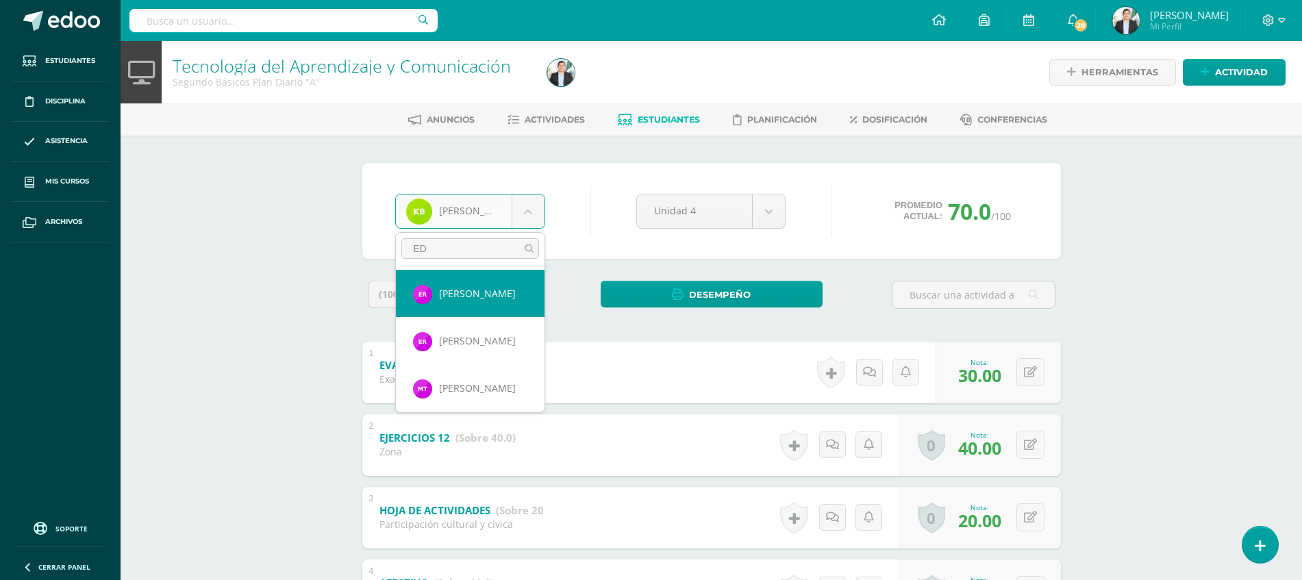
type input "EDW"
select select "8065"
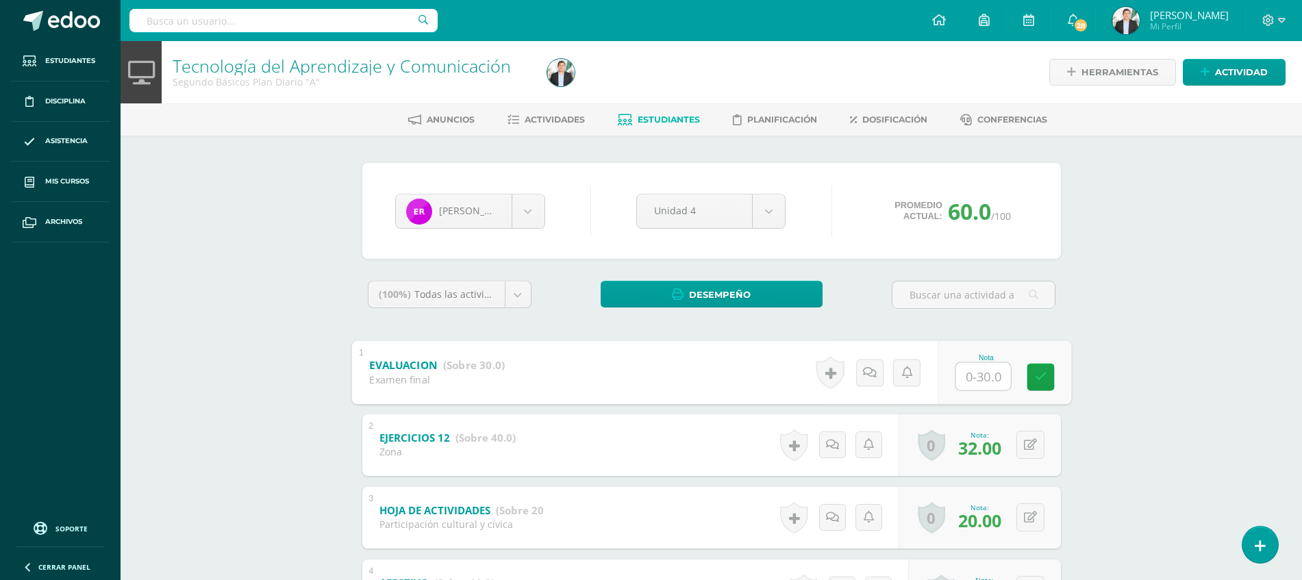
click at [958, 372] on input "text" at bounding box center [982, 375] width 55 height 27
type input "27"
click at [1260, 358] on div "Tecnología del Aprendizaje y Comunicación Segundo Básicos Plan Diario "A" Herra…" at bounding box center [712, 376] width 1182 height 671
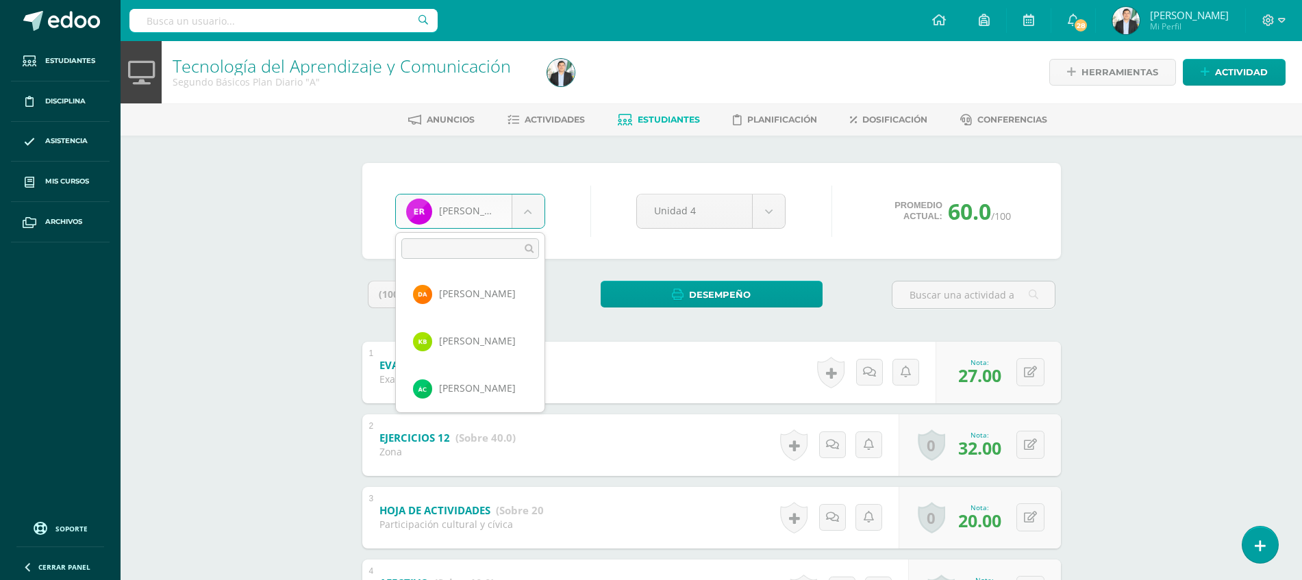
click at [518, 214] on body "Estudiantes Disciplina Asistencia Mis cursos Archivos Soporte Ayuda Reportar un…" at bounding box center [651, 356] width 1302 height 712
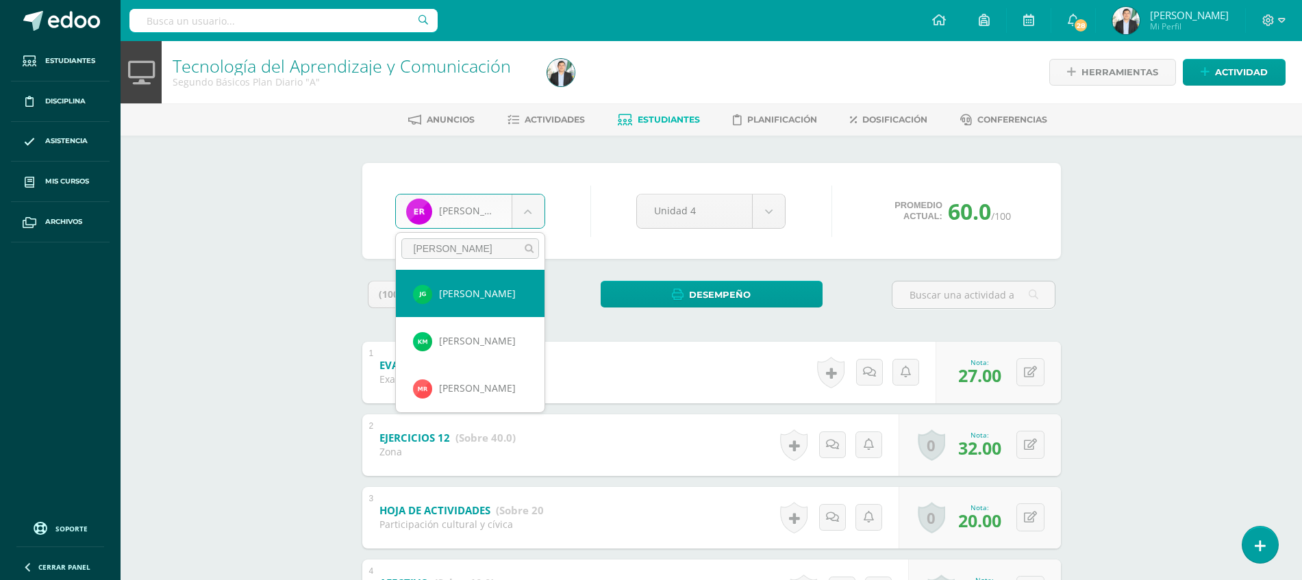
type input "[PERSON_NAME]"
select select "8486"
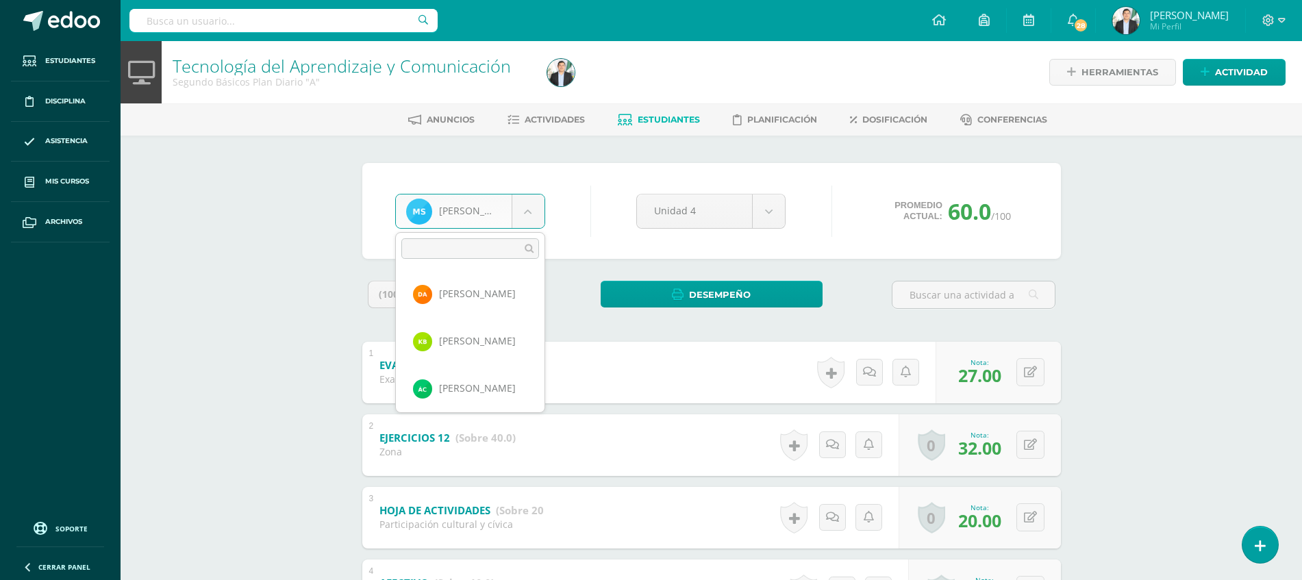
scroll to position [1228, 0]
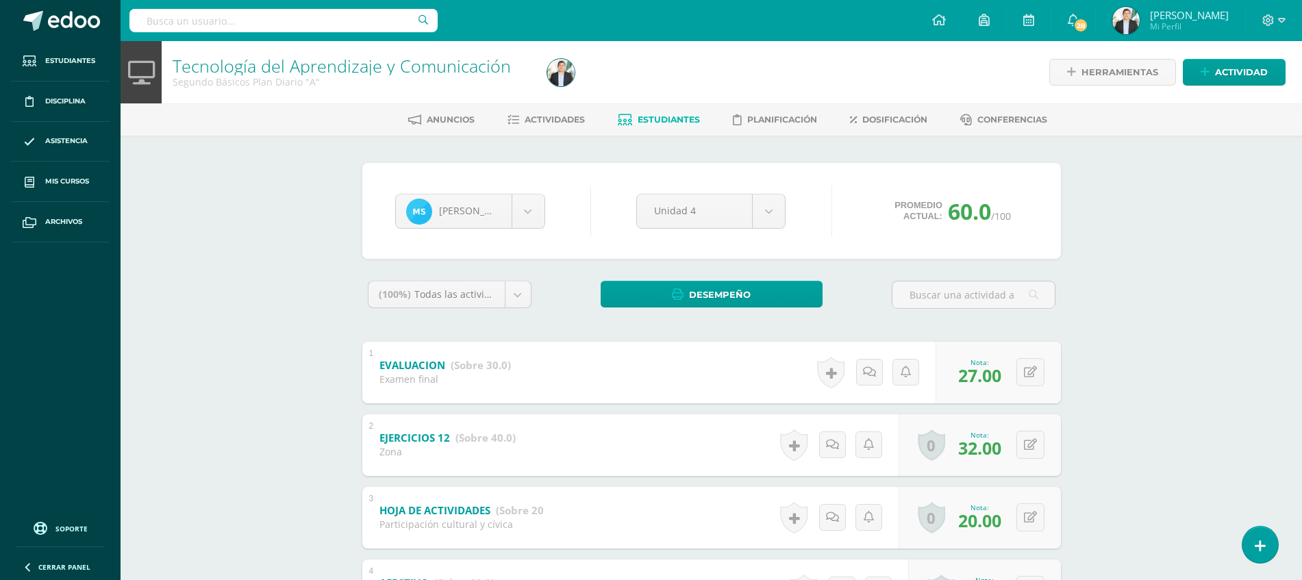
click at [574, 212] on body "Estudiantes Disciplina Asistencia Mis cursos Archivos Soporte Ayuda Reportar un…" at bounding box center [651, 356] width 1302 height 712
click at [990, 378] on input "text" at bounding box center [982, 375] width 55 height 27
type input "30"
click at [1171, 339] on div "Tecnología del Aprendizaje y Comunicación Segundo Básicos Plan Diario "A" Herra…" at bounding box center [712, 376] width 1182 height 671
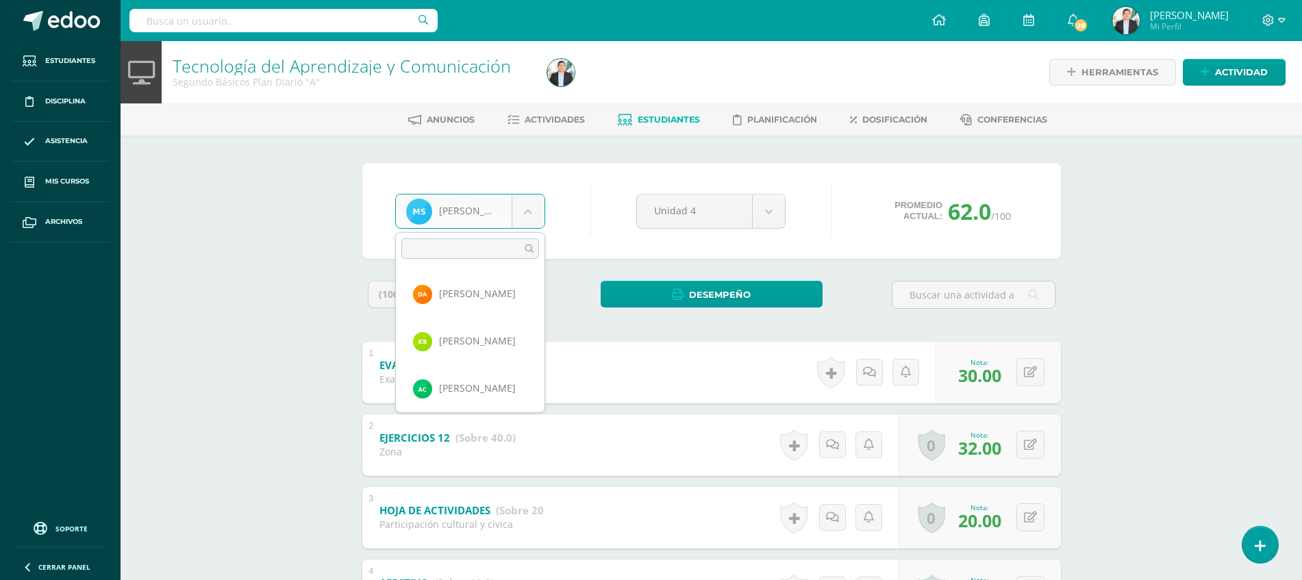
click at [487, 216] on body "Estudiantes Disciplina Asistencia Mis cursos Archivos Soporte Ayuda Reportar un…" at bounding box center [651, 356] width 1302 height 712
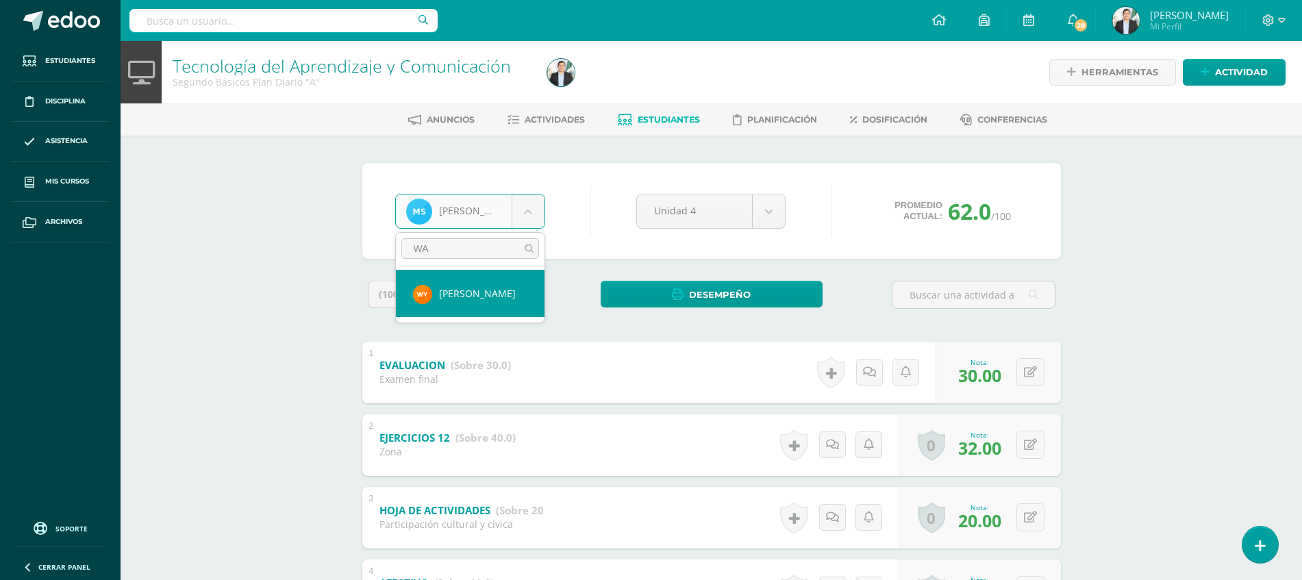
type input "WAL"
select select "8068"
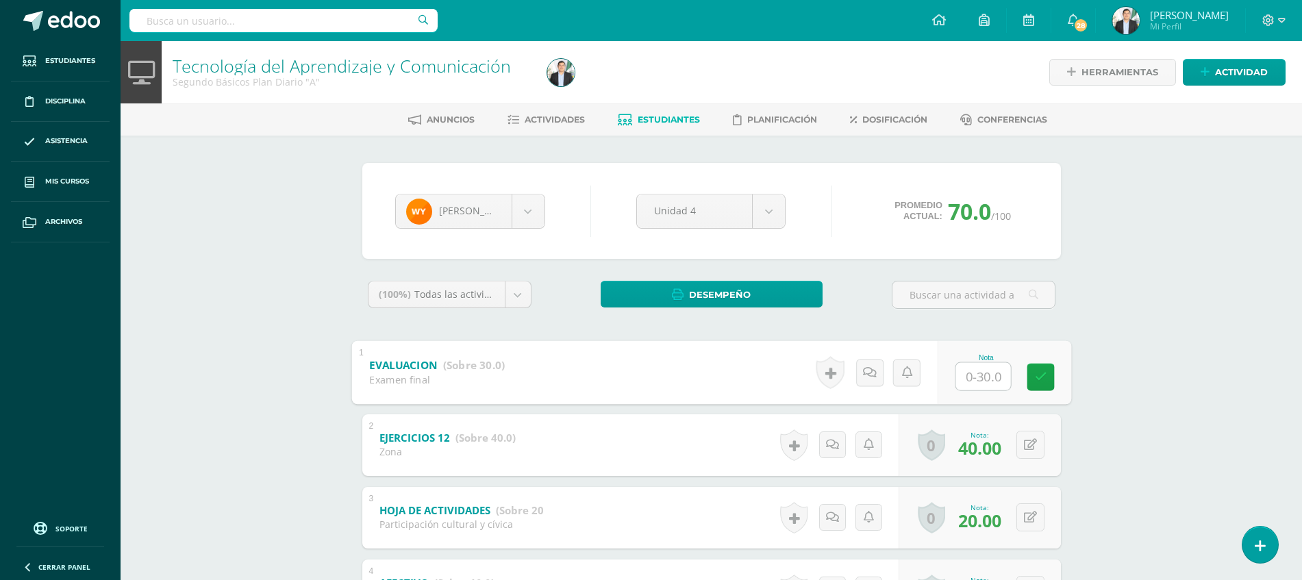
click at [961, 386] on input "text" at bounding box center [982, 375] width 55 height 27
type input "23"
click at [1163, 371] on div "Tecnología del Aprendizaje y Comunicación Segundo Básicos Plan Diario "A" Herra…" at bounding box center [712, 376] width 1182 height 671
click at [525, 223] on body "Estudiantes Disciplina Asistencia Mis cursos Archivos Soporte Ayuda Reportar un…" at bounding box center [651, 356] width 1302 height 712
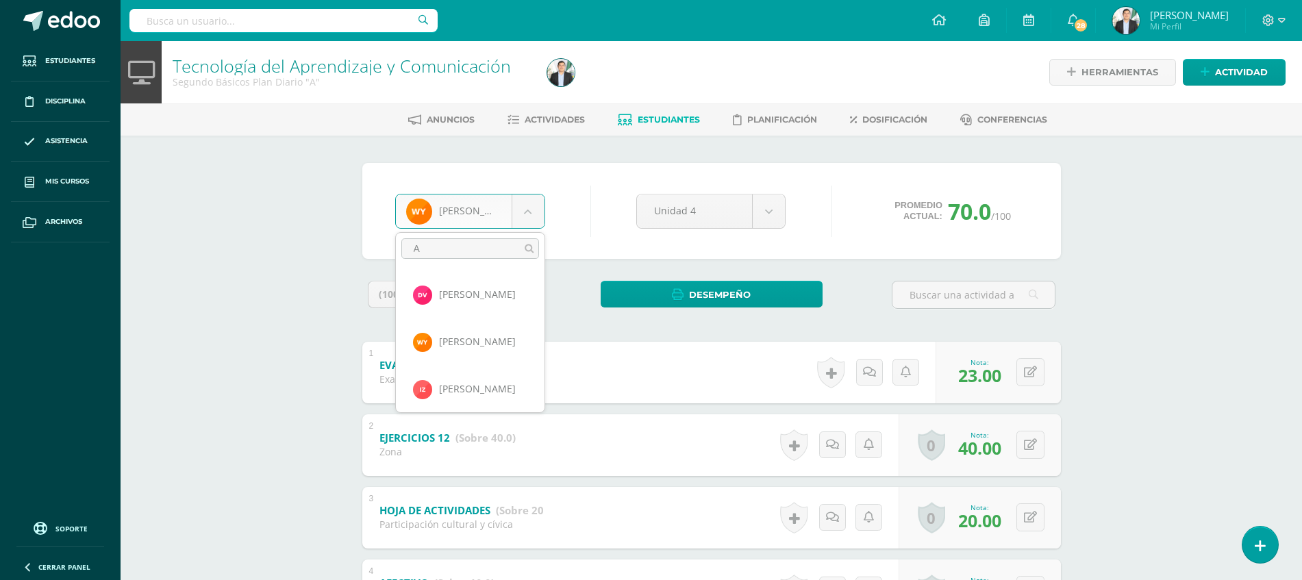
scroll to position [0, 0]
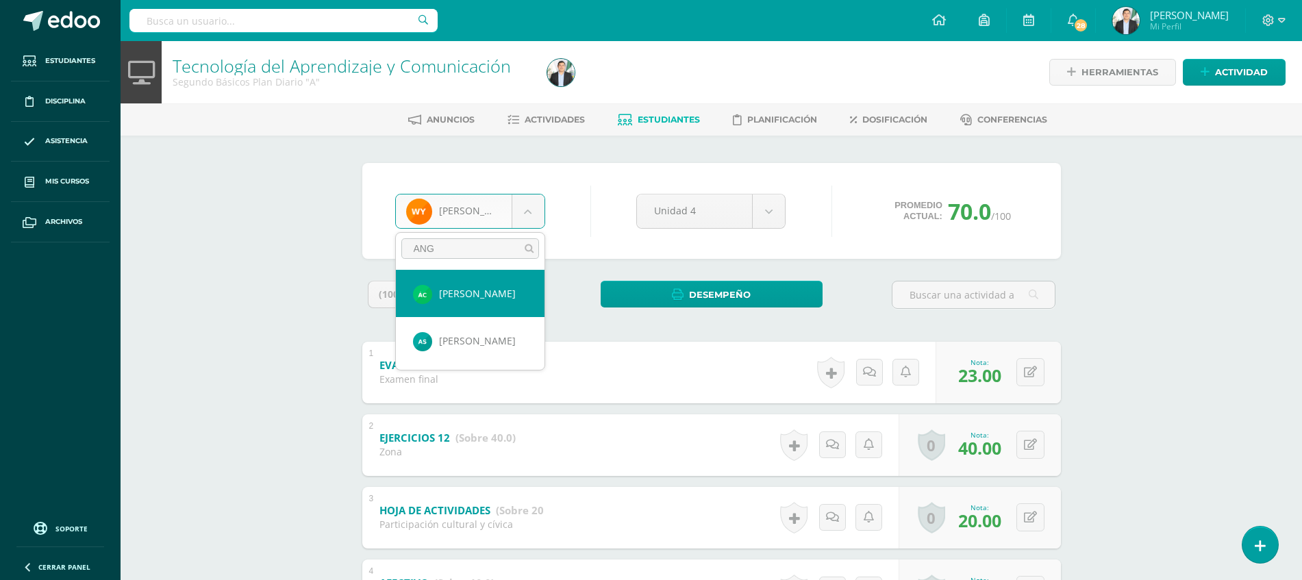
type input "ANGE"
select select "8673"
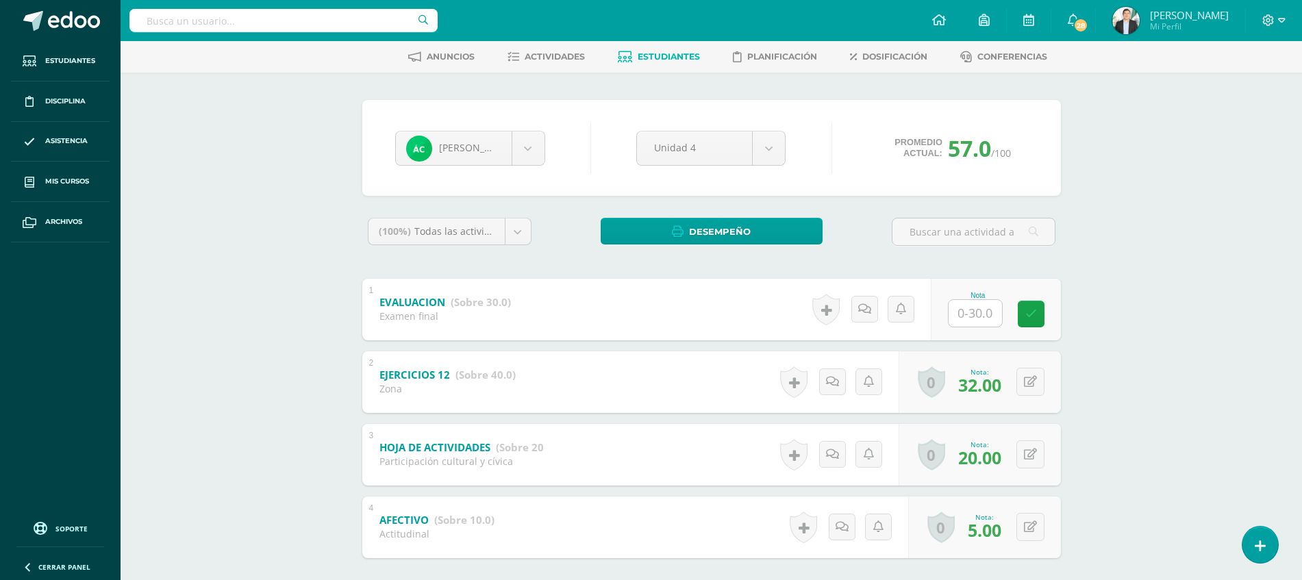
scroll to position [69, 0]
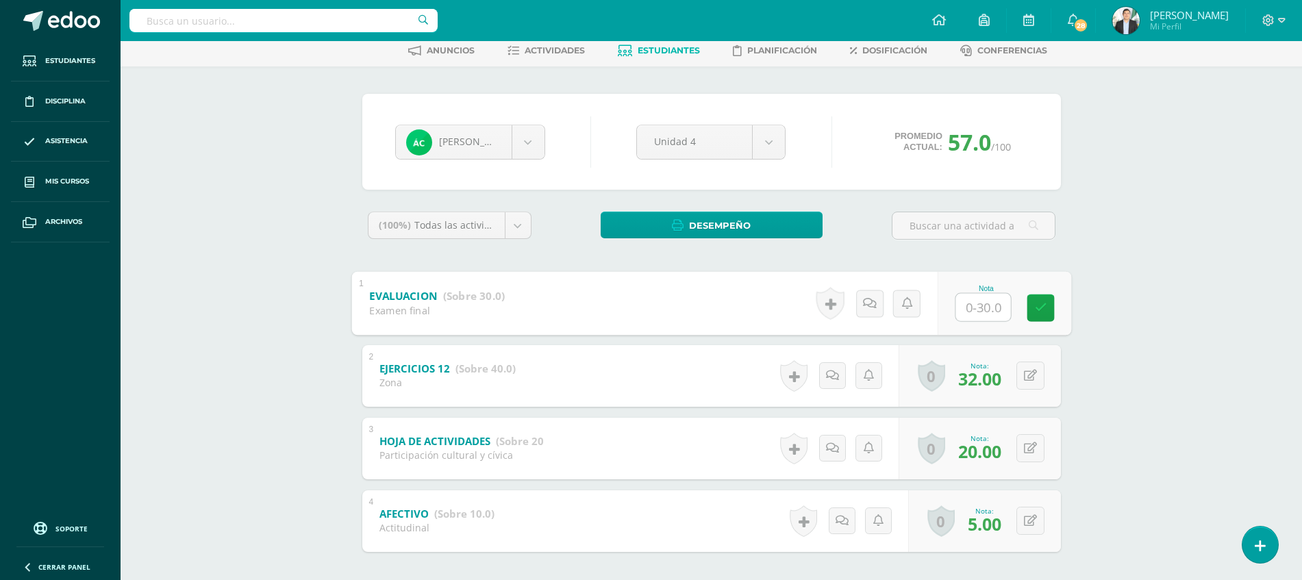
click at [986, 302] on input "text" at bounding box center [982, 306] width 55 height 27
type input "28"
click at [1195, 304] on div "Tecnología del Aprendizaje y Comunicación Segundo Básicos Plan Diario "A" Herra…" at bounding box center [712, 307] width 1182 height 671
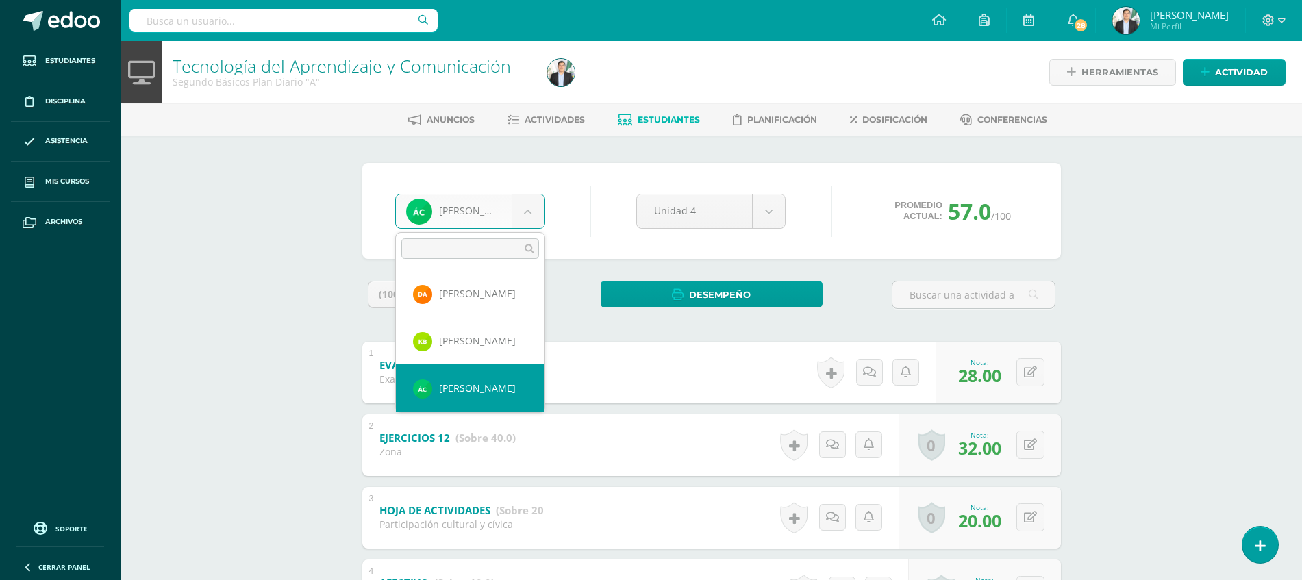
click at [527, 221] on body "Estudiantes Disciplina Asistencia Mis cursos Archivos Soporte Ayuda Reportar un…" at bounding box center [651, 356] width 1302 height 712
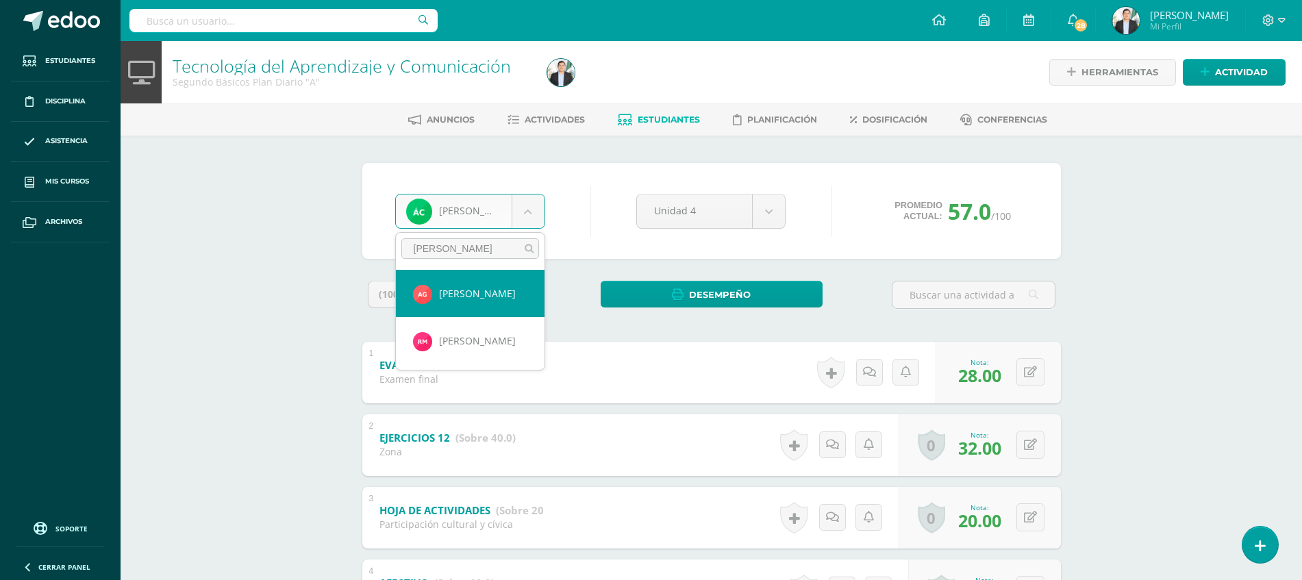
type input "RONN"
select select "8070"
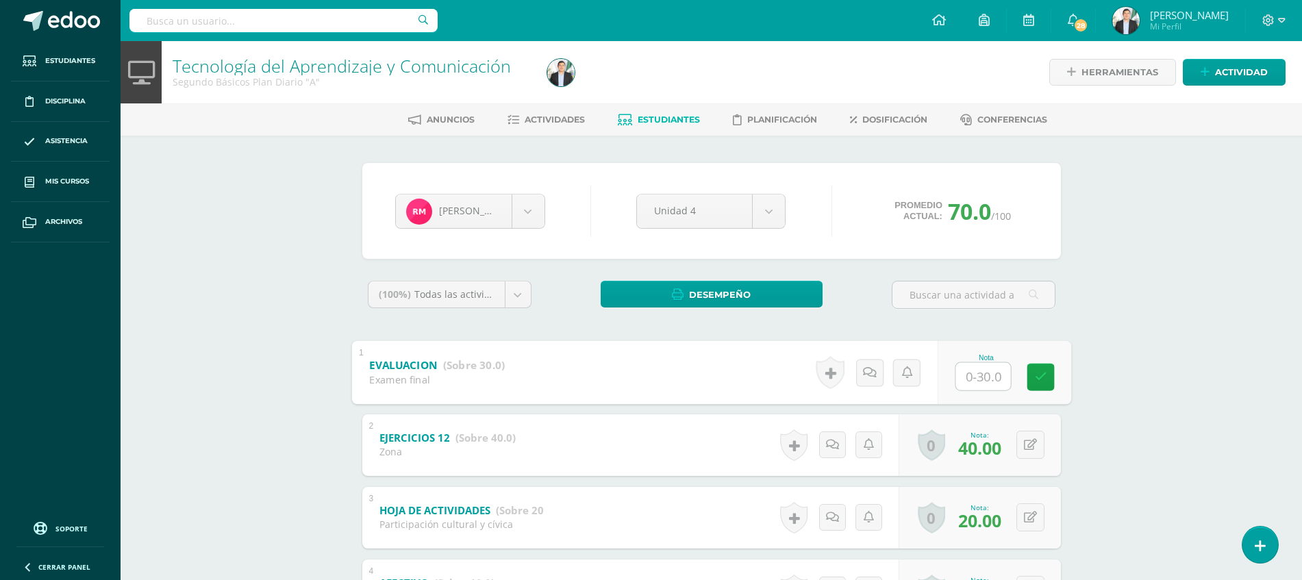
click at [986, 376] on input "text" at bounding box center [982, 375] width 55 height 27
type input "30"
click at [1155, 330] on div "Tecnología del Aprendizaje y Comunicación Segundo Básicos Plan Diario "A" Herra…" at bounding box center [712, 376] width 1182 height 671
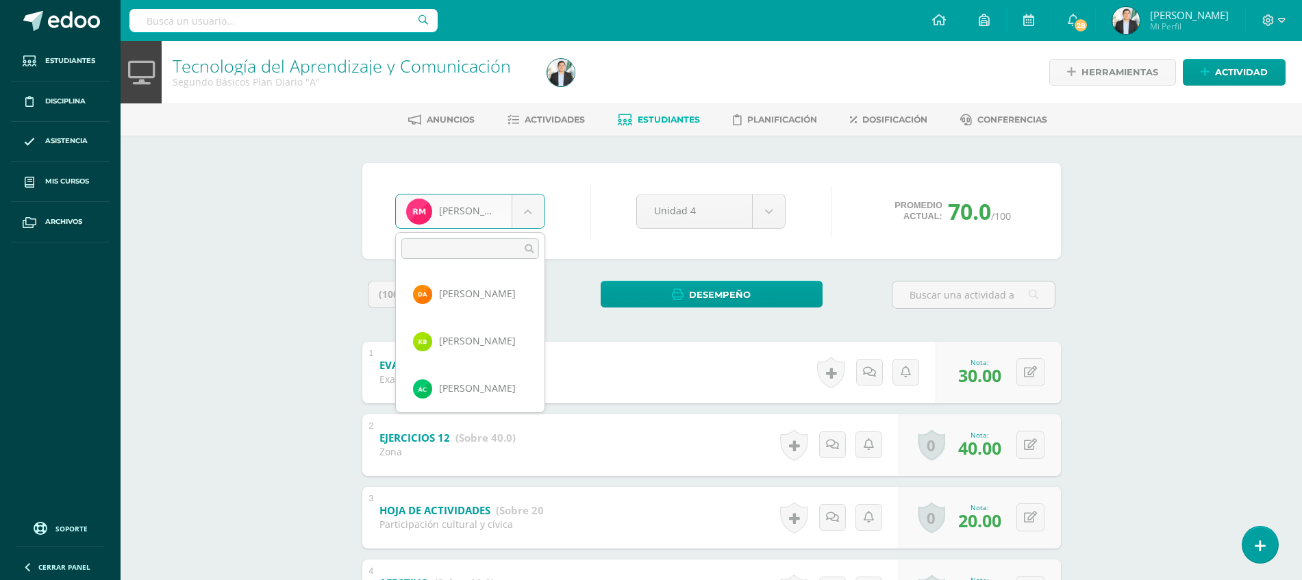
click at [533, 220] on body "Estudiantes Disciplina Asistencia Mis cursos Archivos Soporte Ayuda Reportar un…" at bounding box center [651, 356] width 1302 height 712
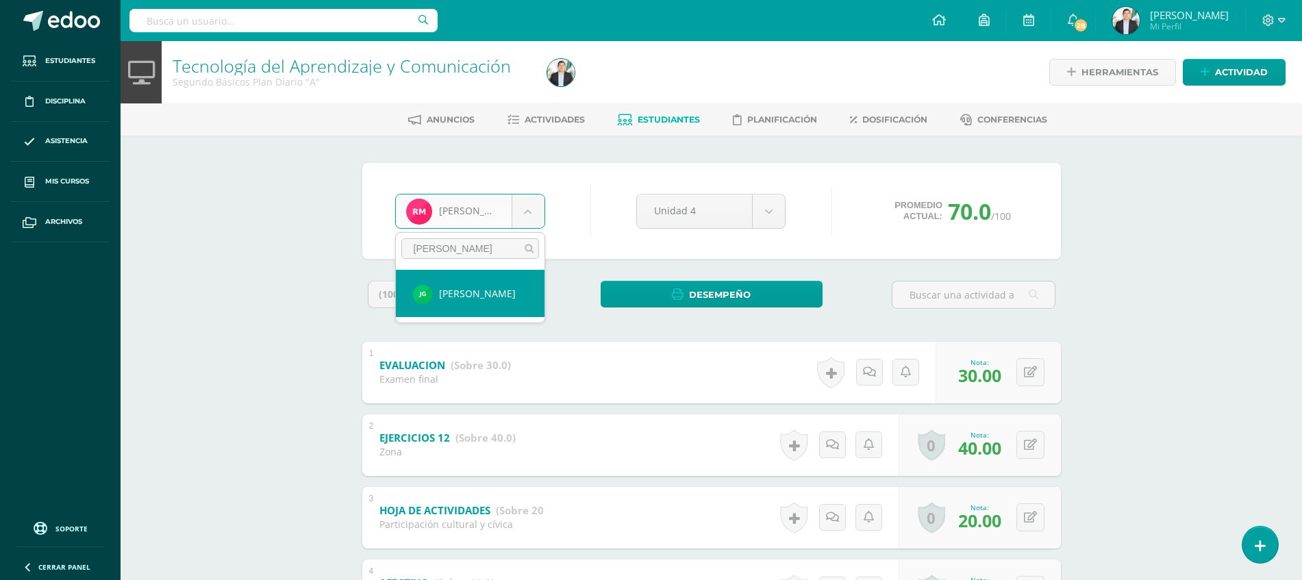
type input "JOS"
select select "8067"
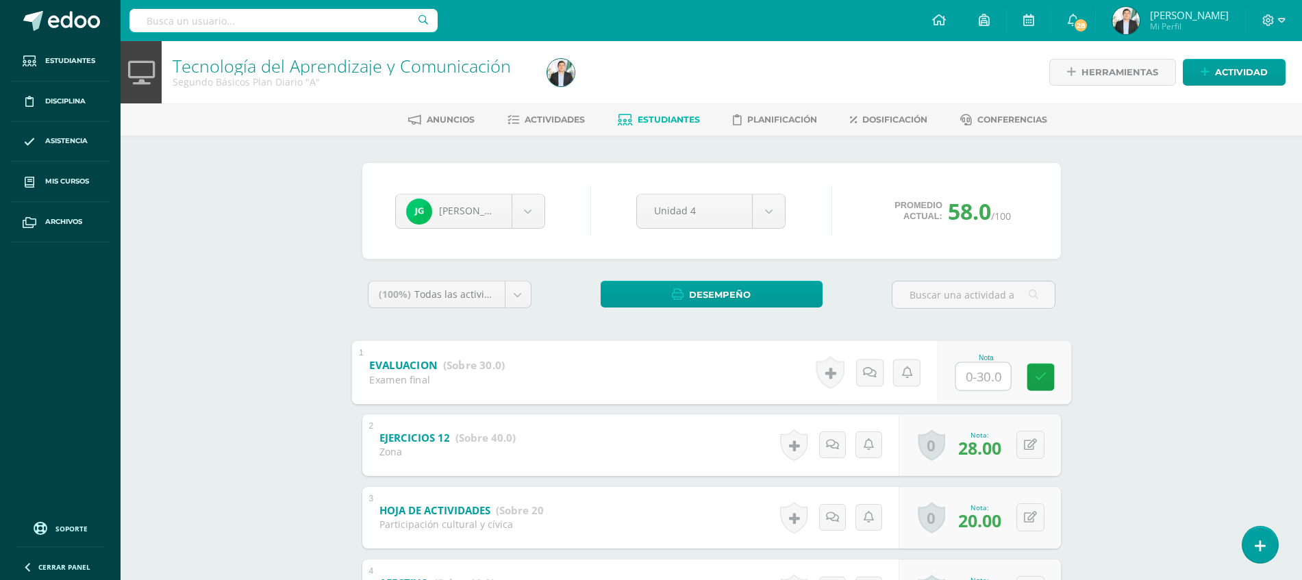
click at [999, 371] on input "text" at bounding box center [982, 375] width 55 height 27
type input "15"
click at [1188, 349] on div "Tecnología del Aprendizaje y Comunicación Segundo Básicos Plan Diario "A" Herra…" at bounding box center [712, 376] width 1182 height 671
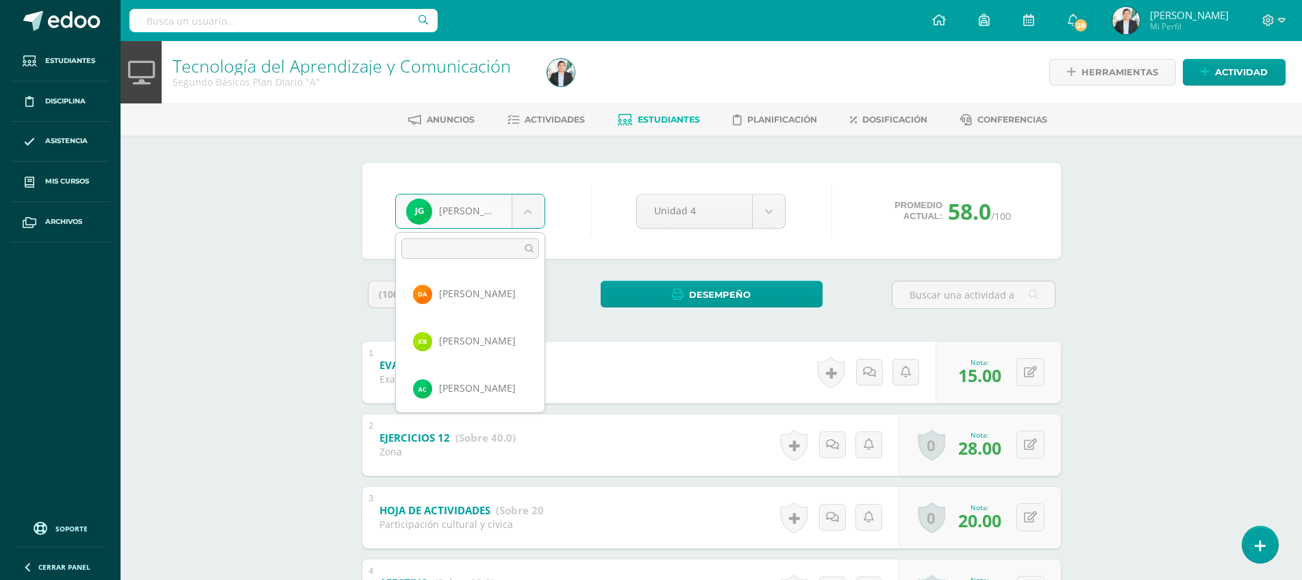
click at [455, 206] on body "Estudiantes Disciplina Asistencia Mis cursos Archivos Soporte Ayuda Reportar un…" at bounding box center [651, 356] width 1302 height 712
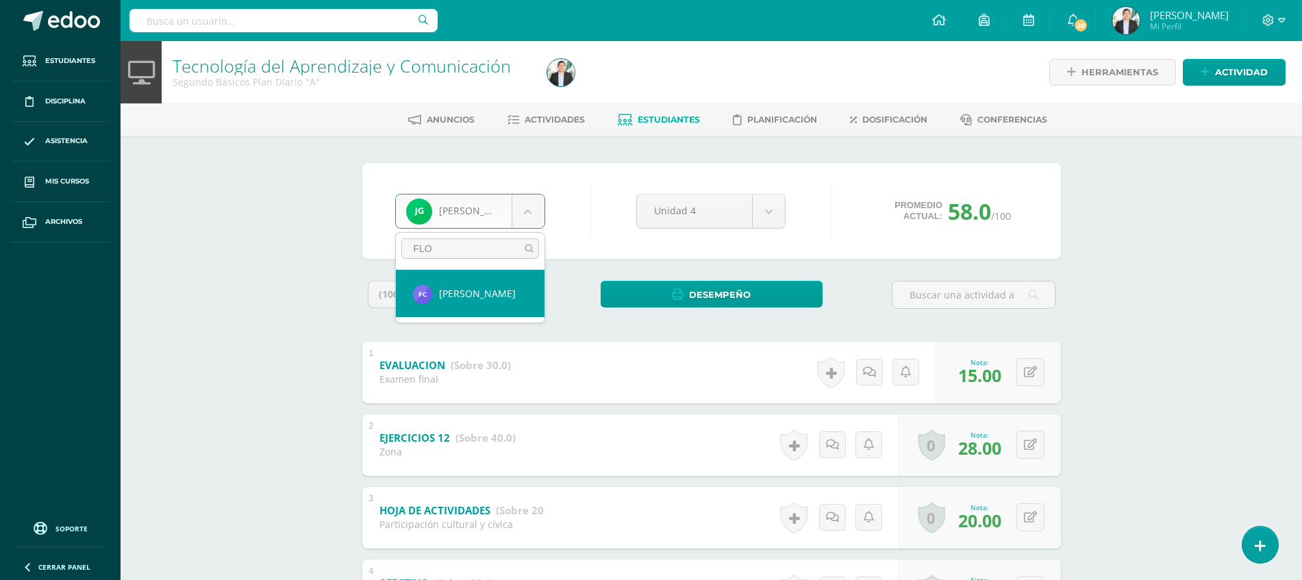
type input "FLOR"
select select "8677"
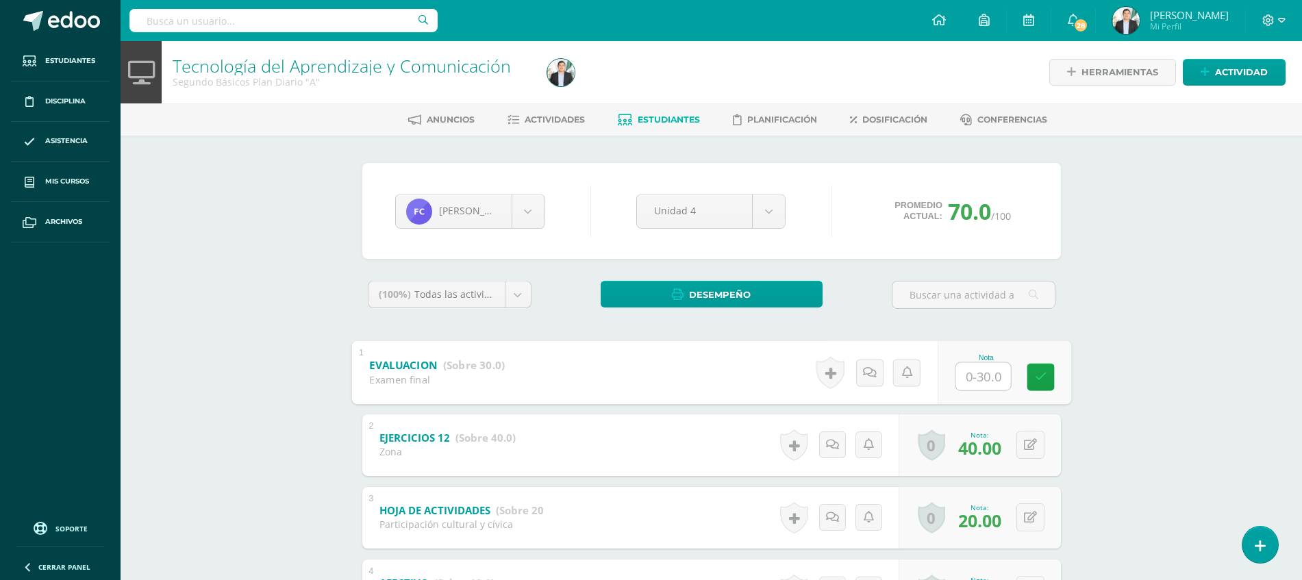
click at [988, 382] on input "text" at bounding box center [982, 375] width 55 height 27
type input "28"
click at [1115, 363] on div "Tecnología del Aprendizaje y Comunicación Segundo Básicos Plan Diario "A" Herra…" at bounding box center [712, 376] width 1182 height 671
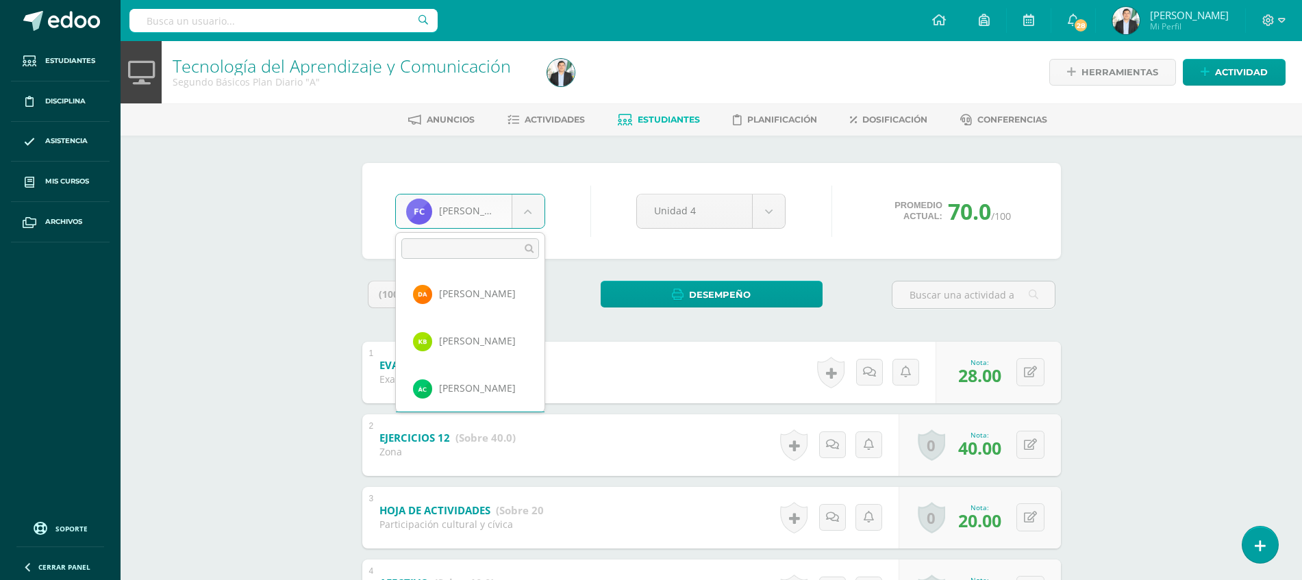
click at [500, 200] on body "Estudiantes Disciplina Asistencia Mis cursos Archivos Soporte Ayuda Reportar un…" at bounding box center [651, 356] width 1302 height 712
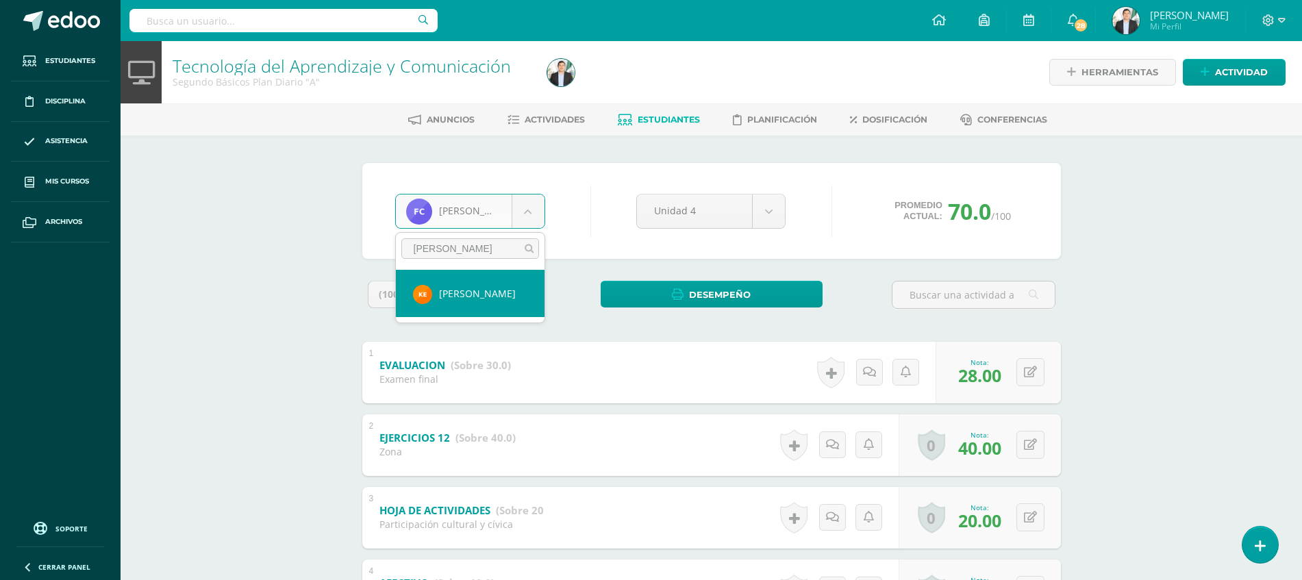
type input "KENN"
select select "8681"
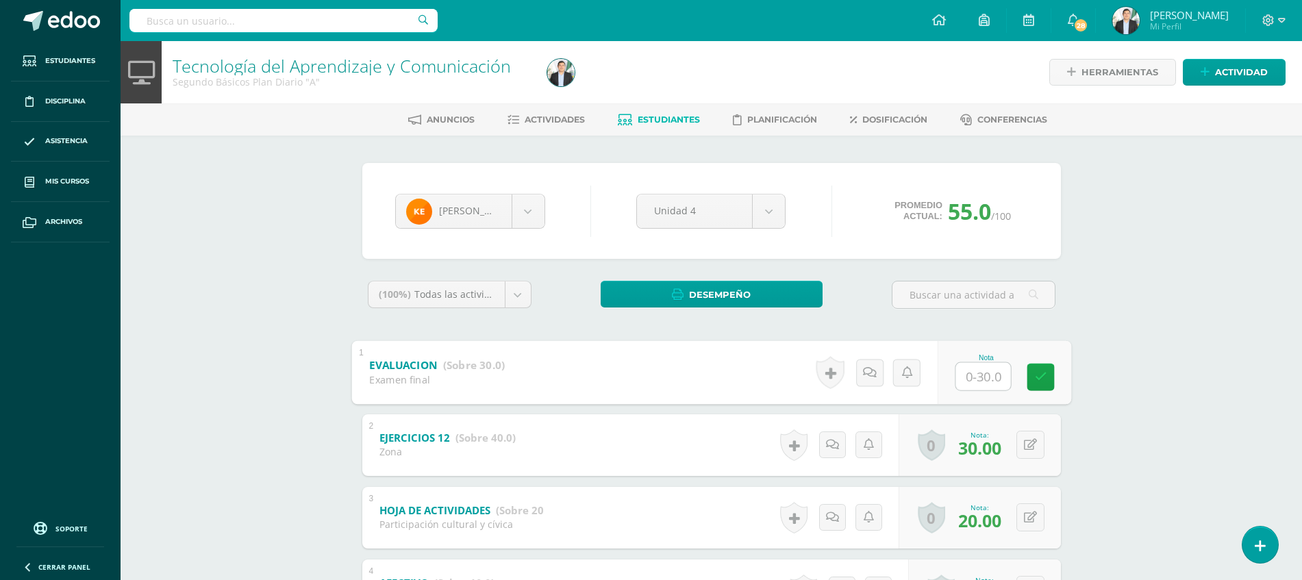
click at [956, 368] on input "text" at bounding box center [982, 375] width 55 height 27
type input "25"
click at [1136, 345] on div "Tecnología del Aprendizaje y Comunicación Segundo Básicos Plan Diario "A" Herra…" at bounding box center [712, 376] width 1182 height 671
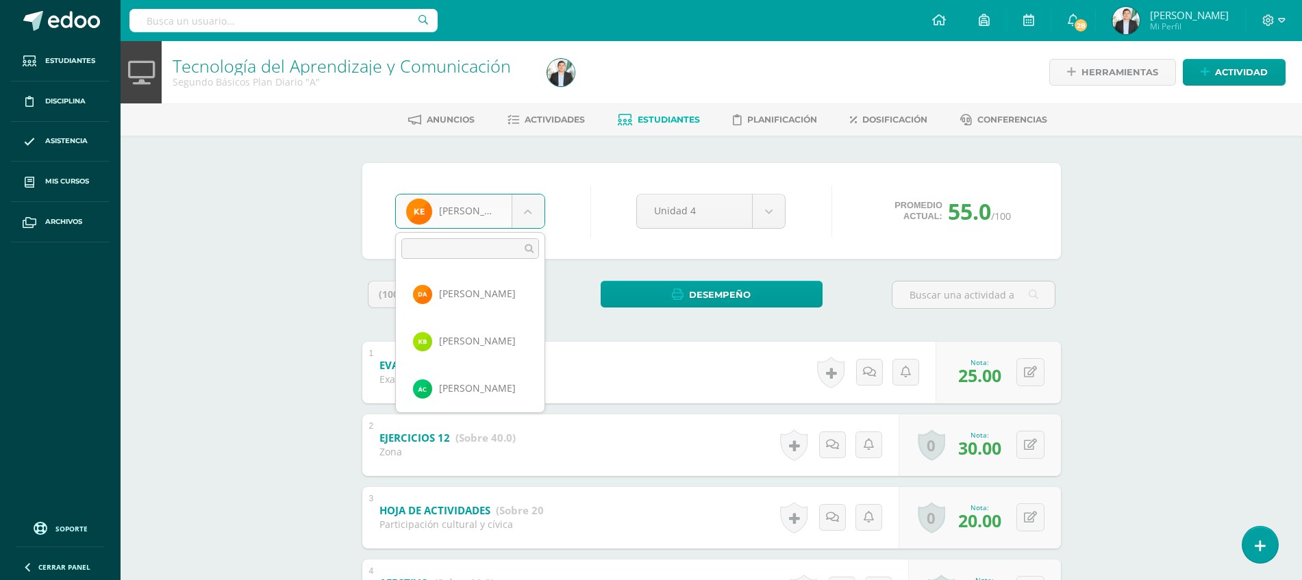
click at [481, 210] on body "Estudiantes Disciplina Asistencia Mis cursos Archivos Soporte Ayuda Reportar un…" at bounding box center [651, 356] width 1302 height 712
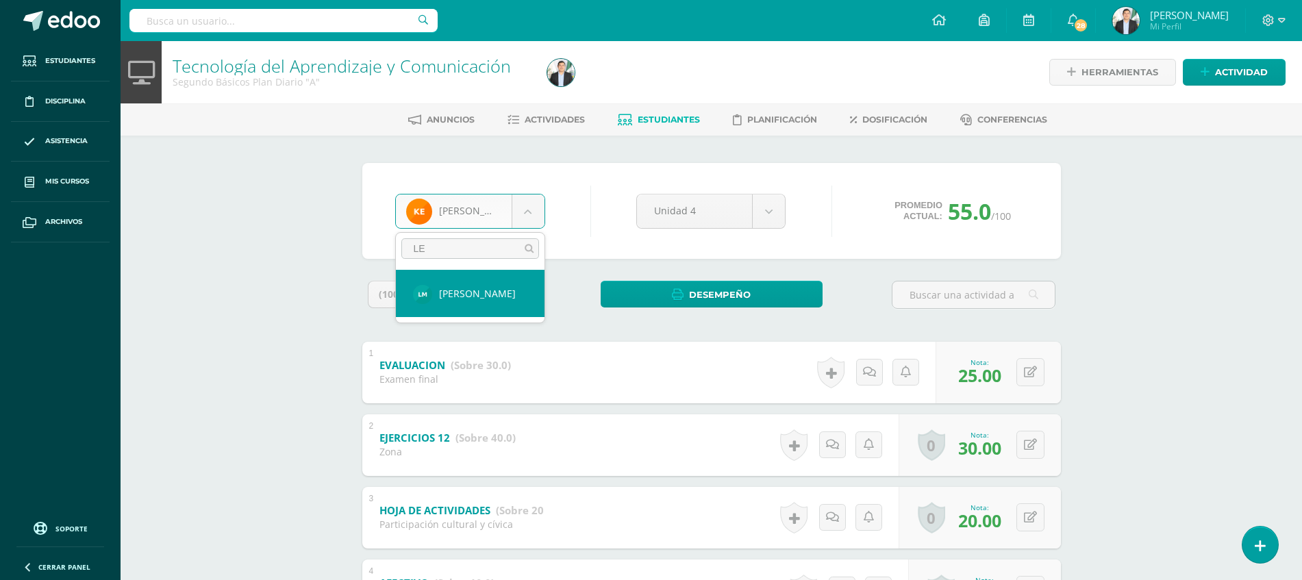
type input "LEI"
select select "8060"
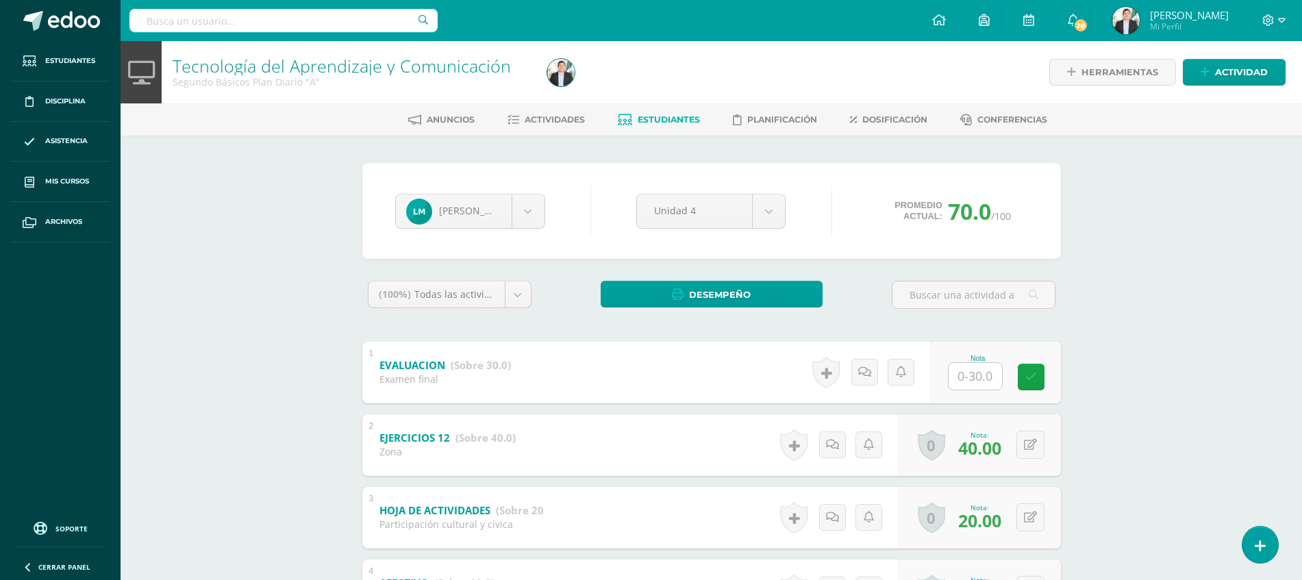
click at [993, 375] on input "text" at bounding box center [975, 376] width 53 height 27
type input "30"
click at [1240, 327] on div "Tecnología del Aprendizaje y Comunicación Segundo Básicos Plan Diario "A" Herra…" at bounding box center [712, 376] width 1182 height 671
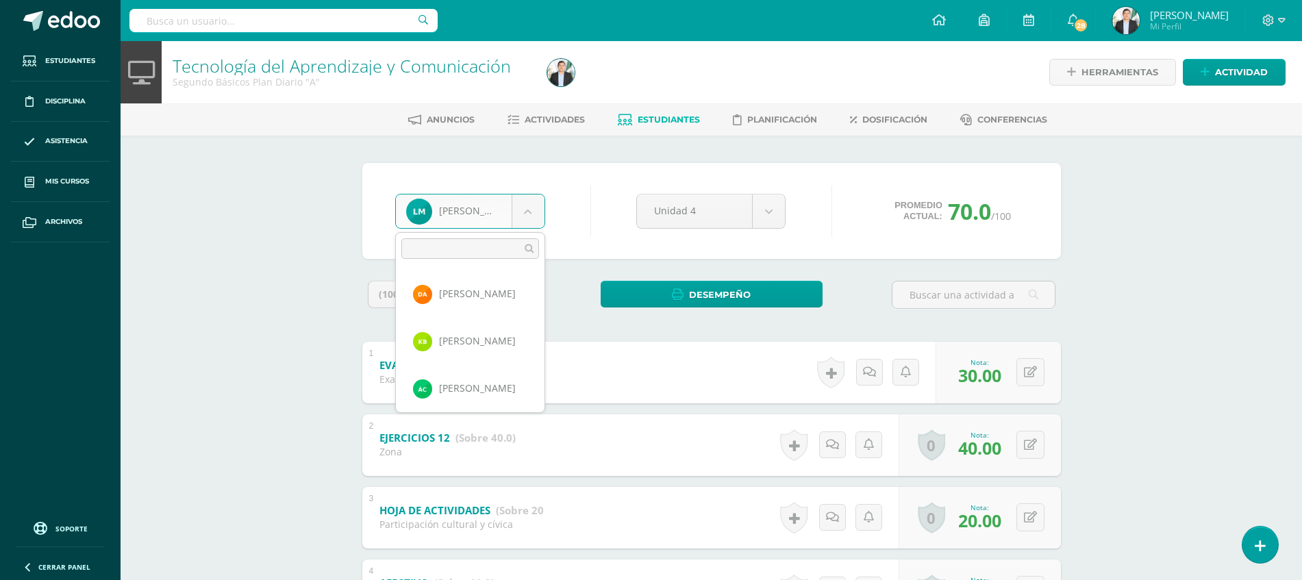
click at [535, 212] on body "Estudiantes Disciplina Asistencia Mis cursos Archivos Soporte Ayuda Reportar un…" at bounding box center [651, 356] width 1302 height 712
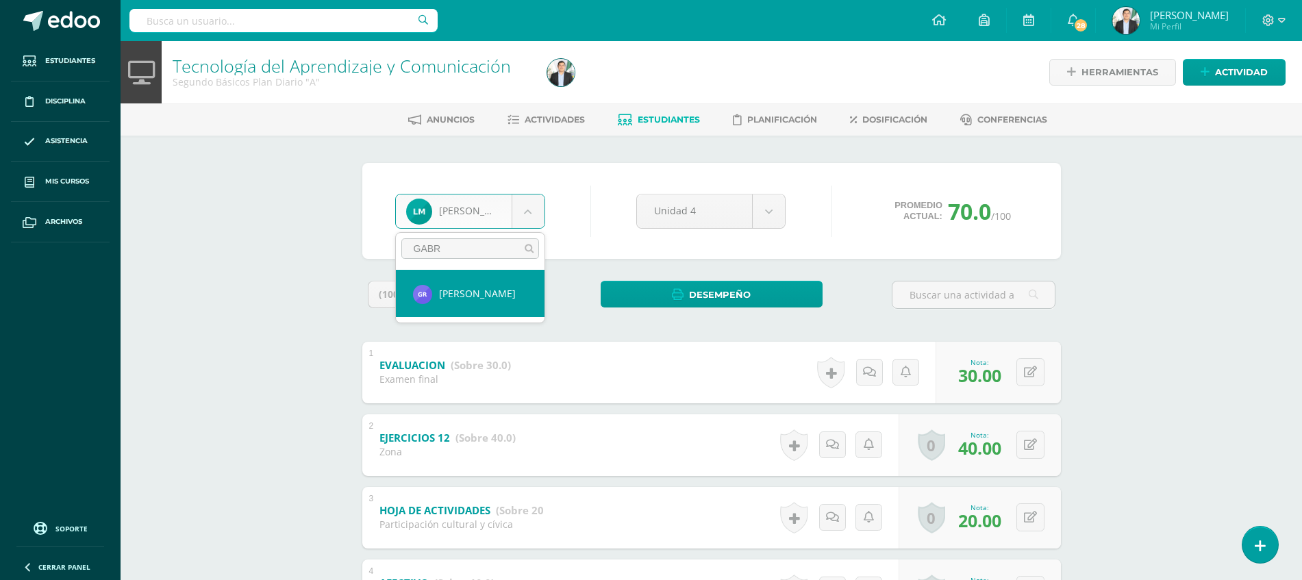
type input "GABRI"
select select "8066"
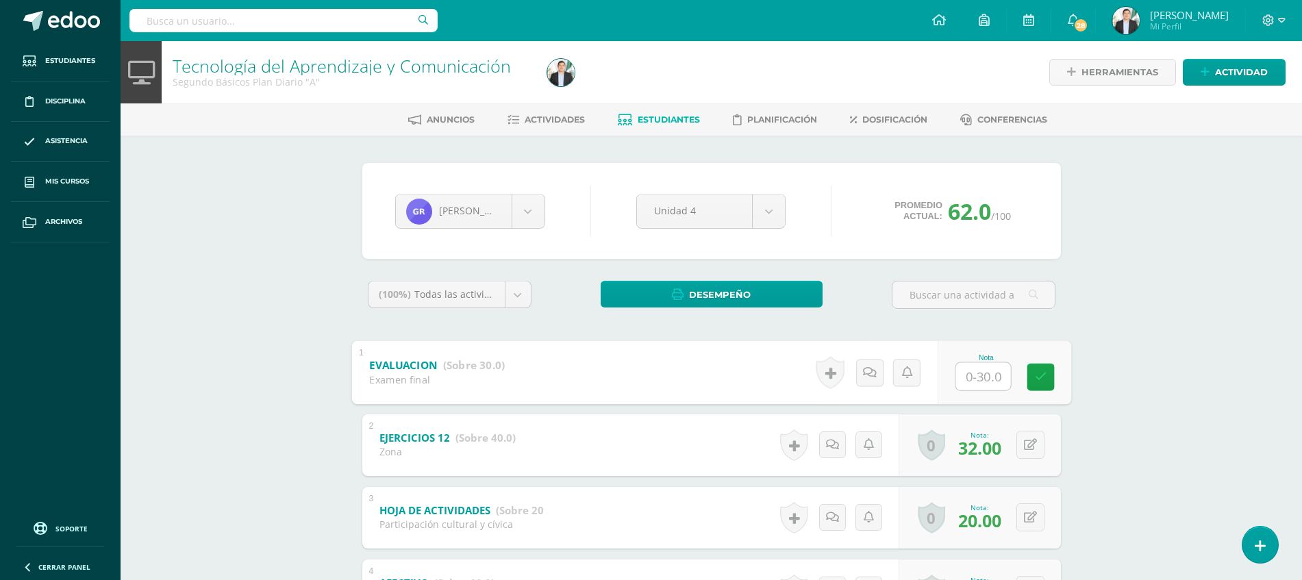
click at [960, 386] on input "text" at bounding box center [982, 375] width 55 height 27
type input "30"
click at [1158, 353] on div "Tecnología del Aprendizaje y Comunicación Segundo Básicos Plan Diario "A" Herra…" at bounding box center [712, 376] width 1182 height 671
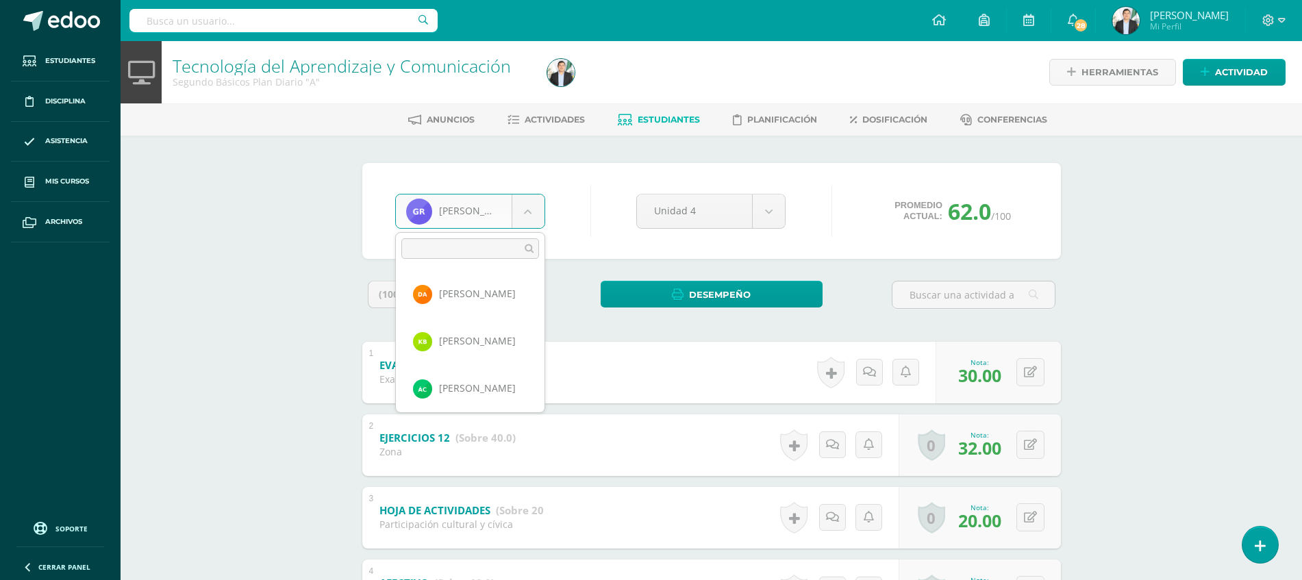
click at [471, 227] on body "Estudiantes Disciplina Asistencia Mis cursos Archivos Soporte Ayuda Reportar un…" at bounding box center [651, 356] width 1302 height 712
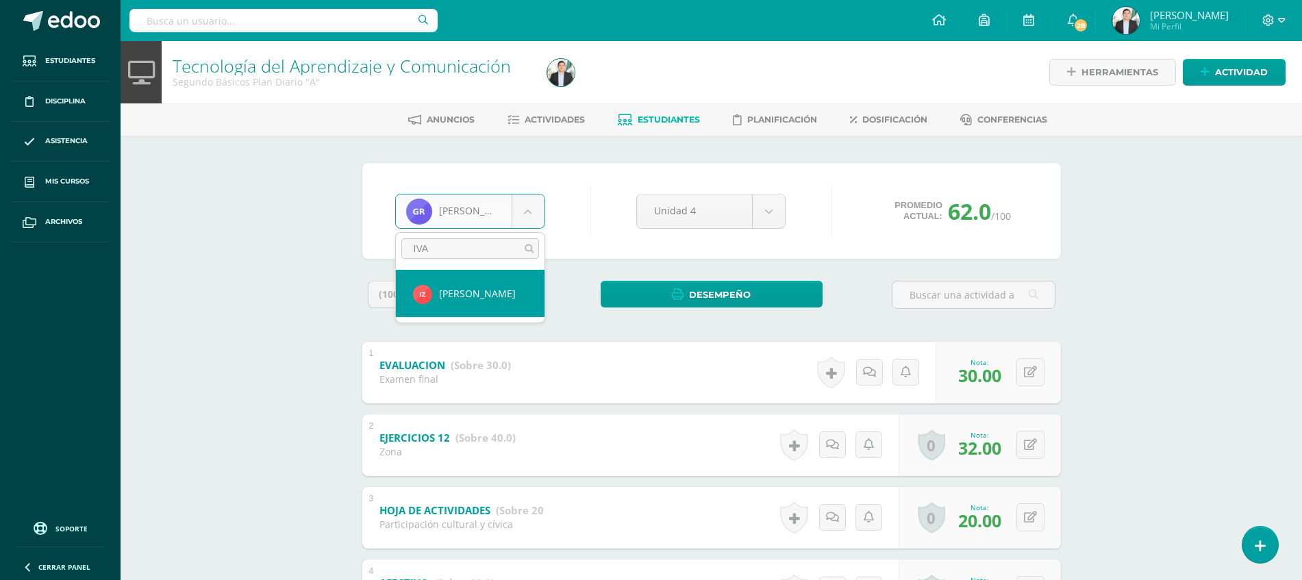
type input "[PERSON_NAME]"
select select "8674"
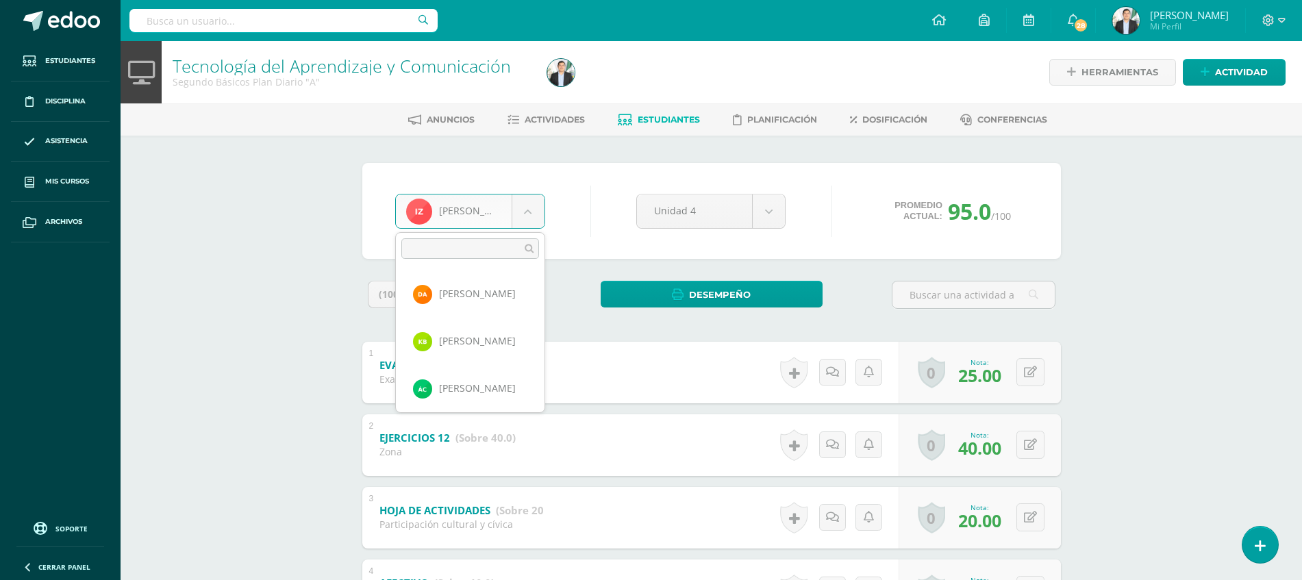
click at [471, 227] on body "Estudiantes Disciplina Asistencia Mis cursos Archivos Soporte Ayuda Reportar un…" at bounding box center [651, 356] width 1302 height 712
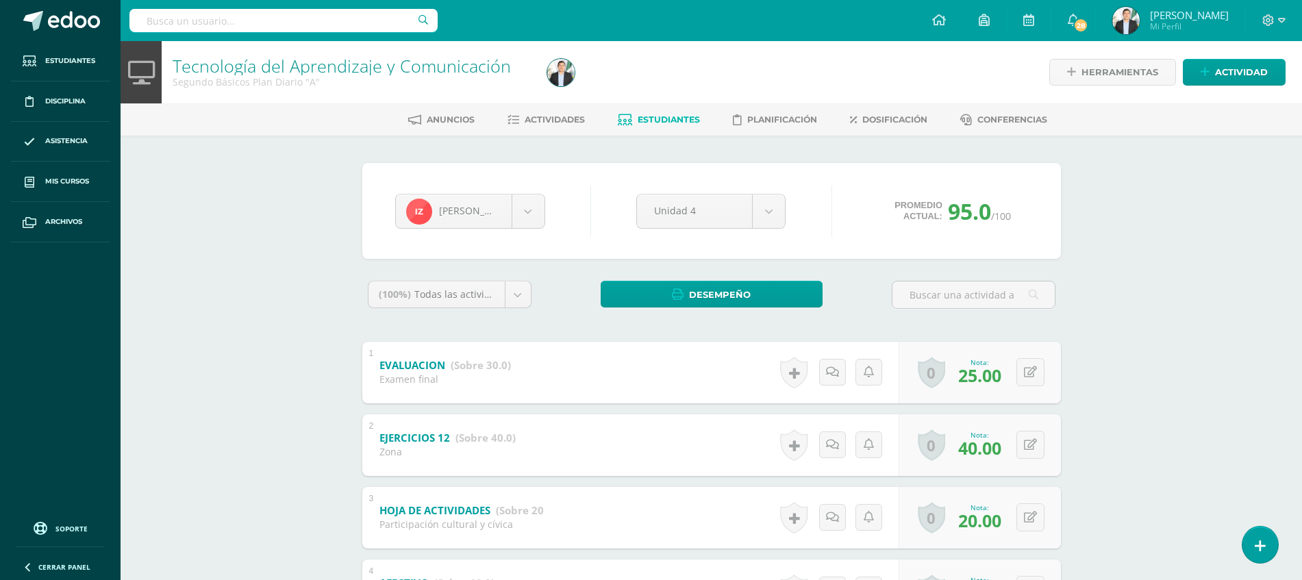
click at [553, 218] on body "Estudiantes Disciplina Asistencia Mis cursos Archivos Soporte Ayuda Reportar un…" at bounding box center [651, 356] width 1302 height 712
click at [536, 116] on span "Actividades" at bounding box center [555, 119] width 60 height 10
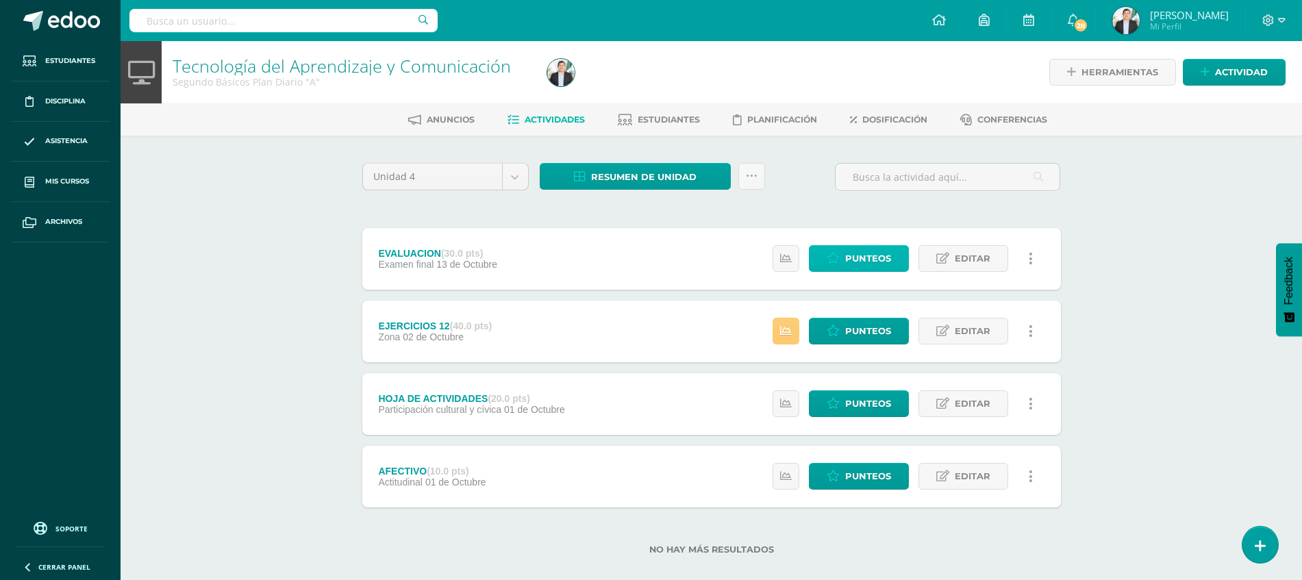
click at [878, 251] on span "Punteos" at bounding box center [868, 258] width 46 height 25
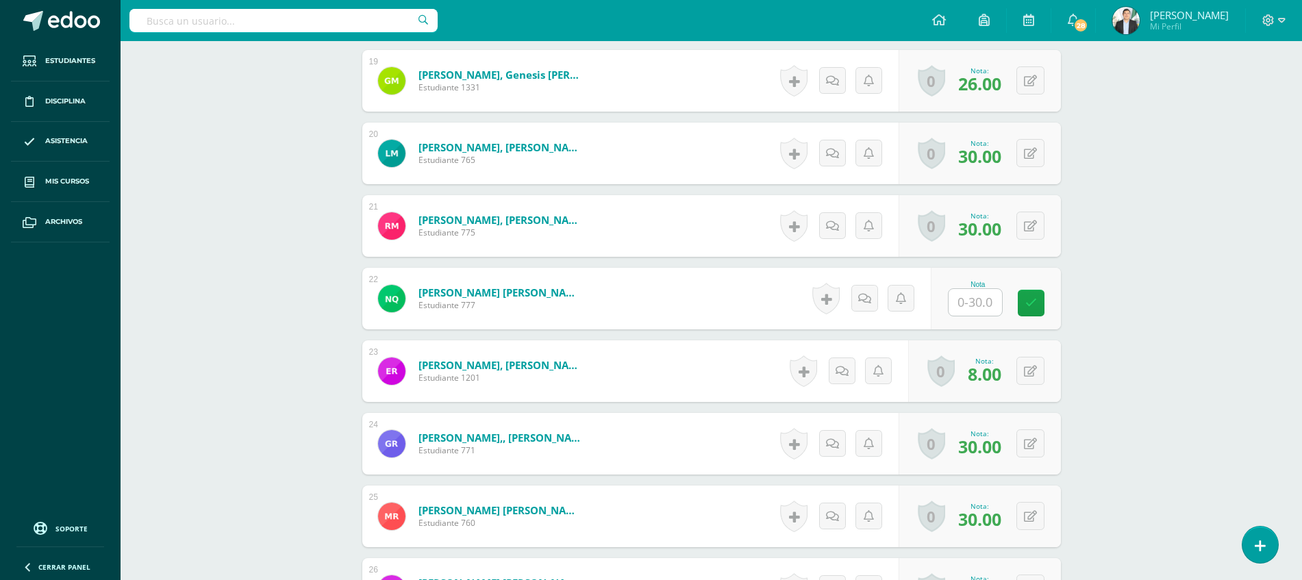
scroll to position [1705, 0]
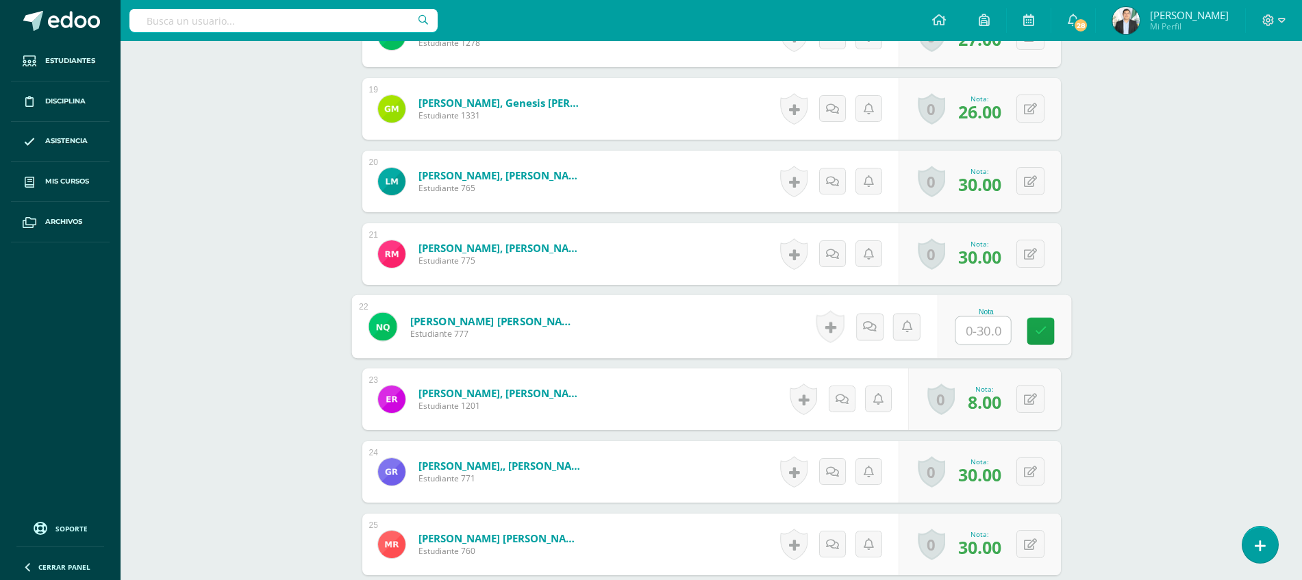
click at [974, 323] on input "text" at bounding box center [982, 330] width 55 height 27
type input "20"
click at [859, 325] on link at bounding box center [868, 326] width 27 height 27
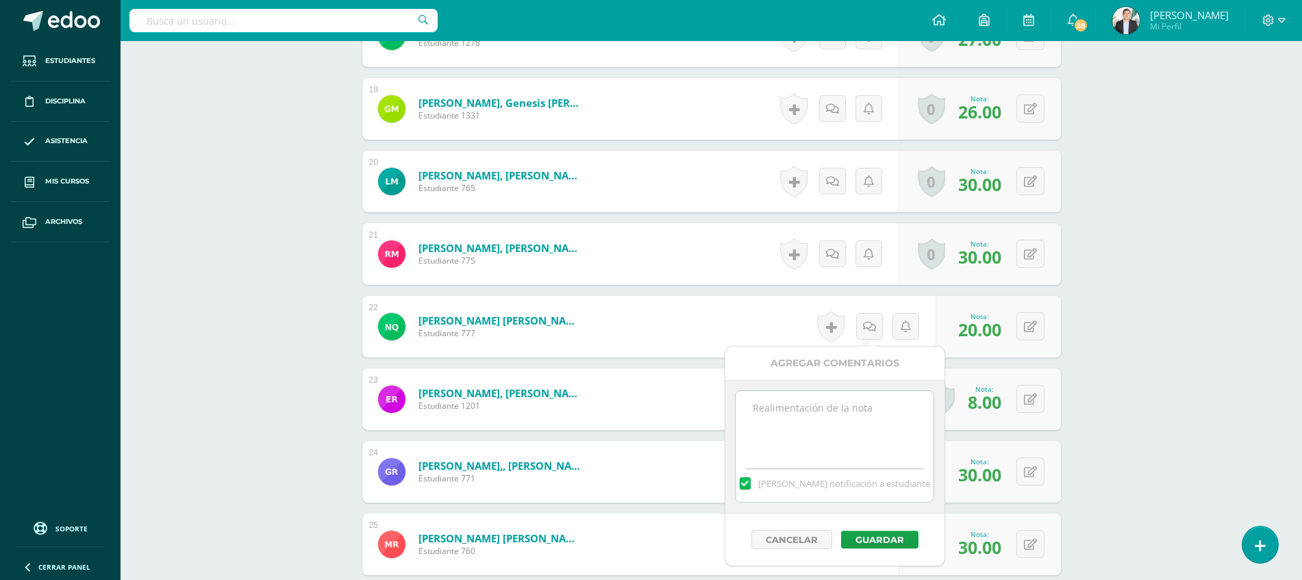
click at [850, 440] on textarea at bounding box center [835, 425] width 198 height 68
type textarea "EVALUACION SIN NOMBRE"
click at [882, 536] on button "Guardar" at bounding box center [879, 540] width 77 height 18
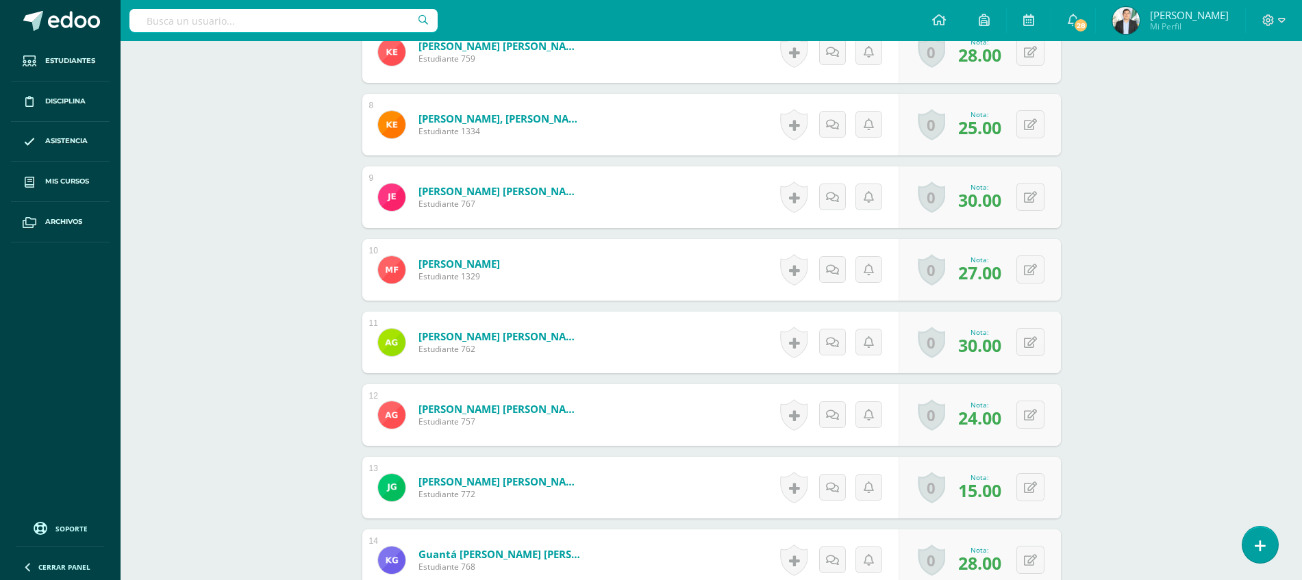
scroll to position [839, 0]
